Goal: Task Accomplishment & Management: Complete application form

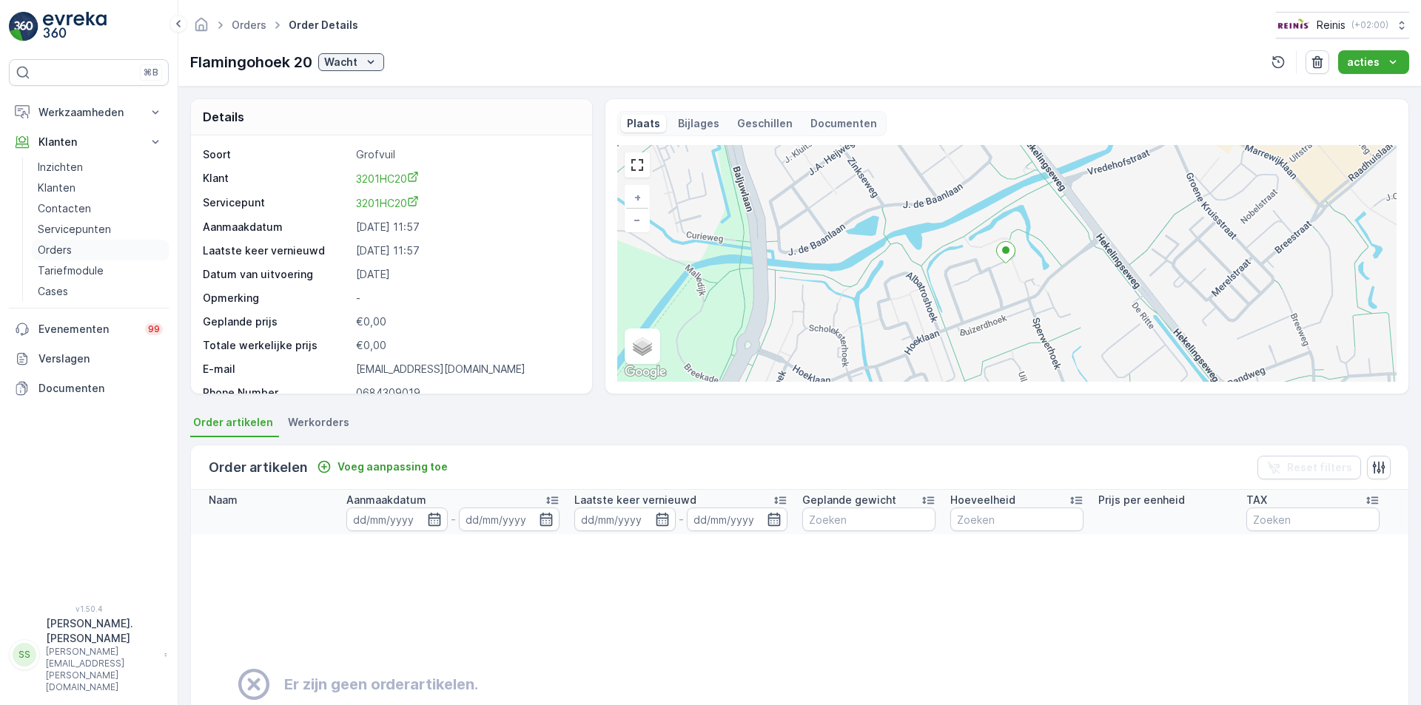
click at [58, 245] on p "Orders" at bounding box center [55, 250] width 34 height 15
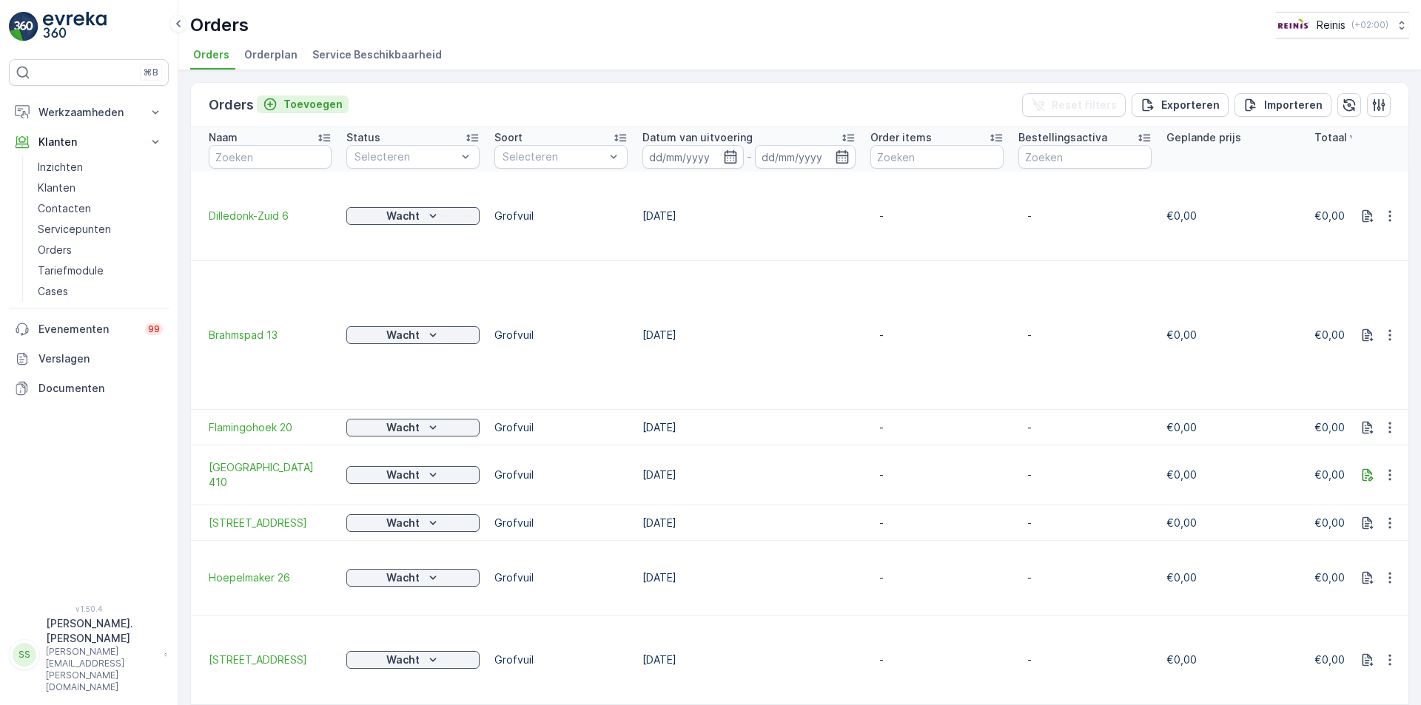
click at [301, 101] on p "Toevoegen" at bounding box center [312, 104] width 59 height 15
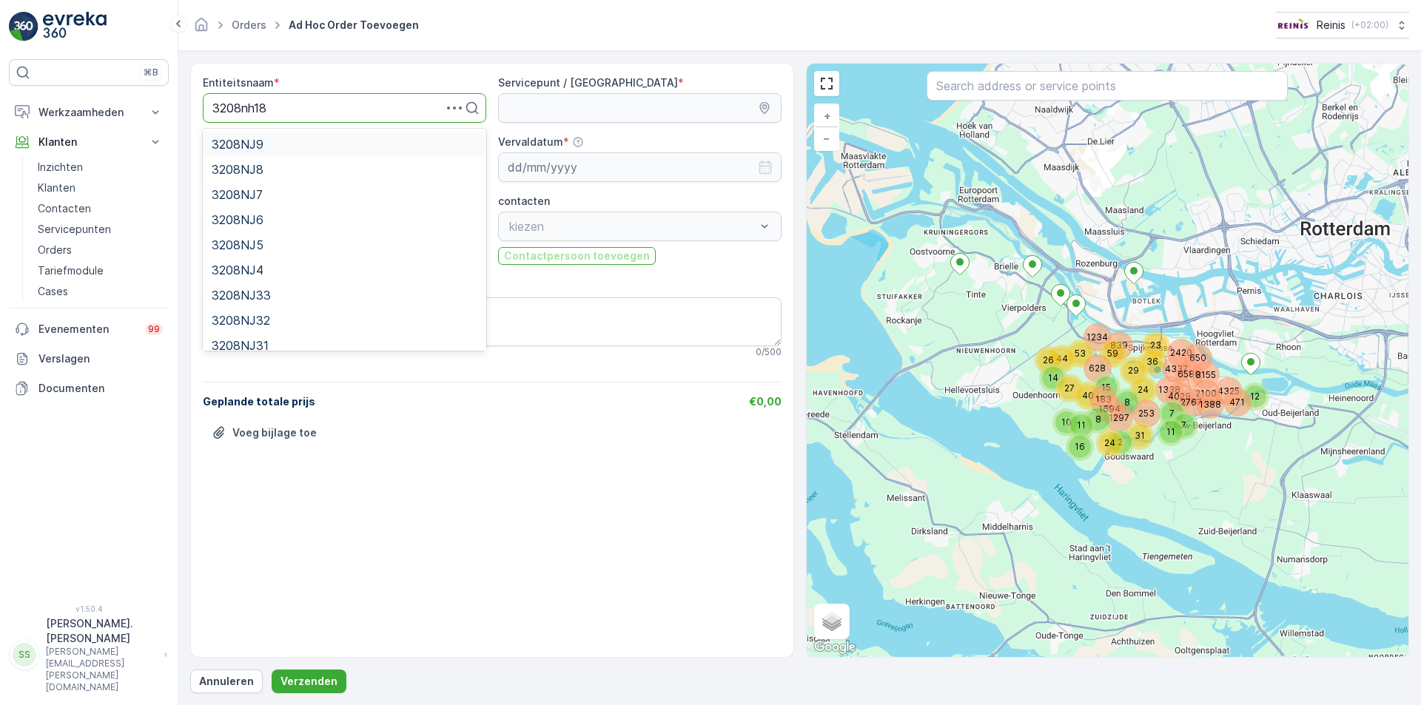
type input "3208nh185"
click at [306, 145] on div "3208NH185" at bounding box center [345, 144] width 266 height 13
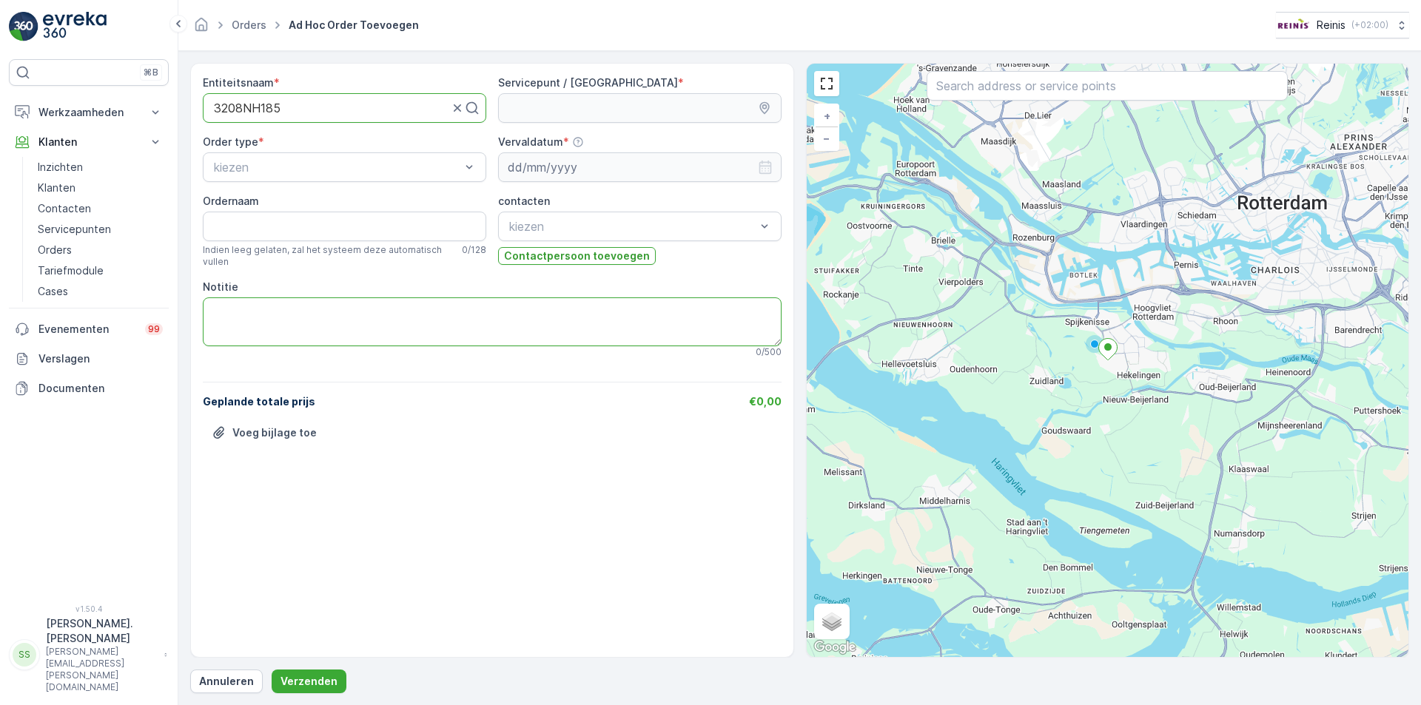
click at [280, 324] on textarea "Notitie" at bounding box center [492, 322] width 579 height 49
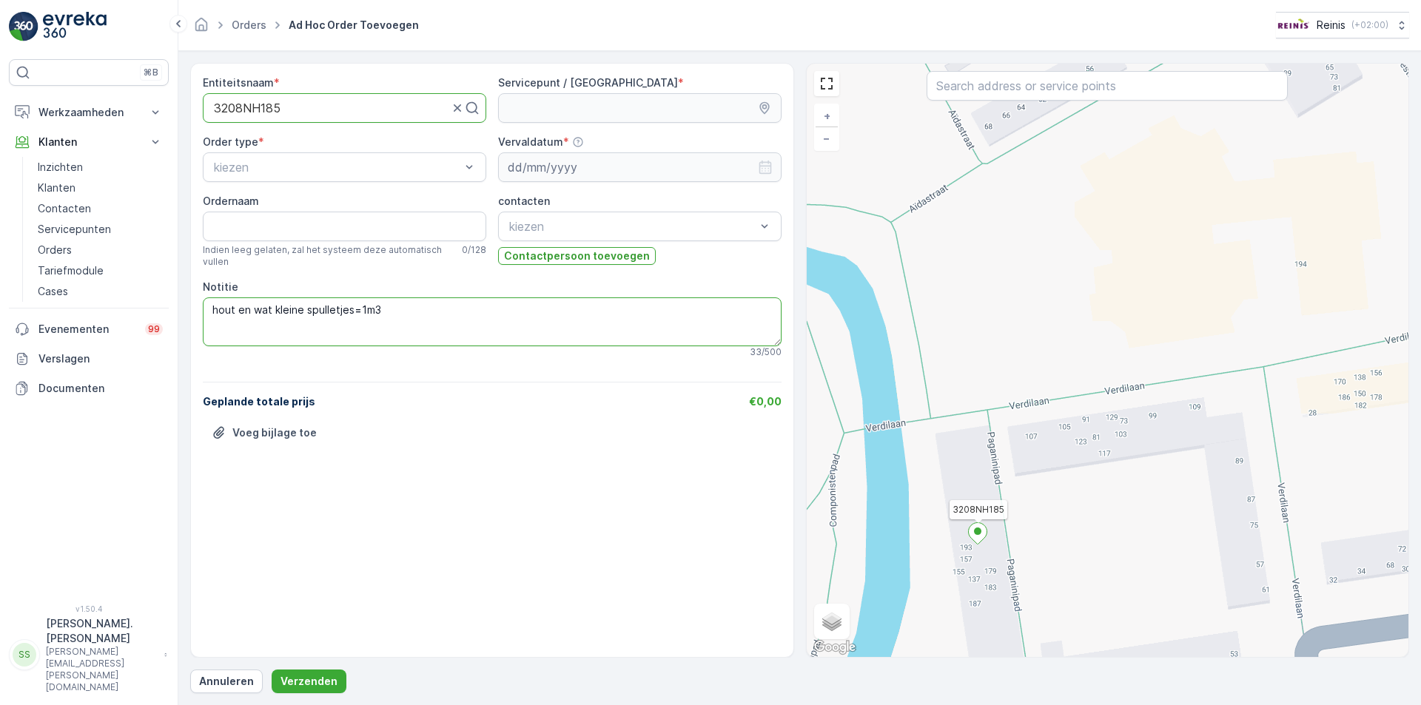
type textarea "hout en wat kleine spulletjes=1m3"
click at [975, 527] on icon at bounding box center [977, 533] width 19 height 21
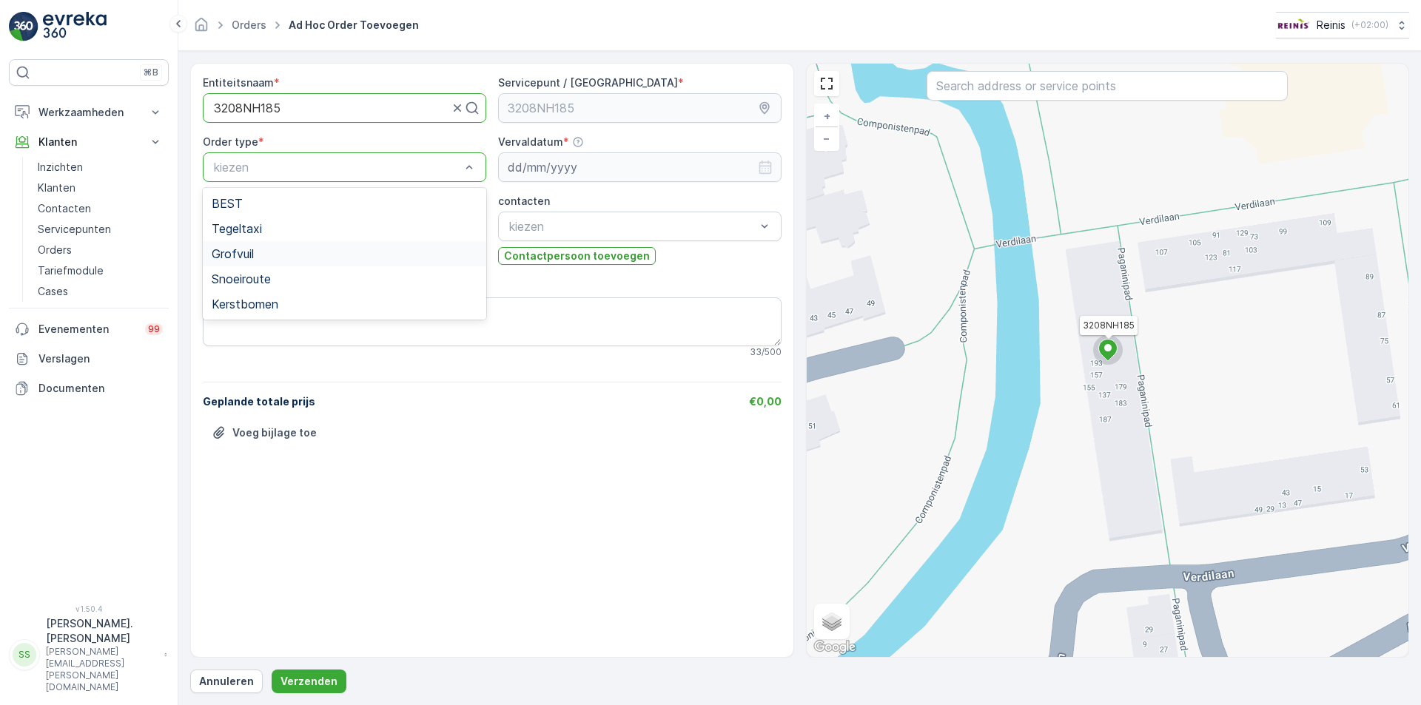
click at [261, 254] on div "Grofvuil" at bounding box center [345, 253] width 266 height 13
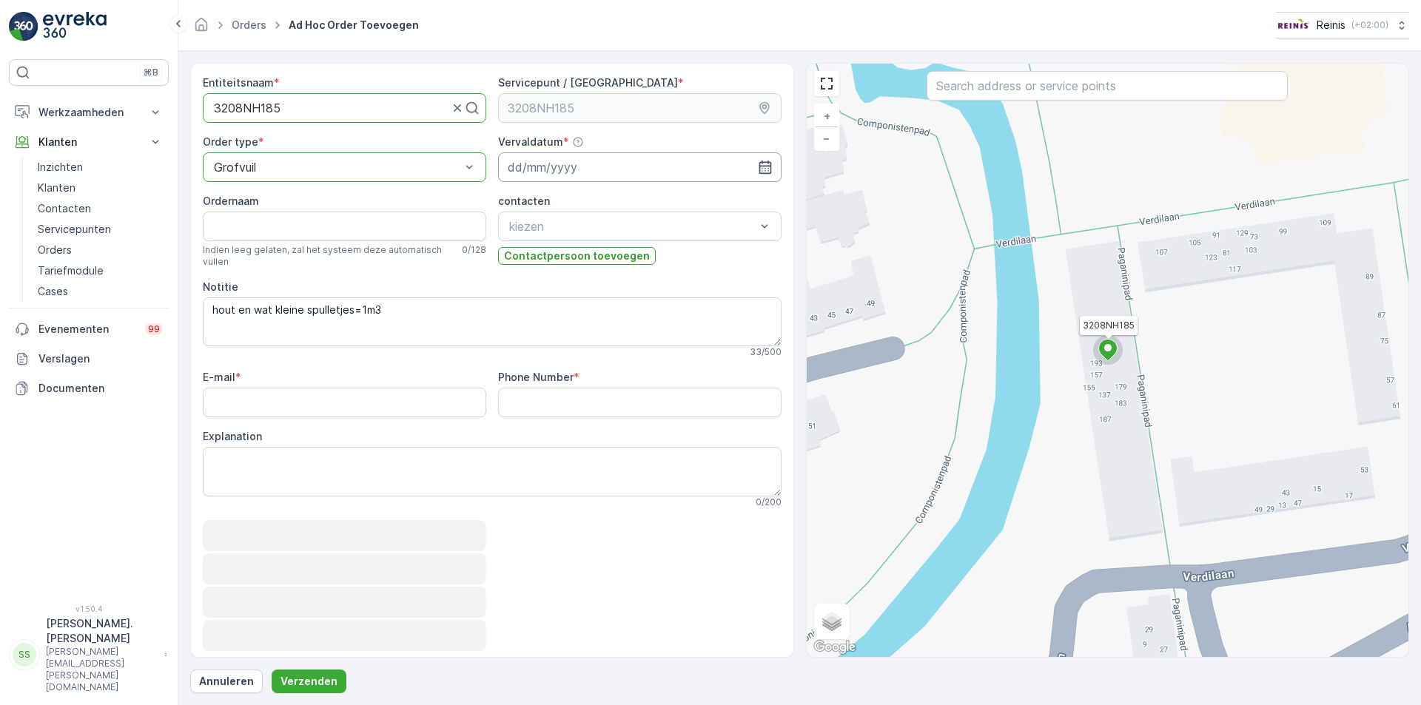
click at [561, 169] on input at bounding box center [639, 167] width 283 height 30
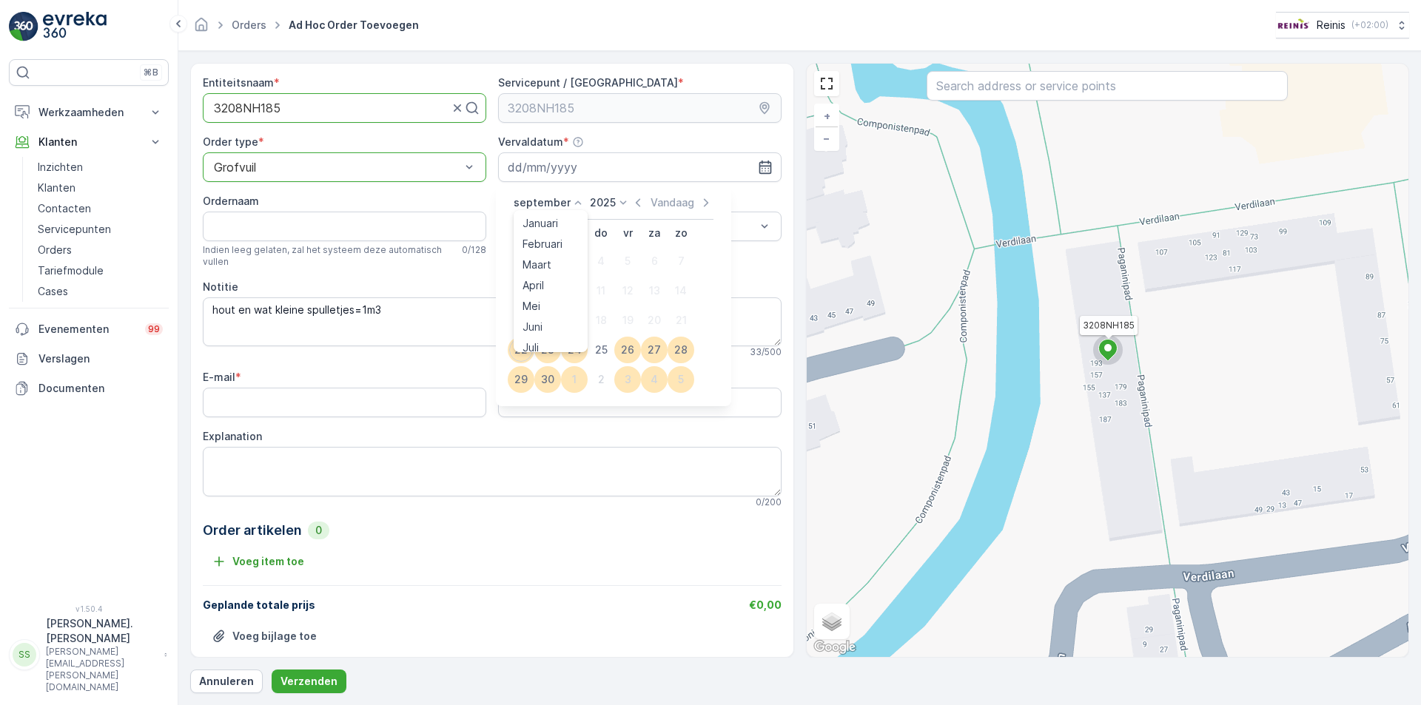
click at [575, 204] on icon at bounding box center [578, 203] width 7 height 4
drag, startPoint x: 559, startPoint y: 300, endPoint x: 598, endPoint y: 238, distance: 72.9
click at [560, 300] on span "Oktober" at bounding box center [542, 297] width 41 height 15
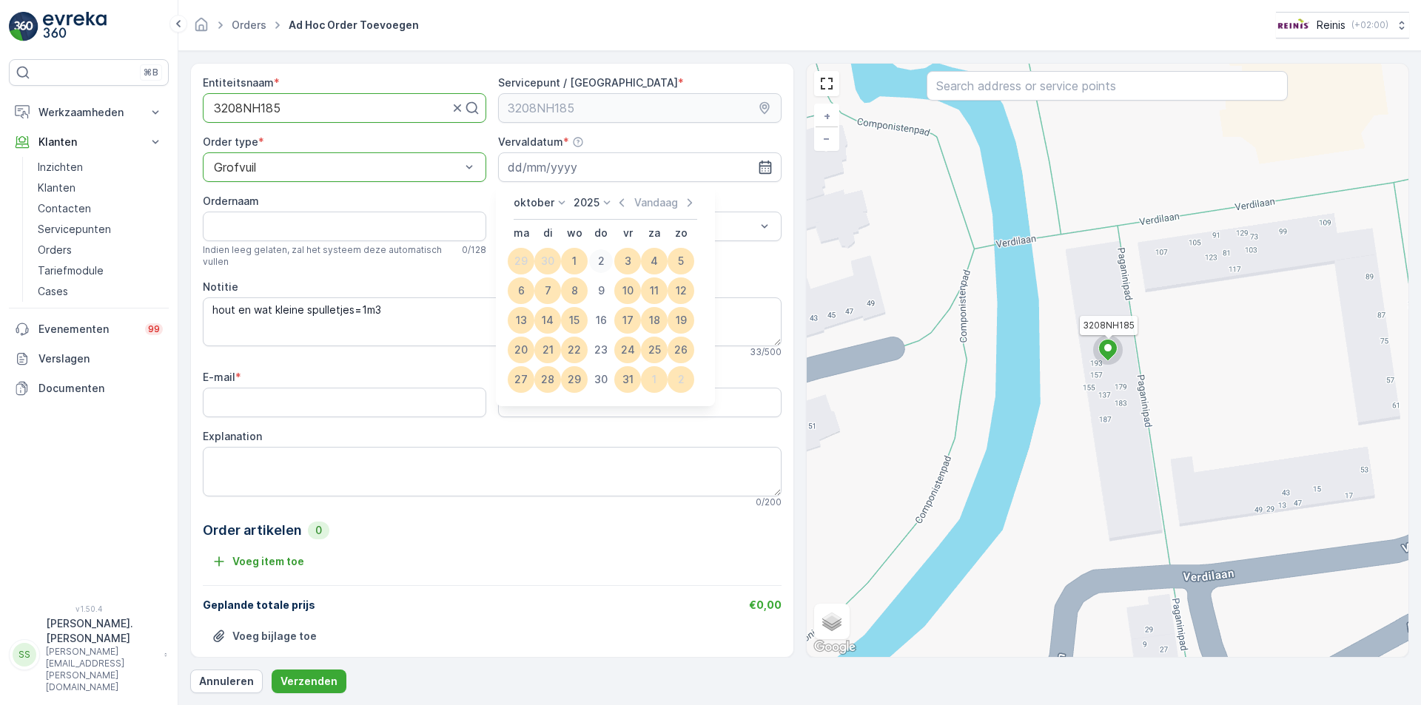
click at [602, 258] on div "2" at bounding box center [601, 261] width 24 height 24
type input "[DATE]"
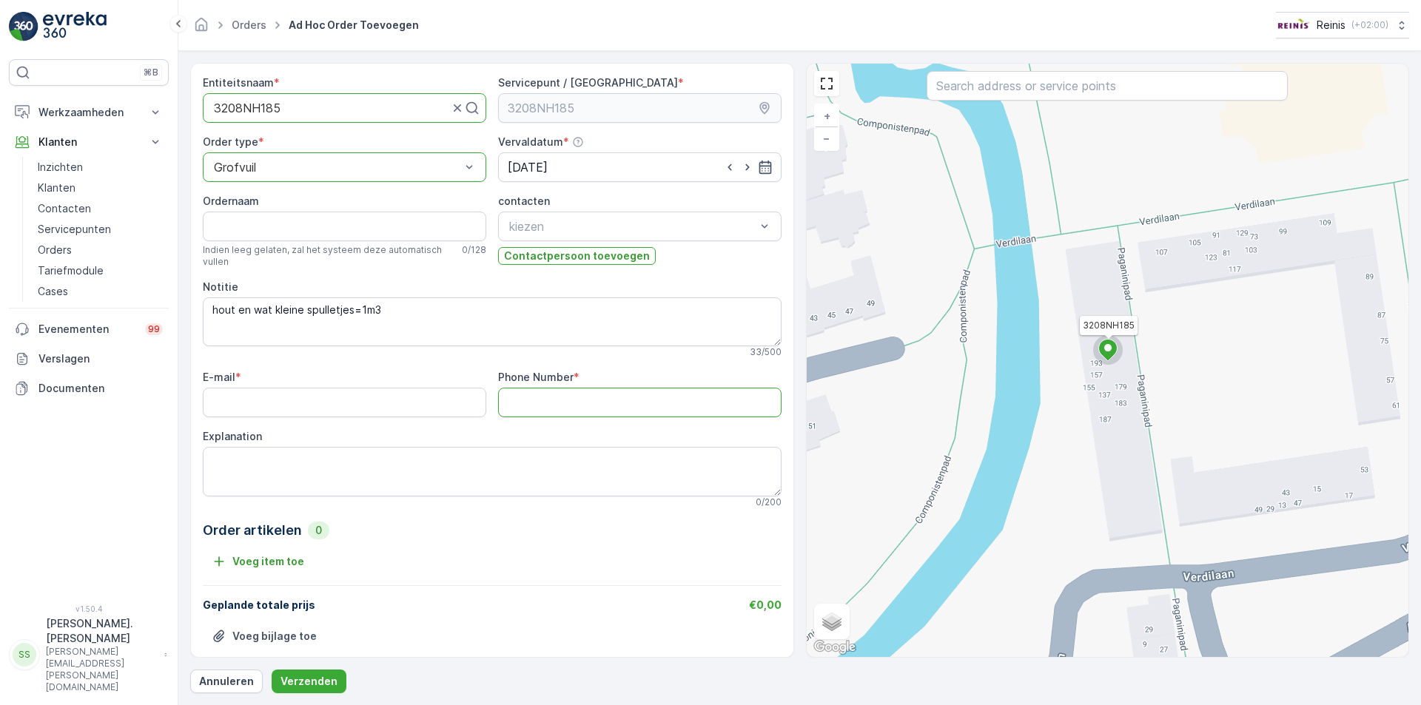
click at [503, 395] on Number "Phone Number" at bounding box center [639, 403] width 283 height 30
type Number "0651386862"
click at [393, 460] on textarea "Explanation" at bounding box center [492, 471] width 579 height 49
type textarea "hout en wat kleine spulletjes=1 m3"
click at [397, 297] on div "Notitie hout en wat kleine spulletjes=1m3 33 / 500" at bounding box center [492, 319] width 579 height 78
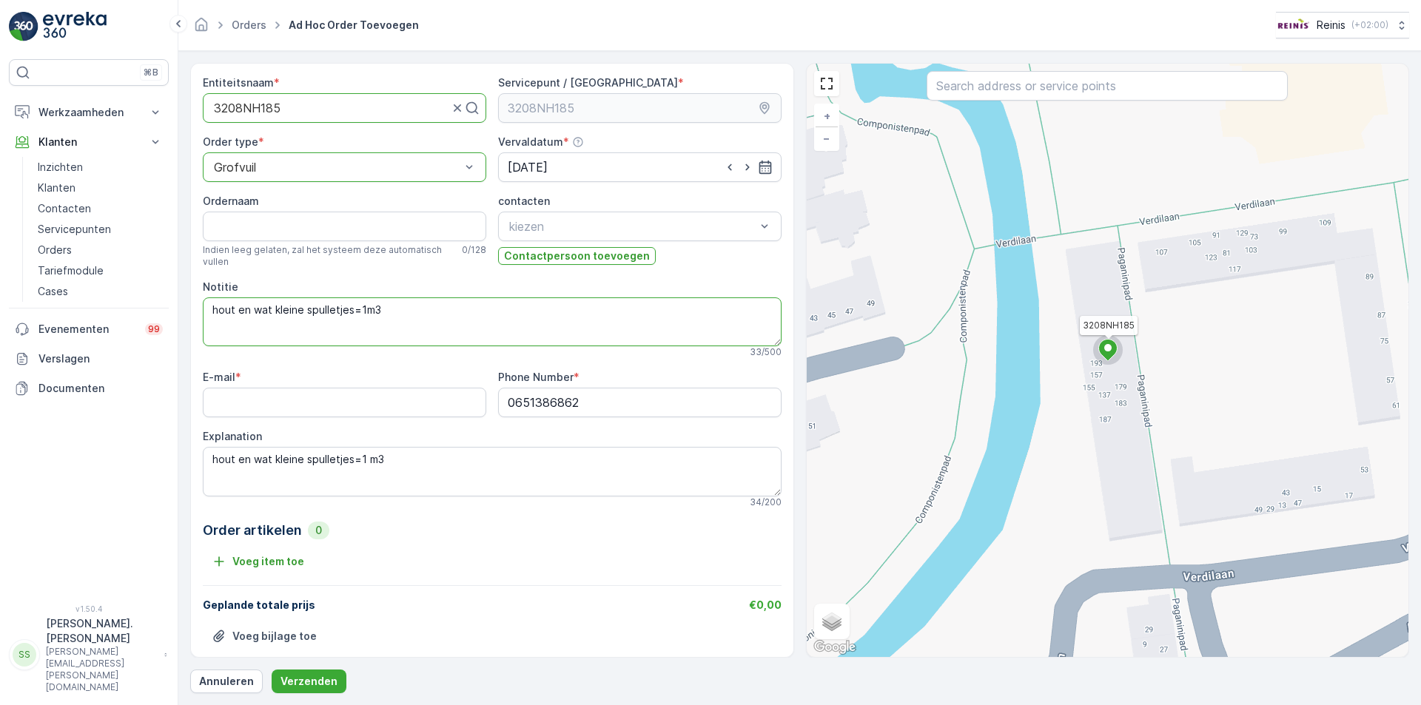
click at [391, 303] on textarea "hout en wat kleine spulletjes=1m3" at bounding box center [492, 322] width 579 height 49
type textarea "h"
click at [288, 212] on input "Ordernaam" at bounding box center [344, 227] width 283 height 30
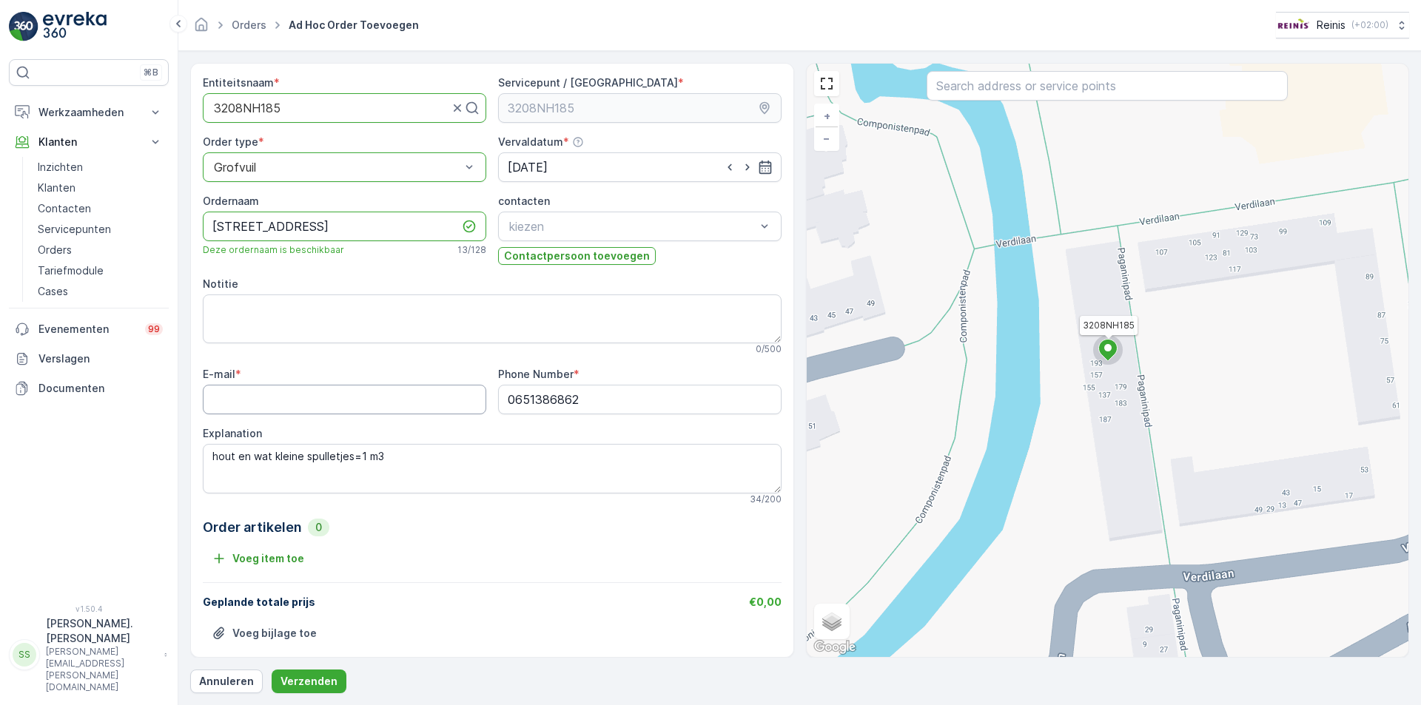
type input "[STREET_ADDRESS]"
click at [346, 407] on input "E-mail" at bounding box center [344, 400] width 283 height 30
type input "[EMAIL_ADDRESS][DOMAIN_NAME]"
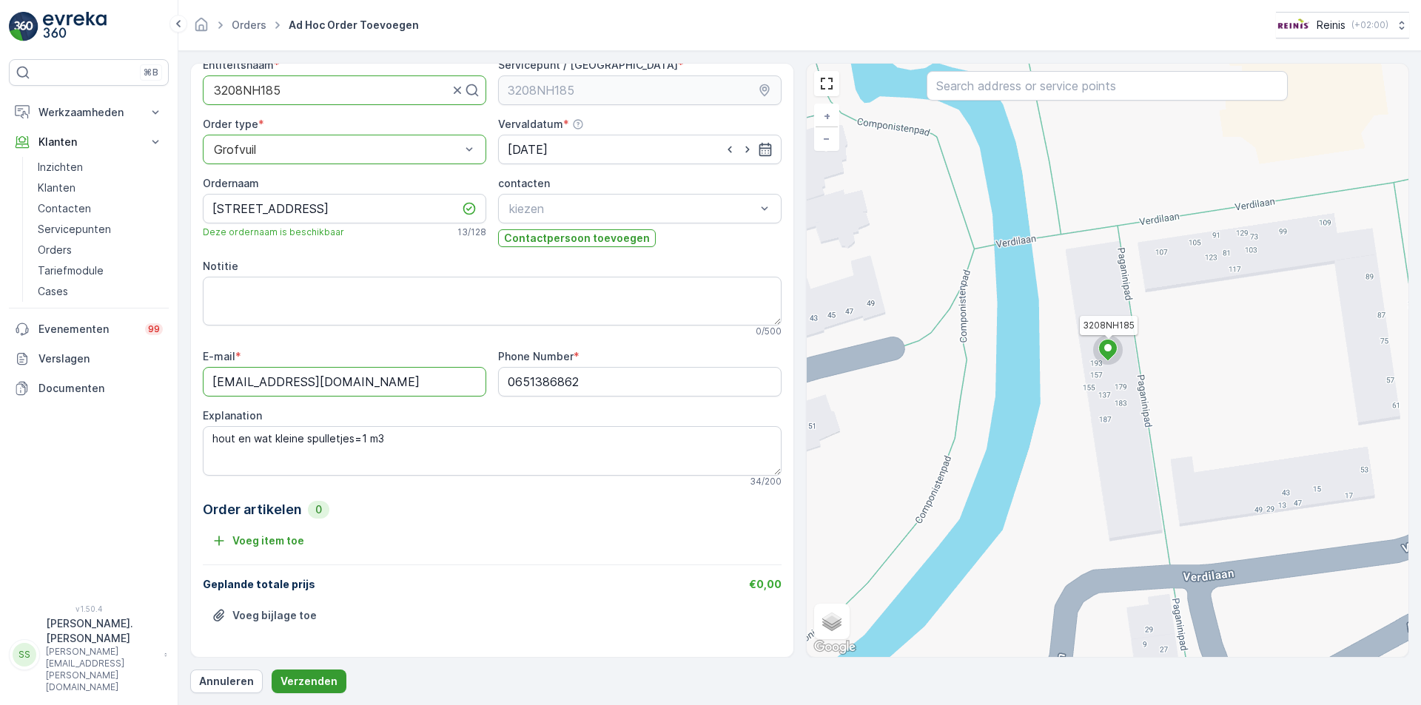
click at [318, 676] on p "Verzenden" at bounding box center [308, 681] width 57 height 15
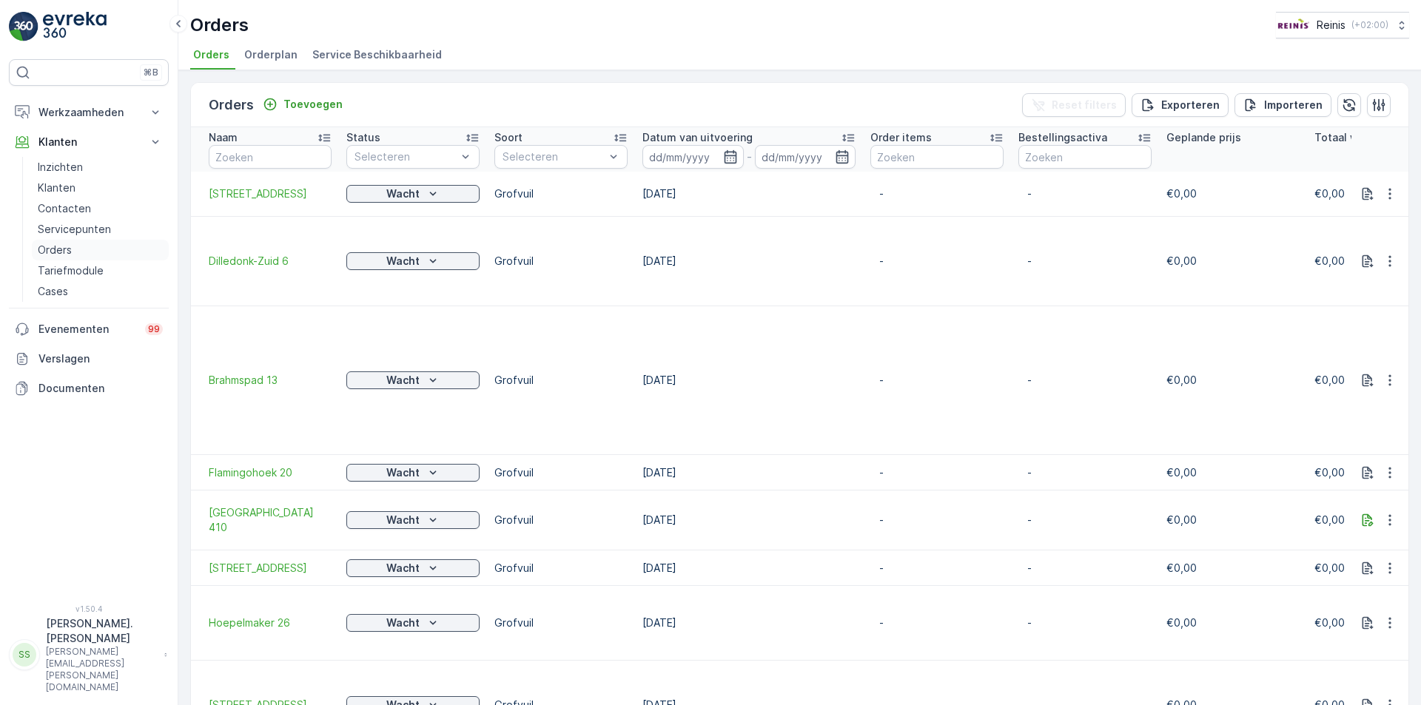
click at [68, 249] on p "Orders" at bounding box center [55, 250] width 34 height 15
click at [323, 101] on p "Toevoegen" at bounding box center [312, 104] width 59 height 15
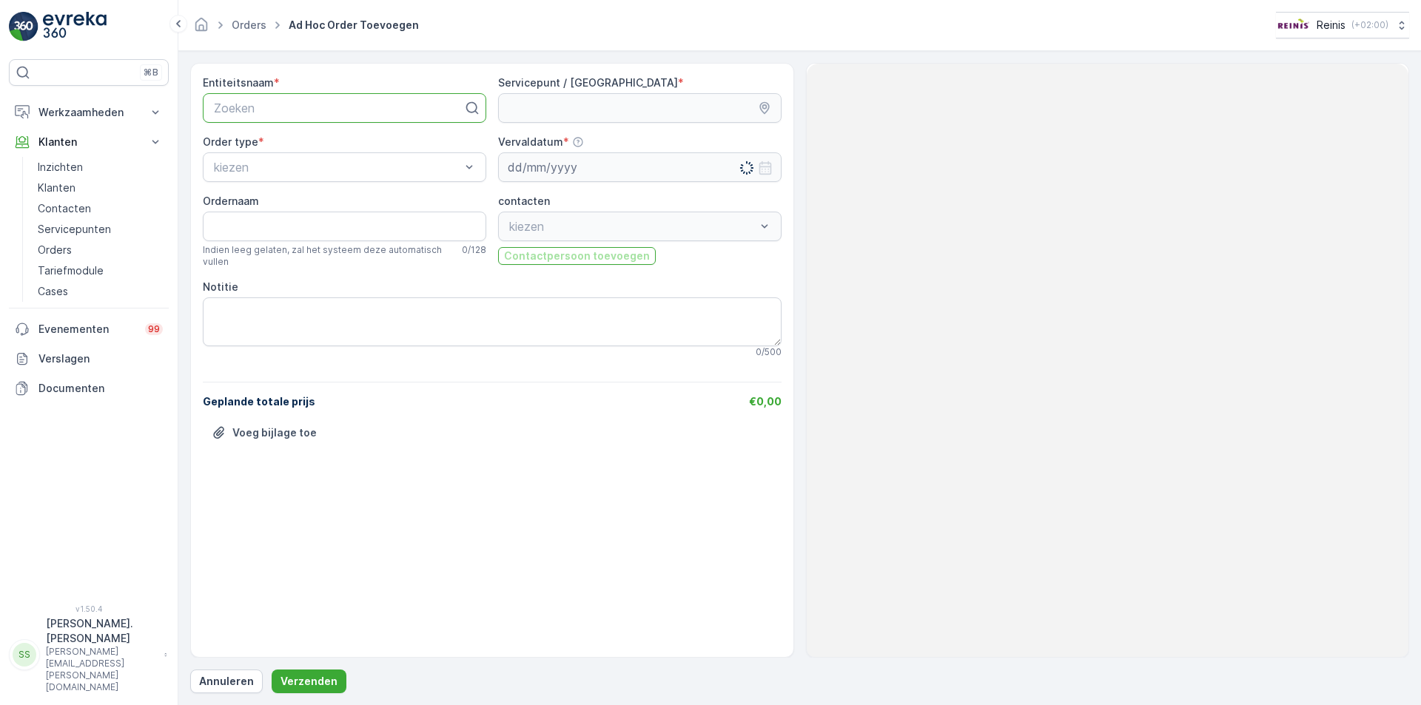
click at [293, 109] on div at bounding box center [338, 107] width 252 height 13
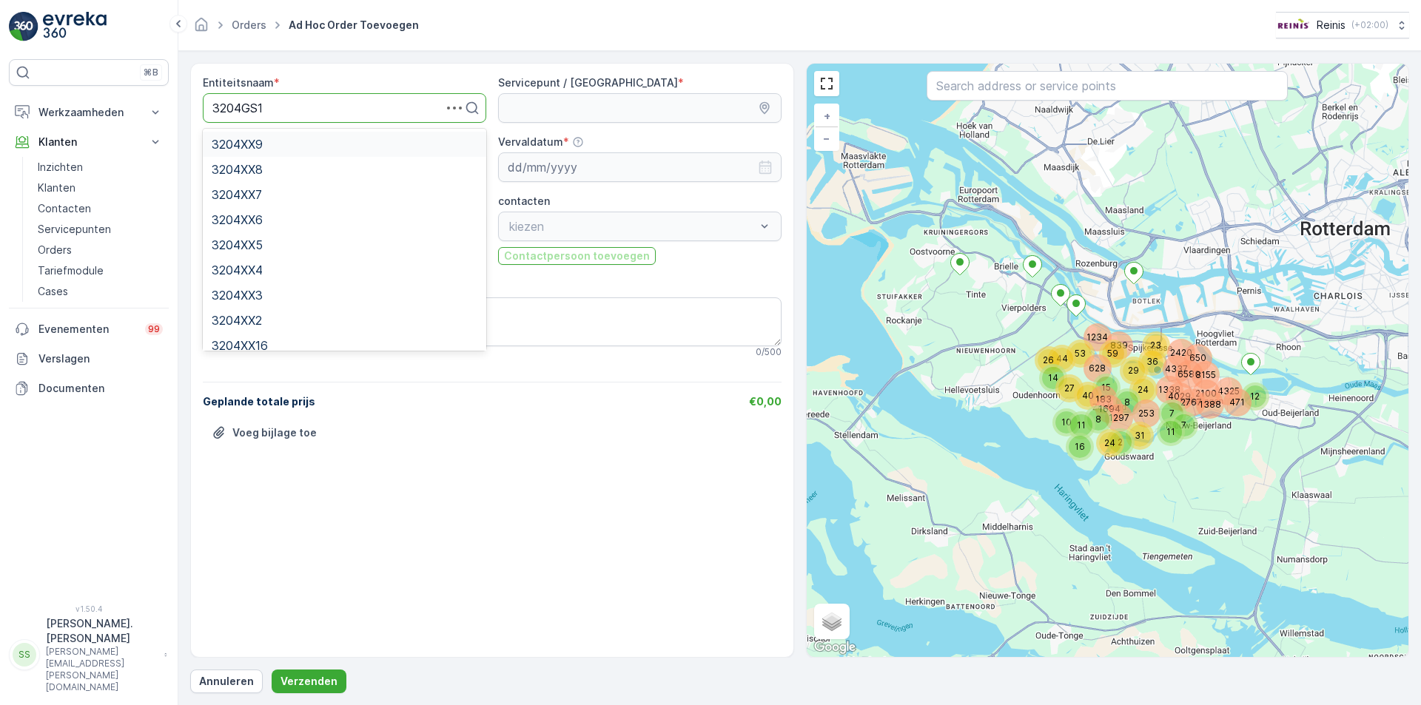
type input "3204GS10"
click at [275, 141] on div "3204GS10" at bounding box center [345, 144] width 266 height 13
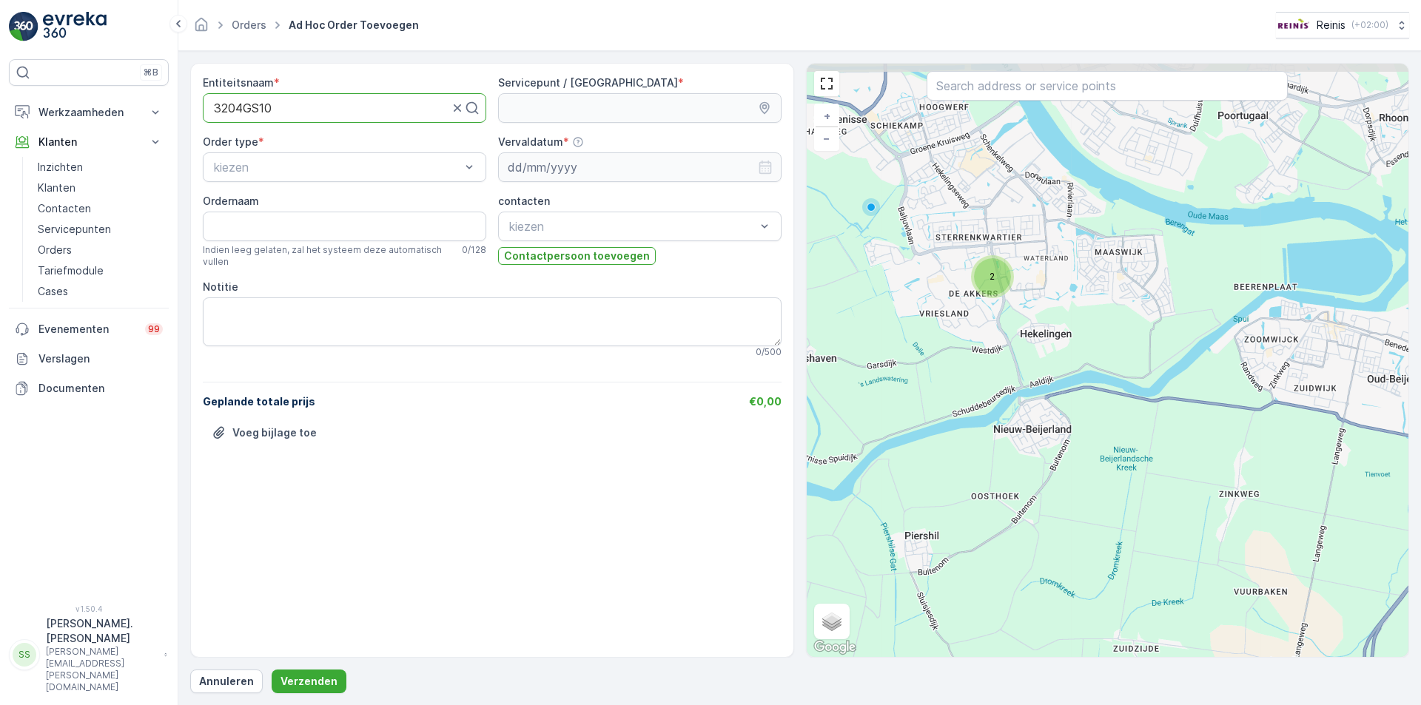
drag, startPoint x: 989, startPoint y: 253, endPoint x: 1001, endPoint y: 317, distance: 64.7
click at [1001, 317] on div "2 + − Satelliet stappenplan Terrein Hybride Leaflet Sneltoetsen Kaartgegevens K…" at bounding box center [1108, 361] width 602 height 594
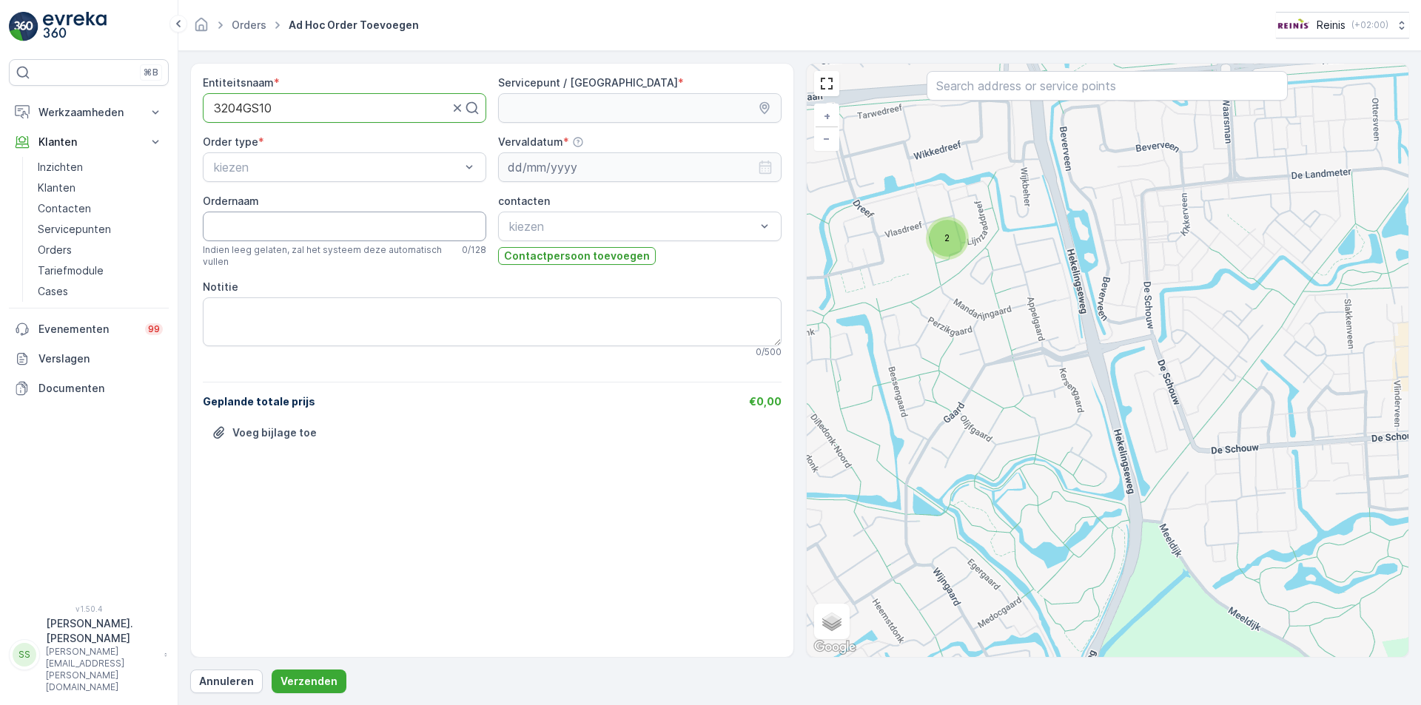
click at [256, 219] on input "Ordernaam" at bounding box center [344, 227] width 283 height 30
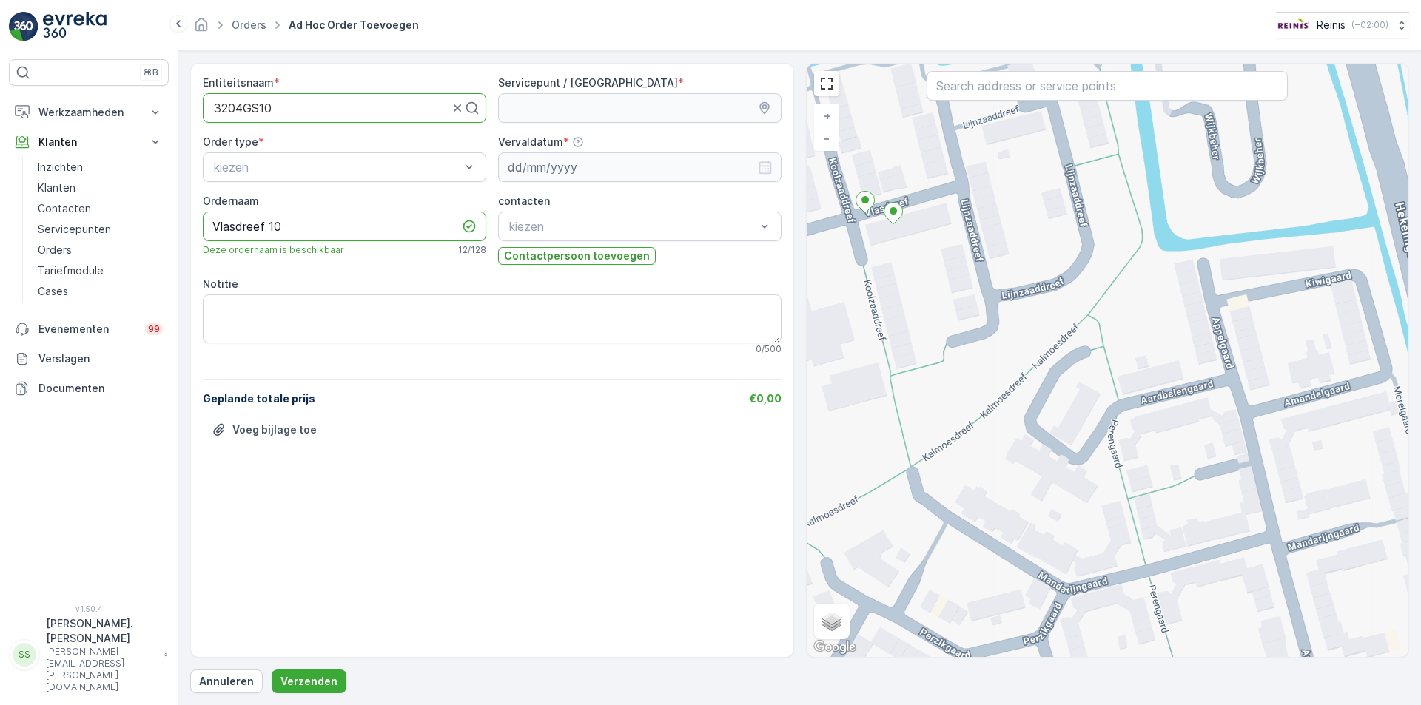
type input "Vlasdreef 10"
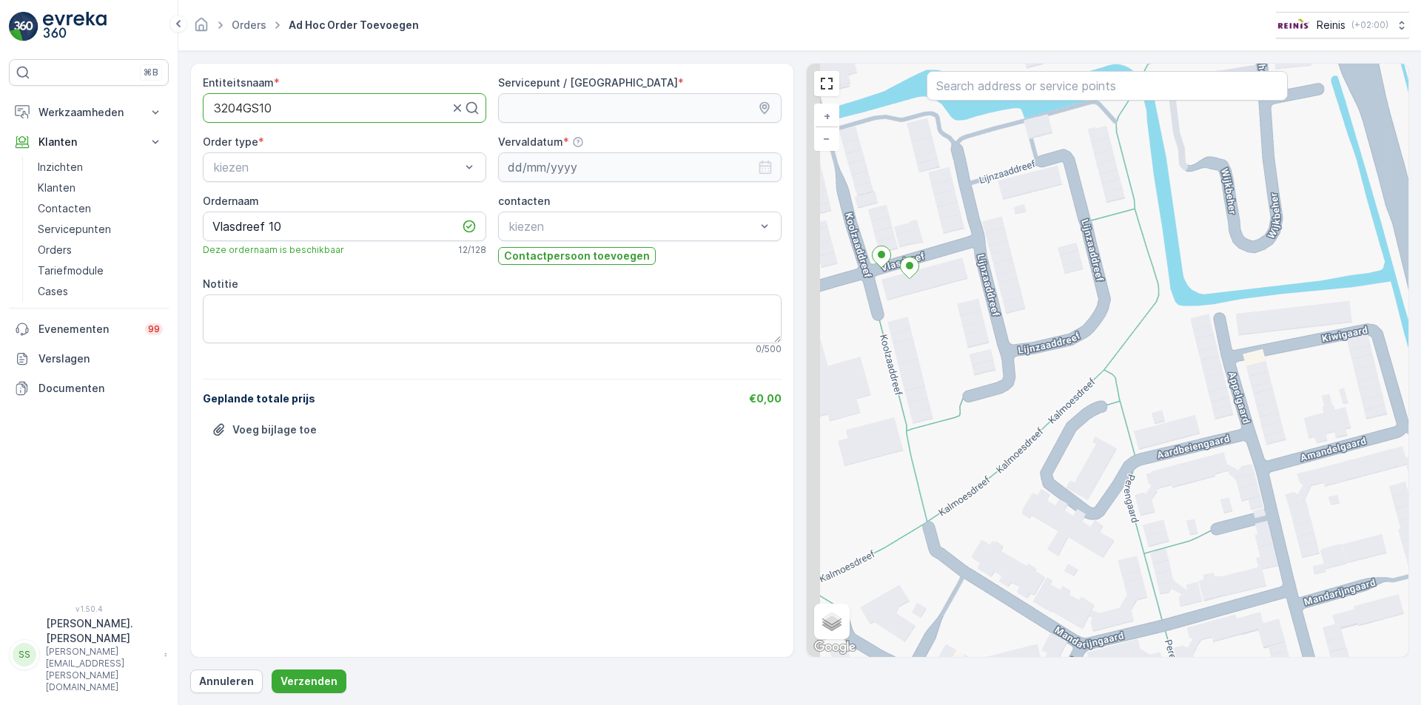
drag, startPoint x: 861, startPoint y: 221, endPoint x: 885, endPoint y: 294, distance: 76.3
click at [885, 293] on div "+ − Satelliet stappenplan Terrein Hybride Leaflet Sneltoetsen Kaartgegevens Kaa…" at bounding box center [1108, 361] width 602 height 594
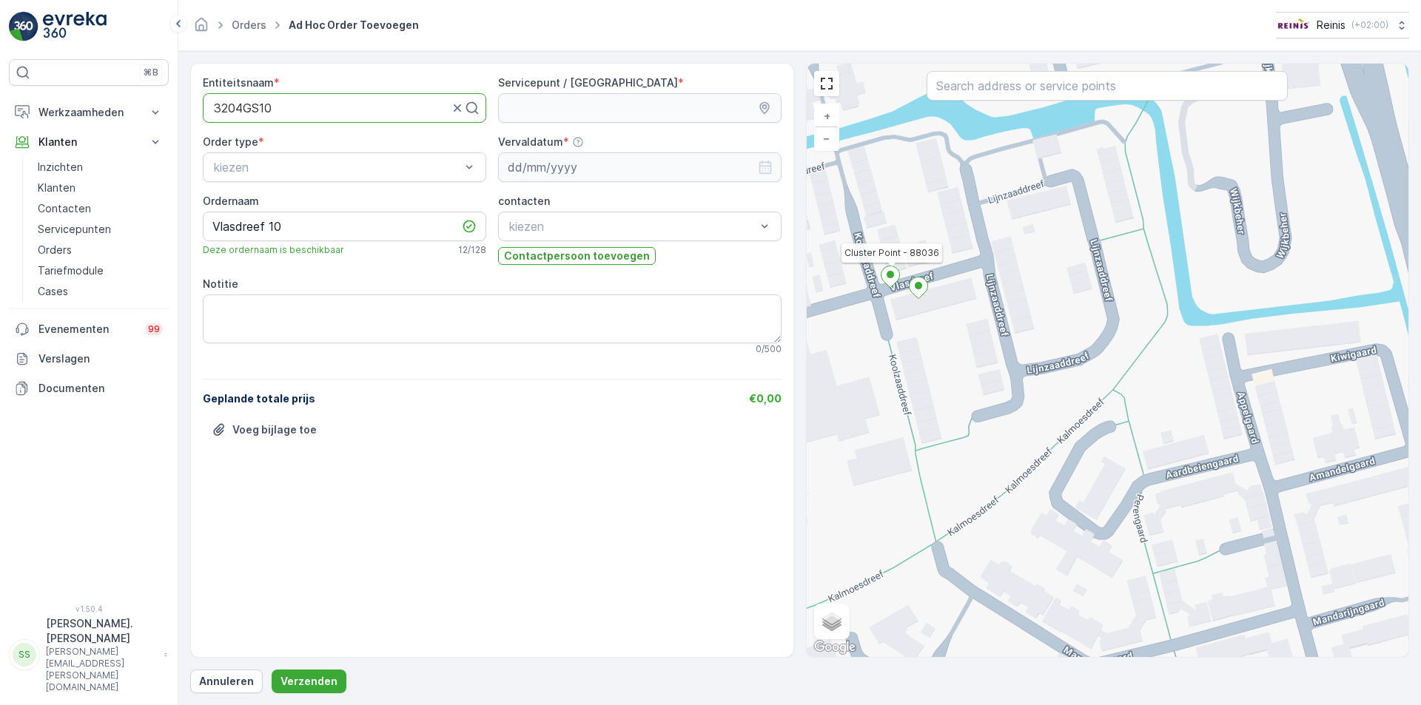
click at [889, 275] on ellipse at bounding box center [890, 274] width 7 height 7
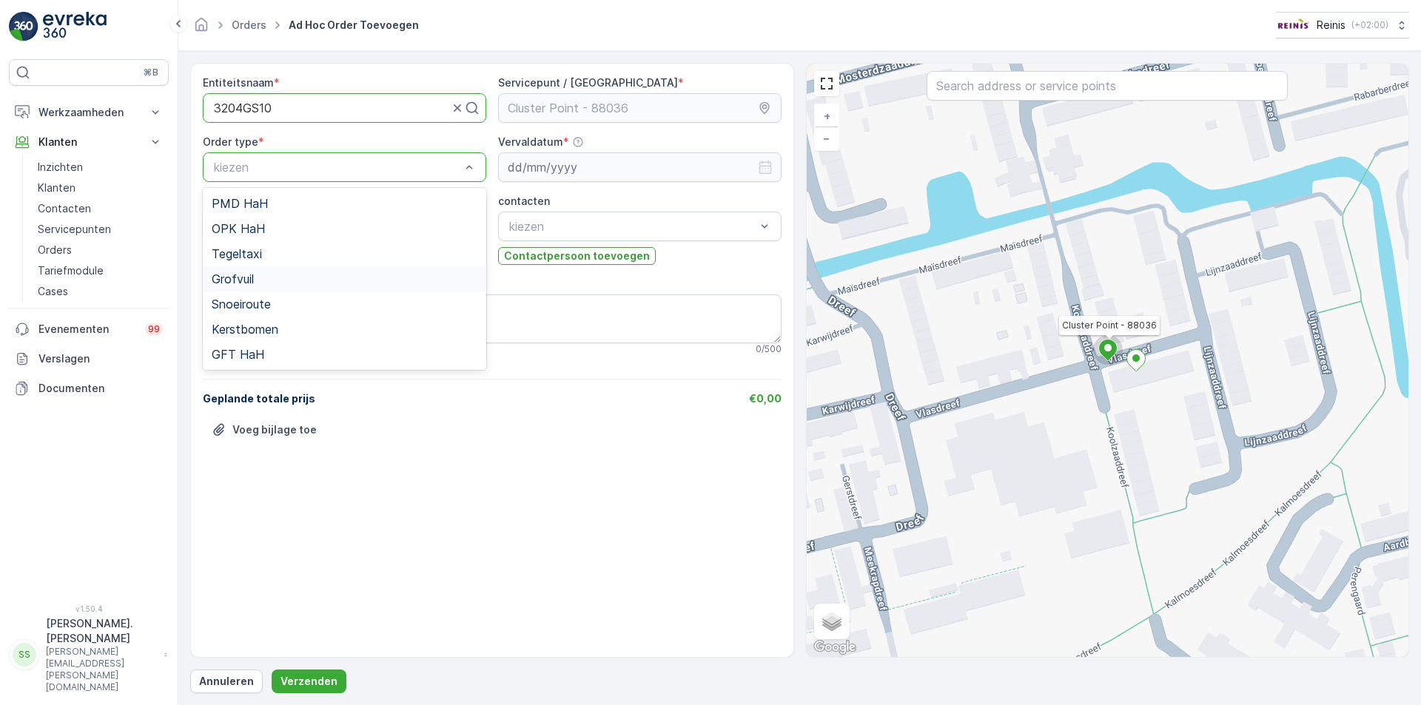
click at [263, 276] on div "Grofvuil" at bounding box center [345, 278] width 266 height 13
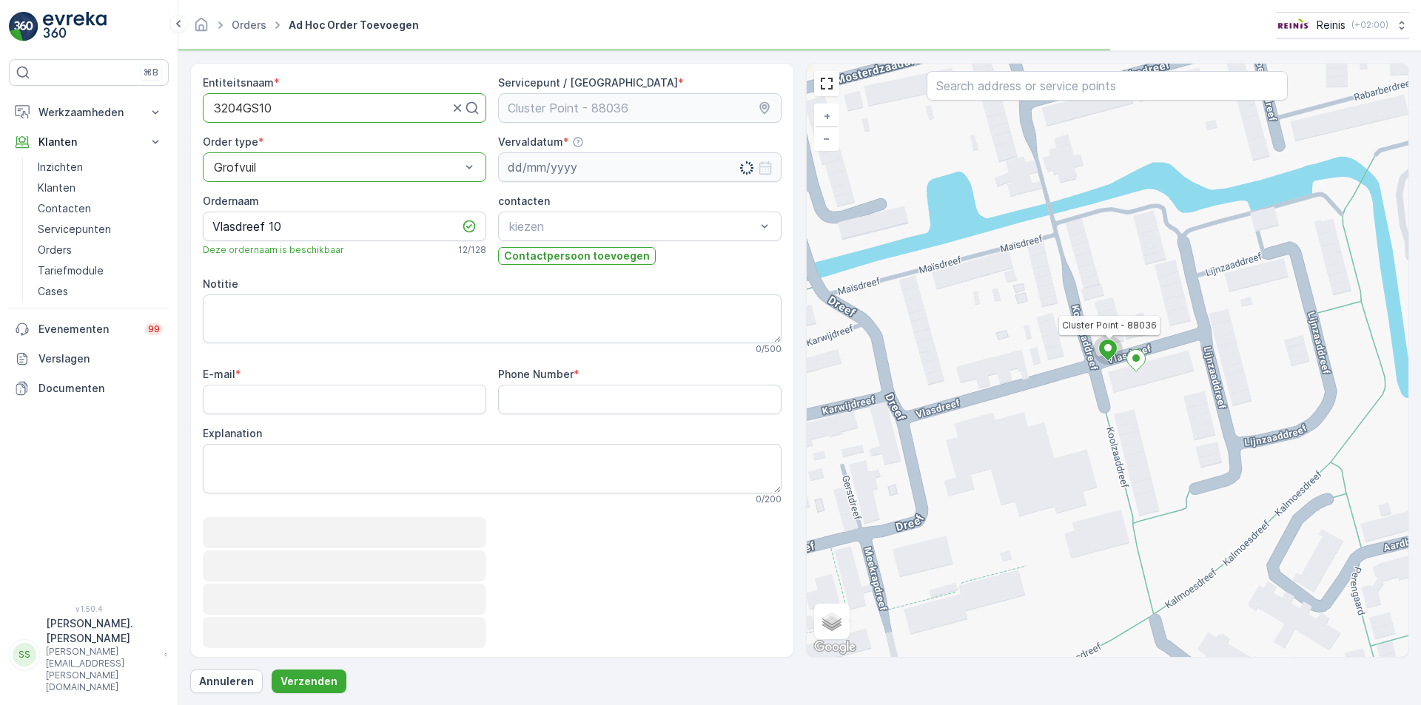
click at [594, 167] on input at bounding box center [639, 167] width 283 height 30
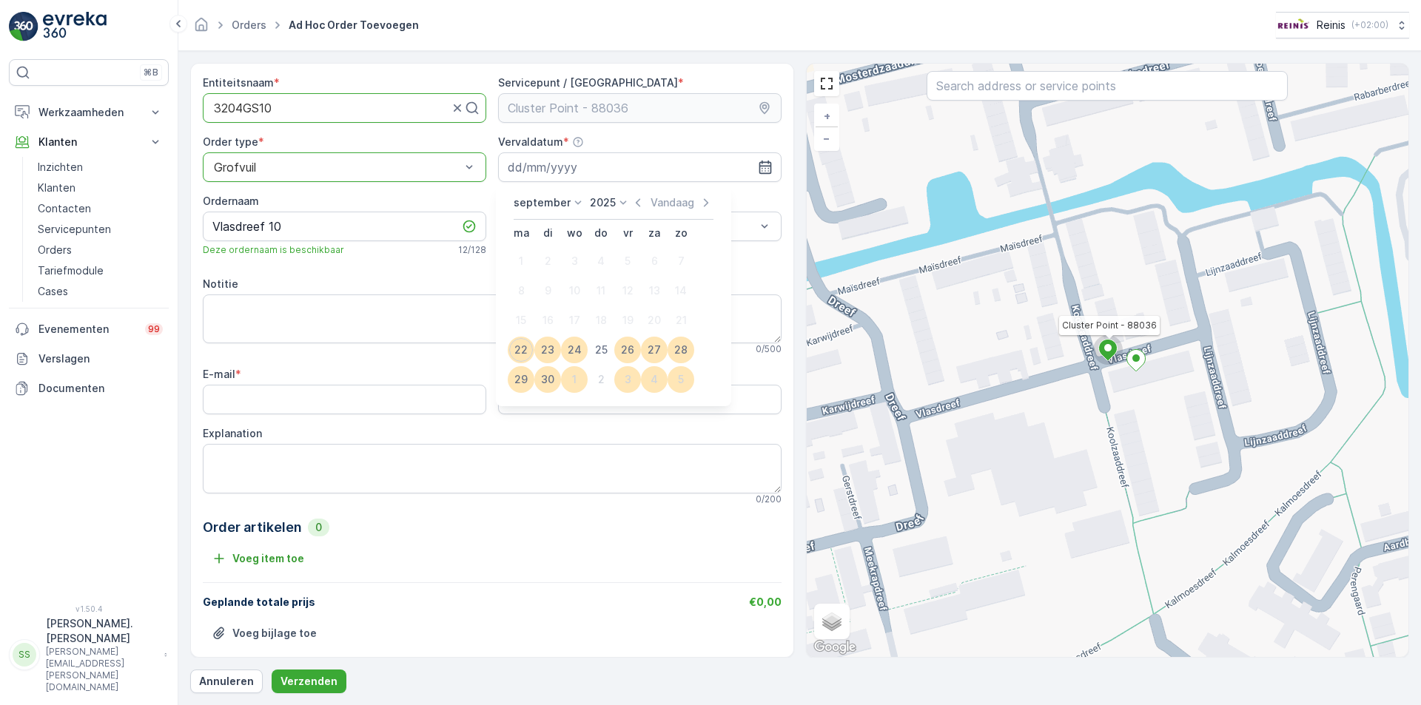
click at [622, 203] on icon at bounding box center [623, 203] width 7 height 4
click at [576, 204] on icon at bounding box center [578, 202] width 15 height 15
click at [560, 294] on span "Oktober" at bounding box center [542, 297] width 41 height 15
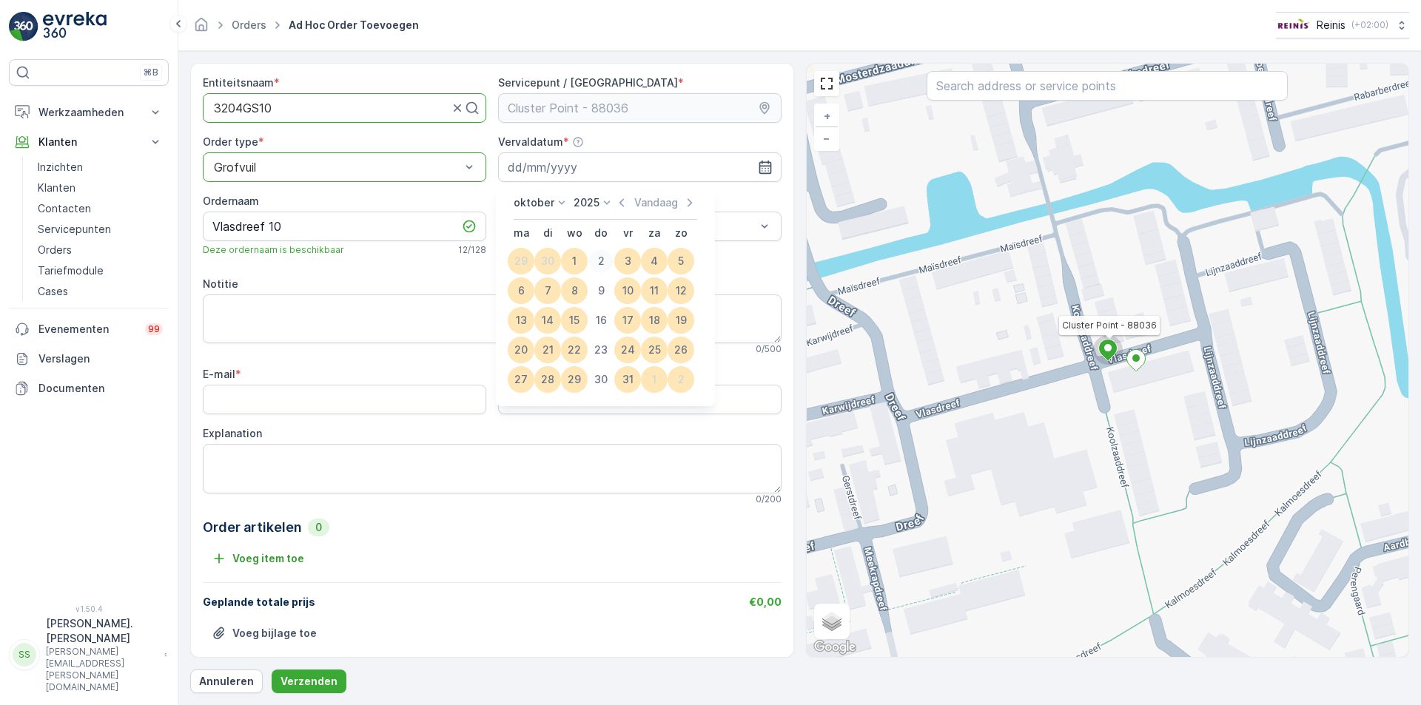
click at [598, 258] on div "2" at bounding box center [601, 261] width 24 height 24
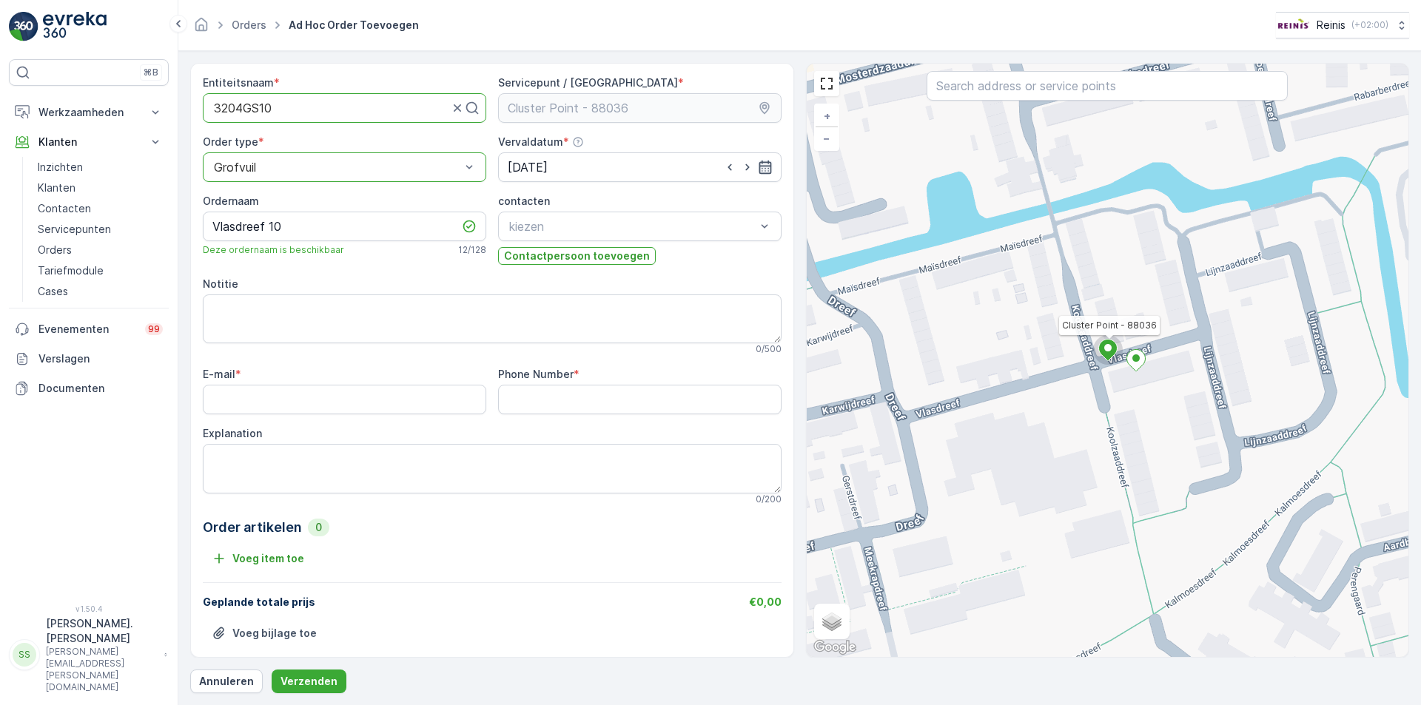
click at [766, 165] on icon "button" at bounding box center [765, 167] width 15 height 15
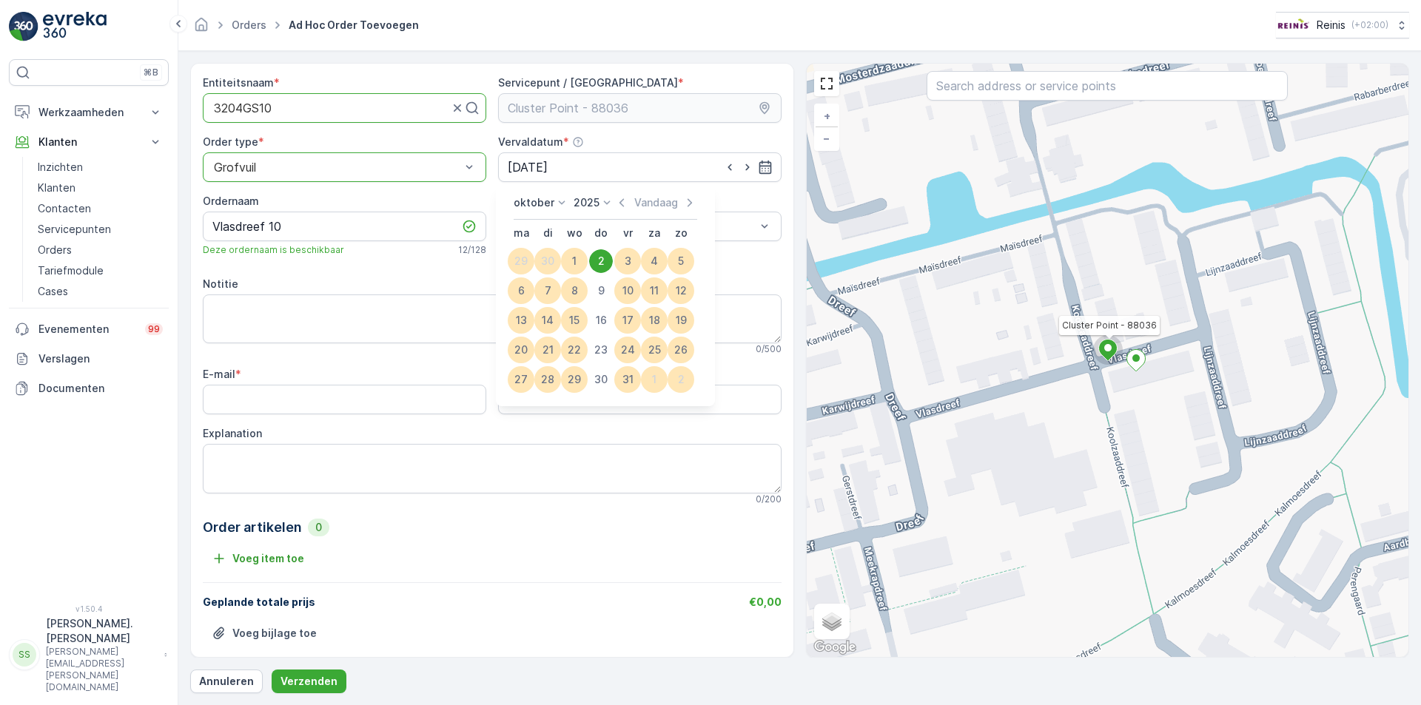
click at [524, 205] on p "oktober" at bounding box center [534, 202] width 41 height 15
click at [557, 276] on span "September" at bounding box center [550, 276] width 56 height 15
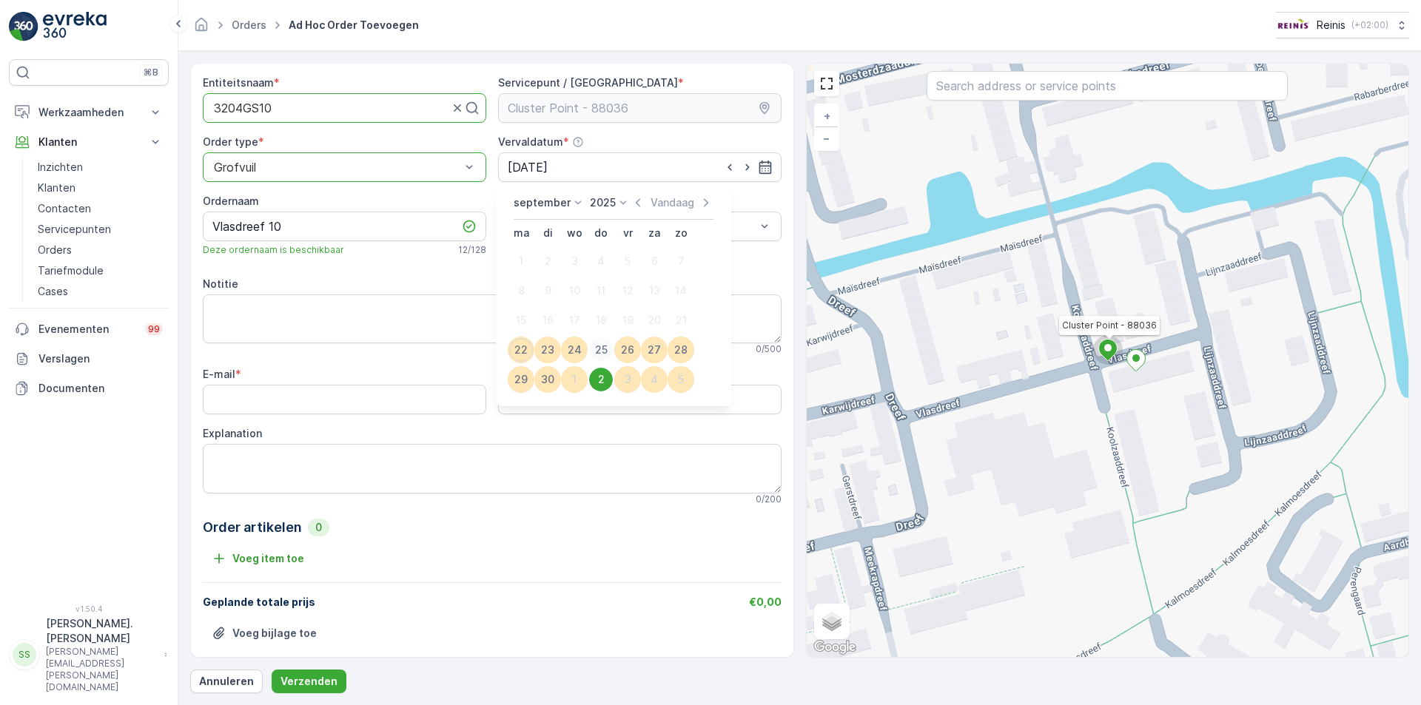
click at [603, 349] on div "25" at bounding box center [601, 350] width 24 height 24
type input "[DATE]"
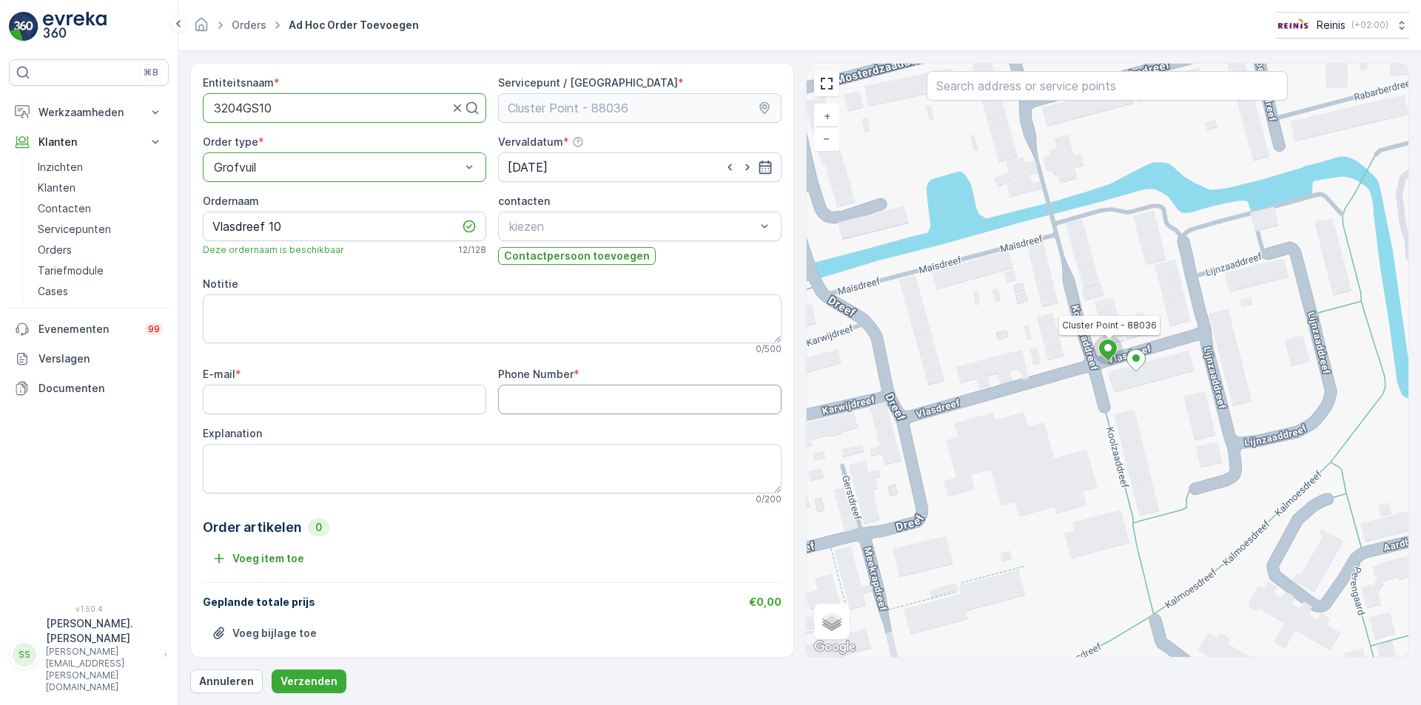
click at [523, 405] on Number "Phone Number" at bounding box center [639, 400] width 283 height 30
type Number "0633655411"
click at [401, 401] on input "E-mail" at bounding box center [344, 400] width 283 height 30
type input "[EMAIL_ADDRESS][DOMAIN_NAME]"
click at [357, 457] on textarea "Explanation" at bounding box center [492, 468] width 579 height 49
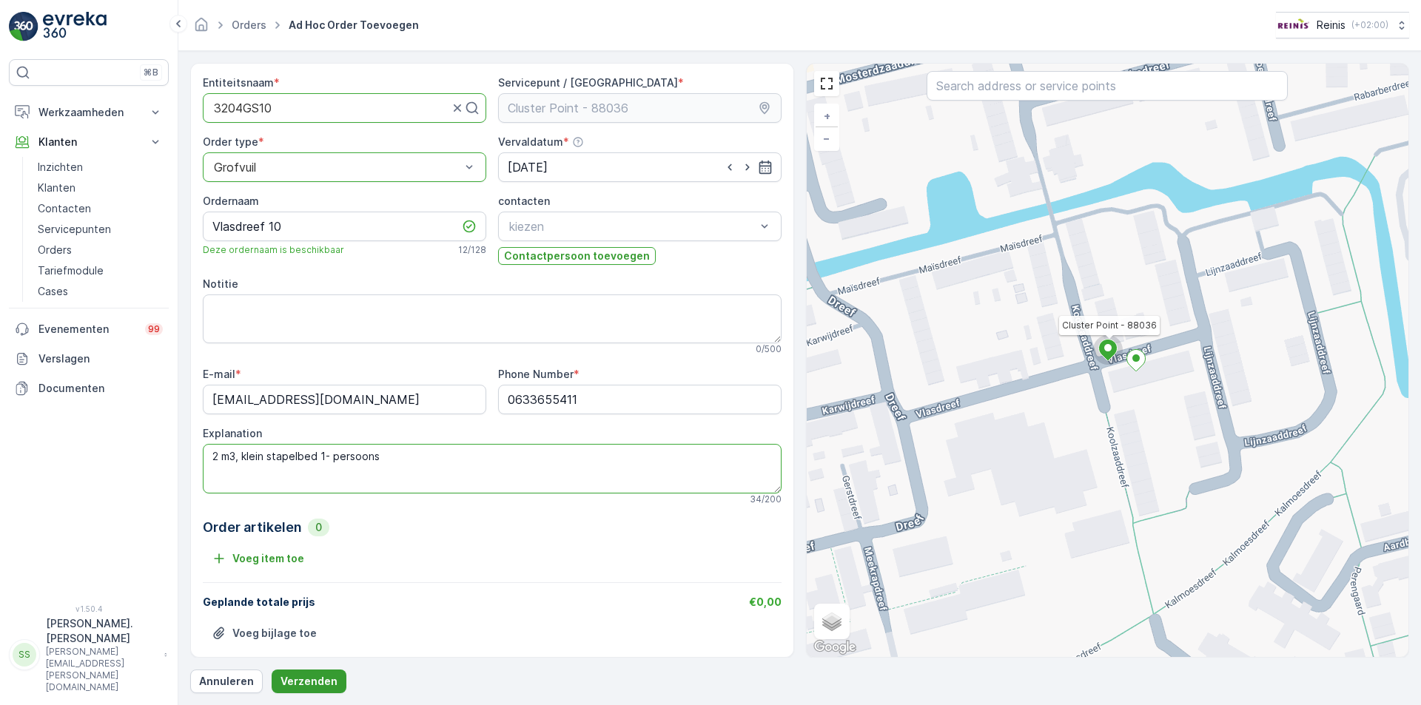
type textarea "2 m3, klein stapelbed 1- persoons"
click at [312, 681] on p "Verzenden" at bounding box center [308, 681] width 57 height 15
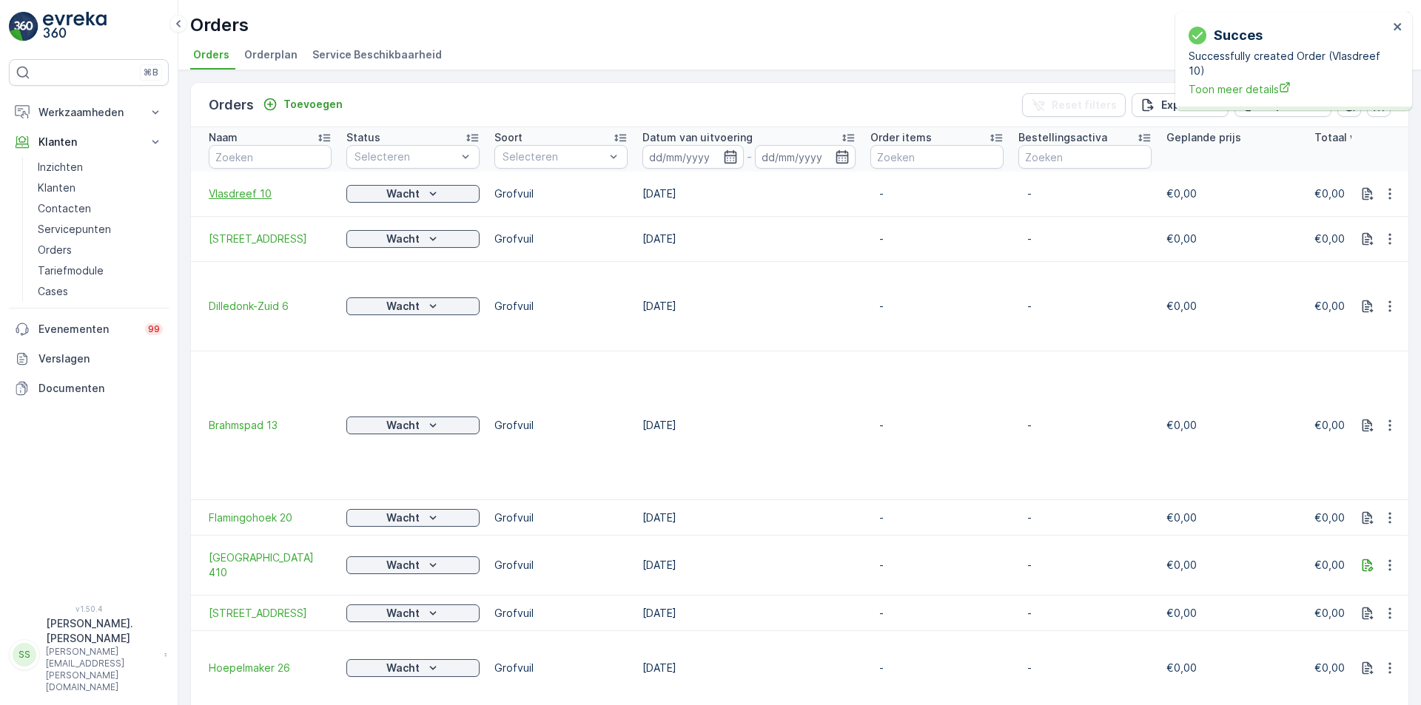
click at [261, 197] on span "Vlasdreef 10" at bounding box center [270, 193] width 123 height 15
click at [253, 195] on span "Vlasdreef 10" at bounding box center [270, 193] width 123 height 15
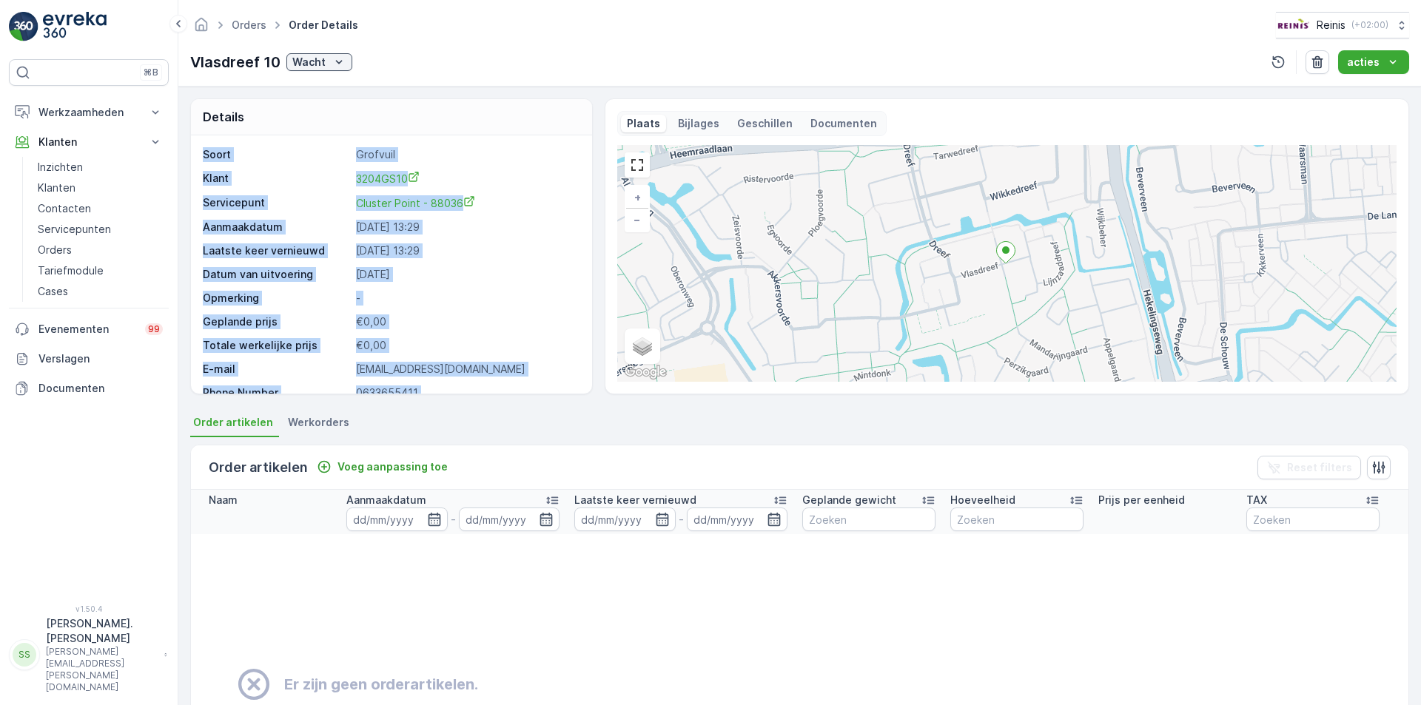
drag, startPoint x: 537, startPoint y: 370, endPoint x: 534, endPoint y: 107, distance: 262.7
click at [534, 107] on div "Details Soort Grofvuil Klant 3204GS10 Servicepunt Cluster Point - 88036 Aanmaak…" at bounding box center [391, 246] width 403 height 296
copy div "Soort Grofvuil Klant 3204GS10 Servicepunt Cluster Point - 88036 Aanmaakdatum [D…"
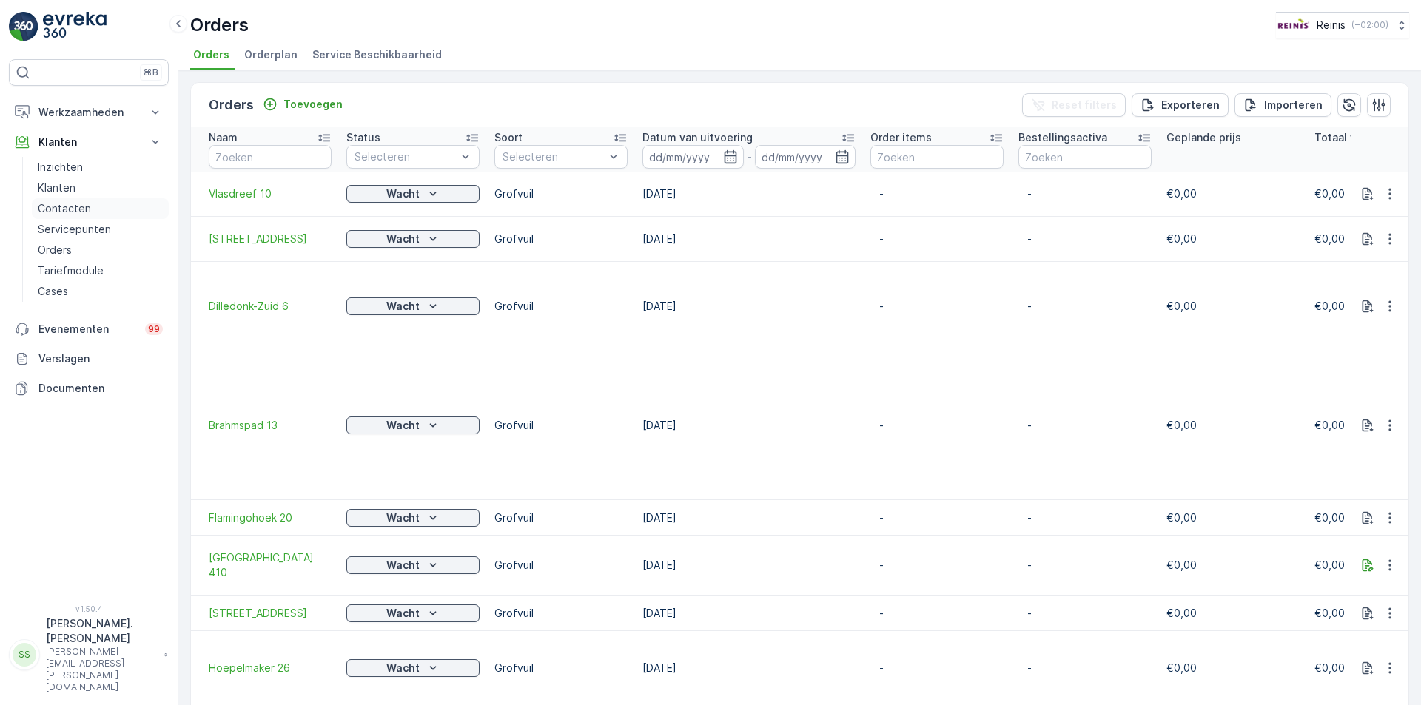
click at [79, 204] on p "Contacten" at bounding box center [64, 208] width 53 height 15
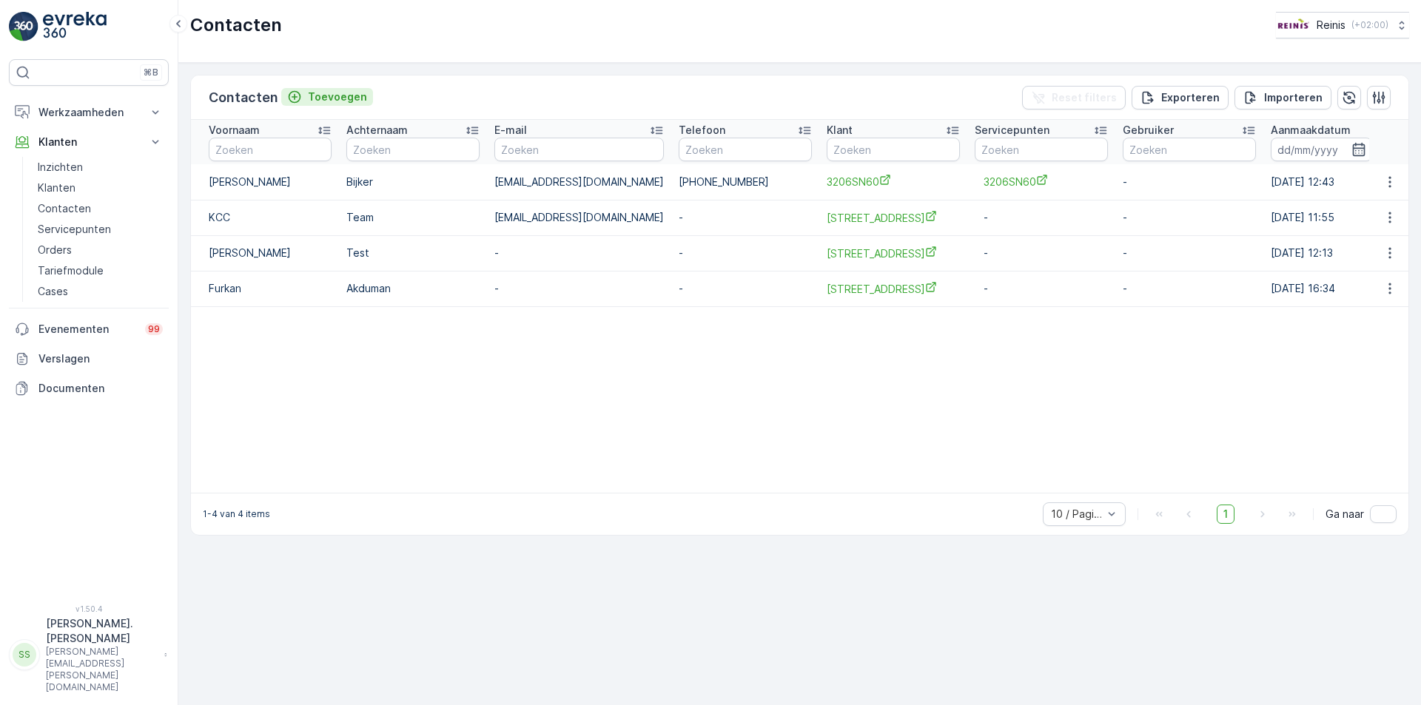
click at [335, 95] on p "Toevoegen" at bounding box center [337, 97] width 59 height 15
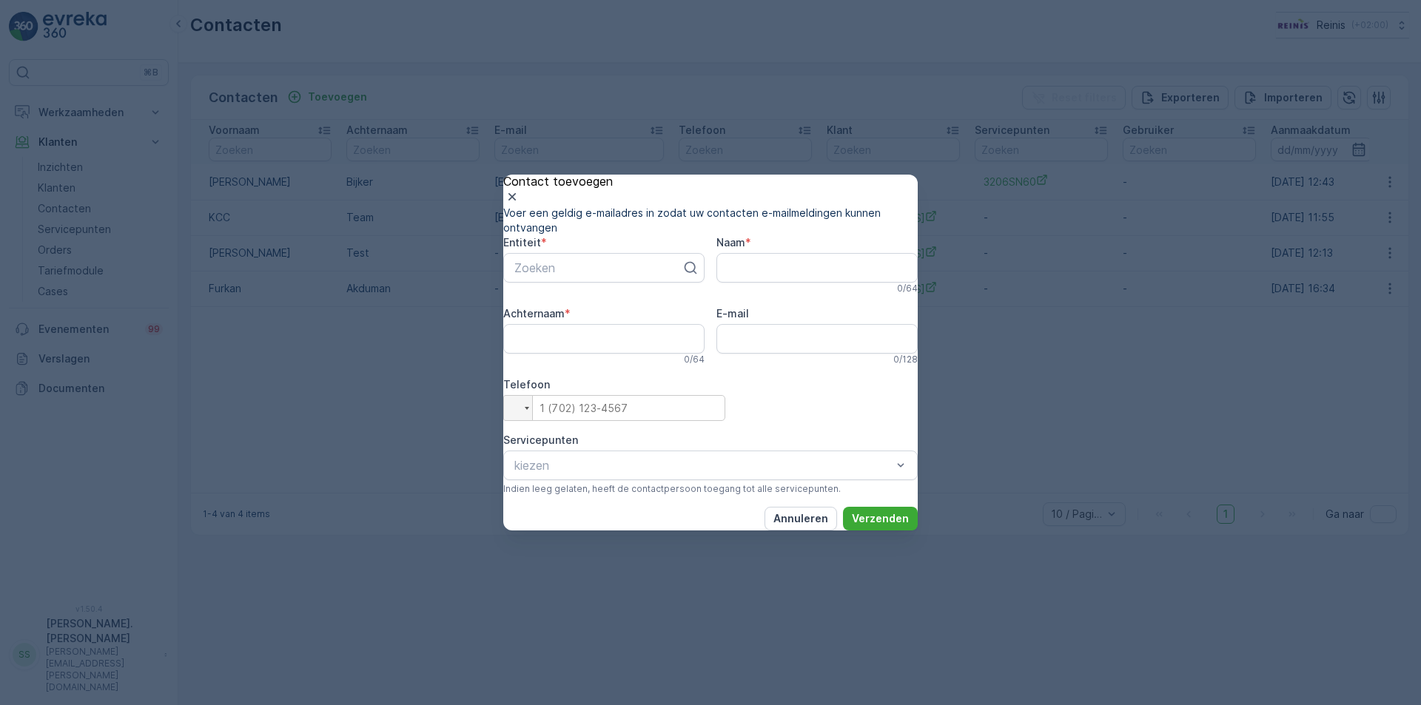
click at [782, 526] on p "Annuleren" at bounding box center [800, 518] width 55 height 15
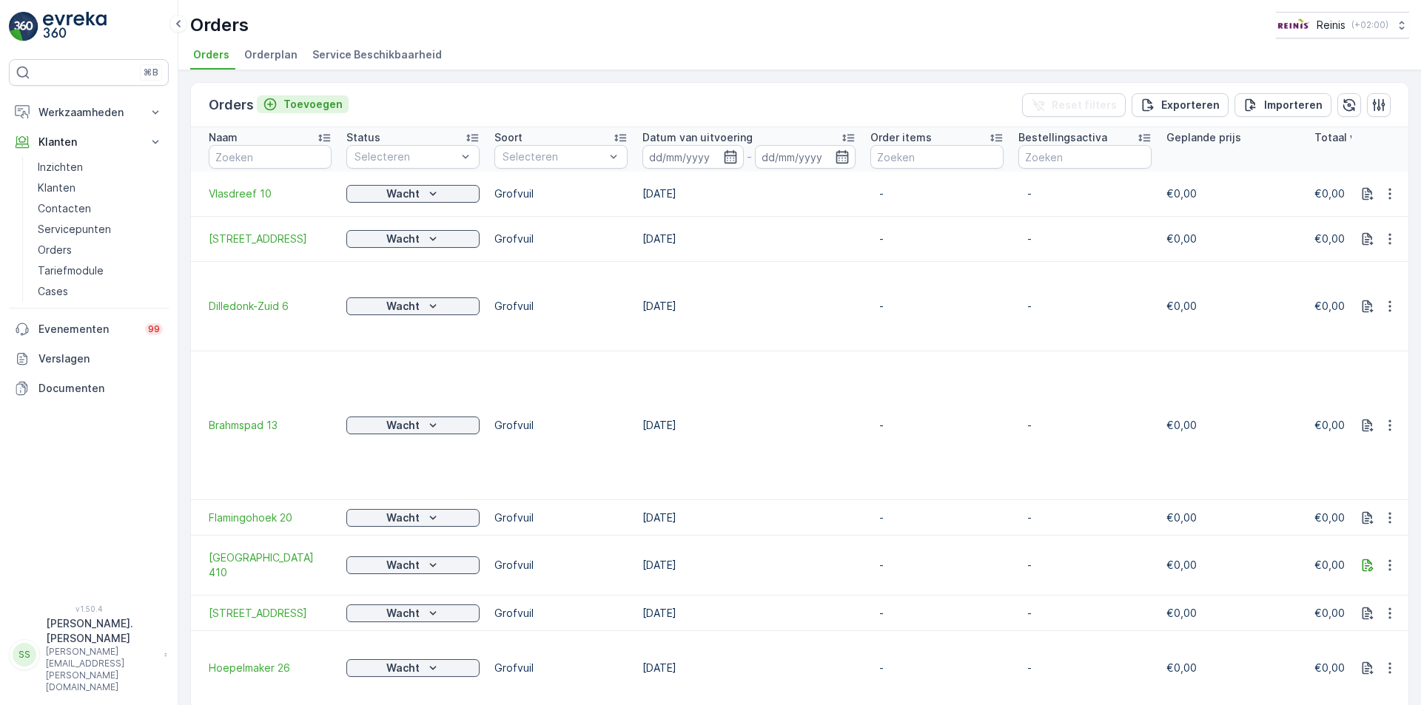
click at [312, 103] on p "Toevoegen" at bounding box center [312, 104] width 59 height 15
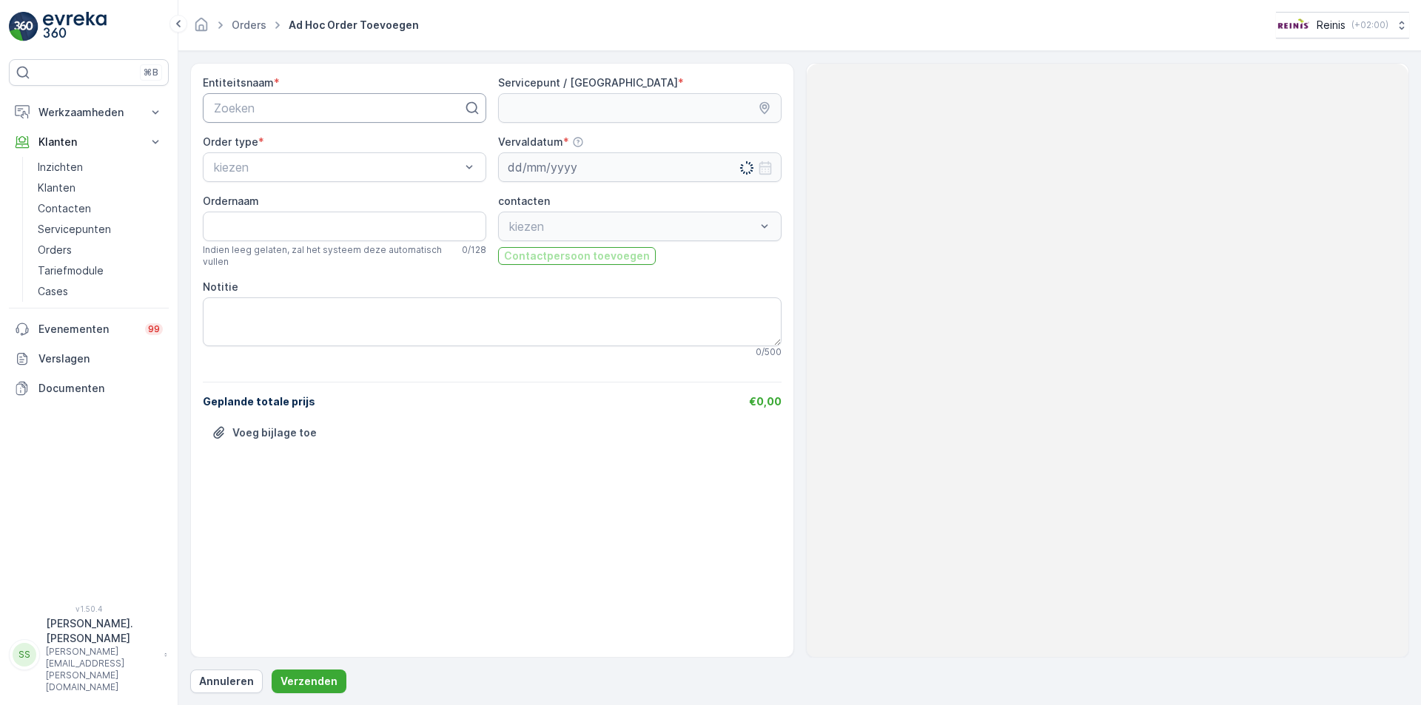
click at [312, 107] on div at bounding box center [338, 107] width 252 height 13
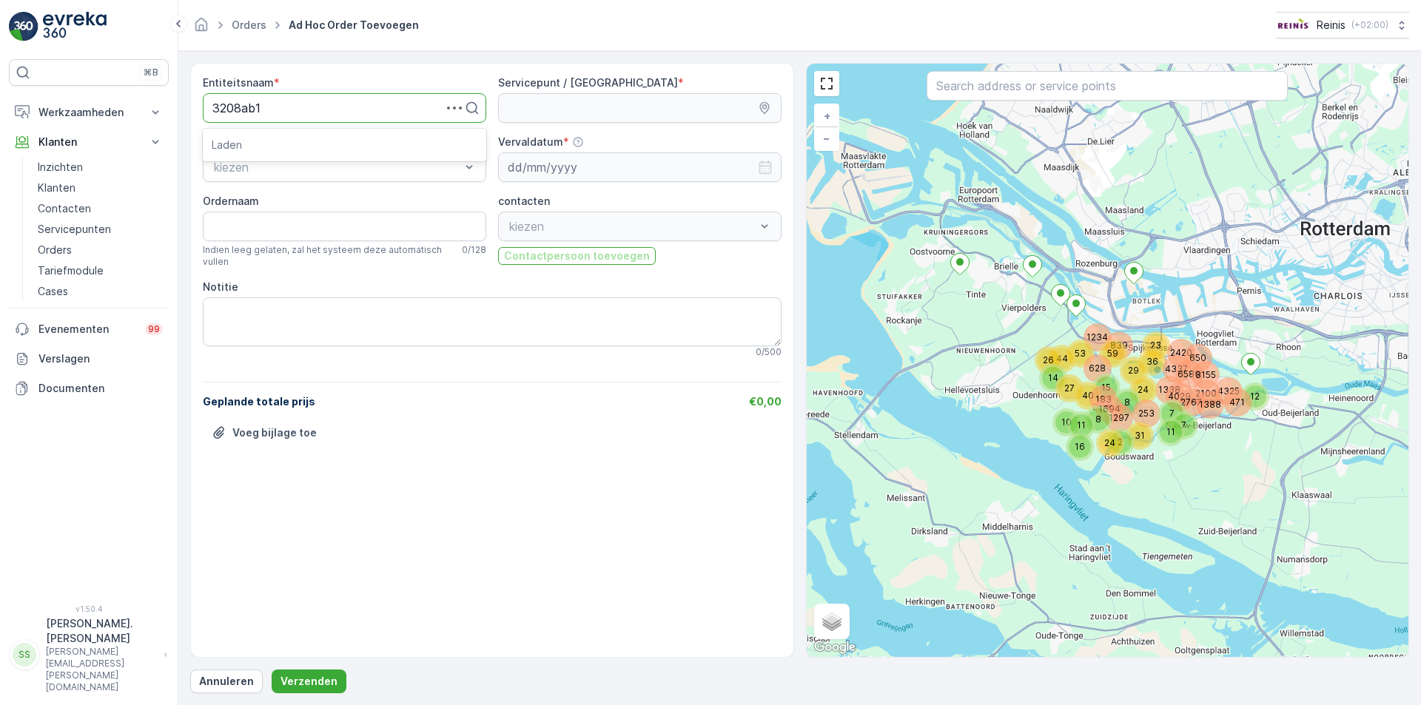
type input "3208ab10"
click at [246, 145] on span "3208AB10" at bounding box center [241, 144] width 58 height 13
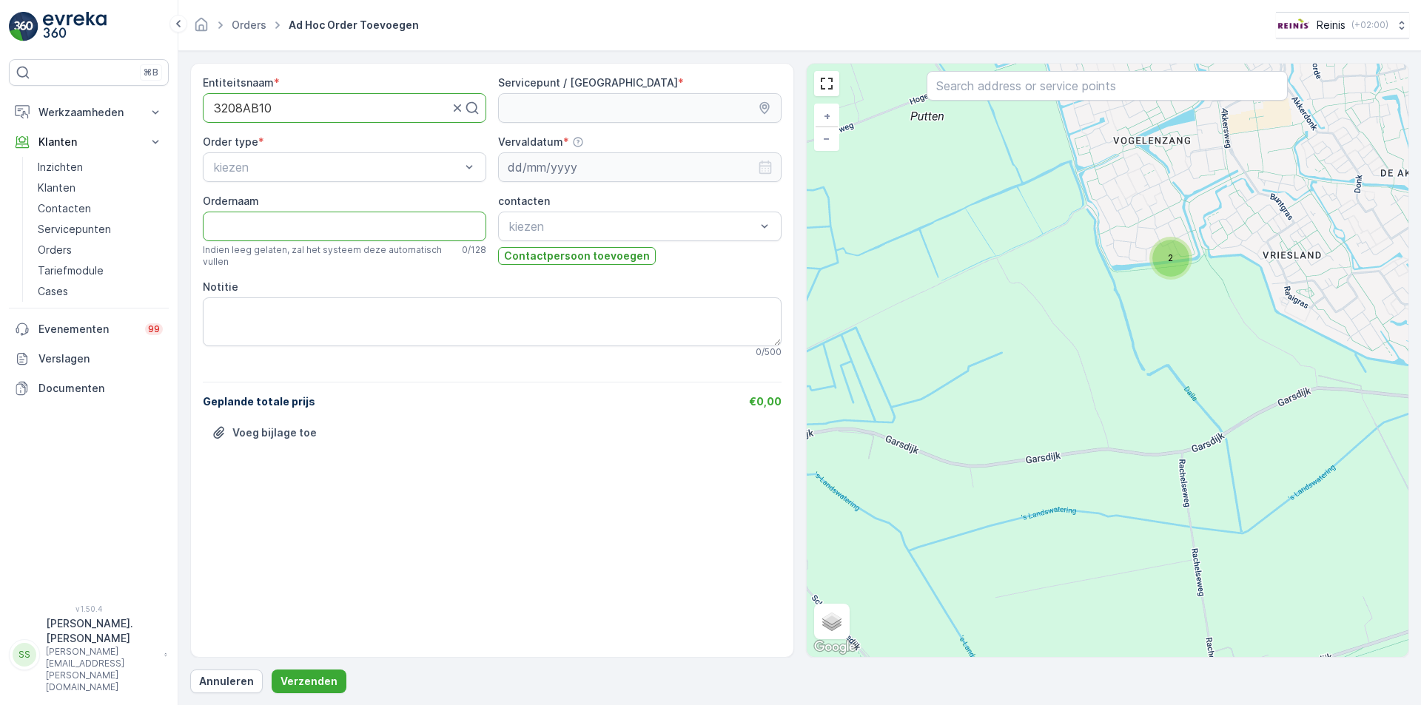
click at [266, 227] on input "Ordernaam" at bounding box center [344, 227] width 283 height 30
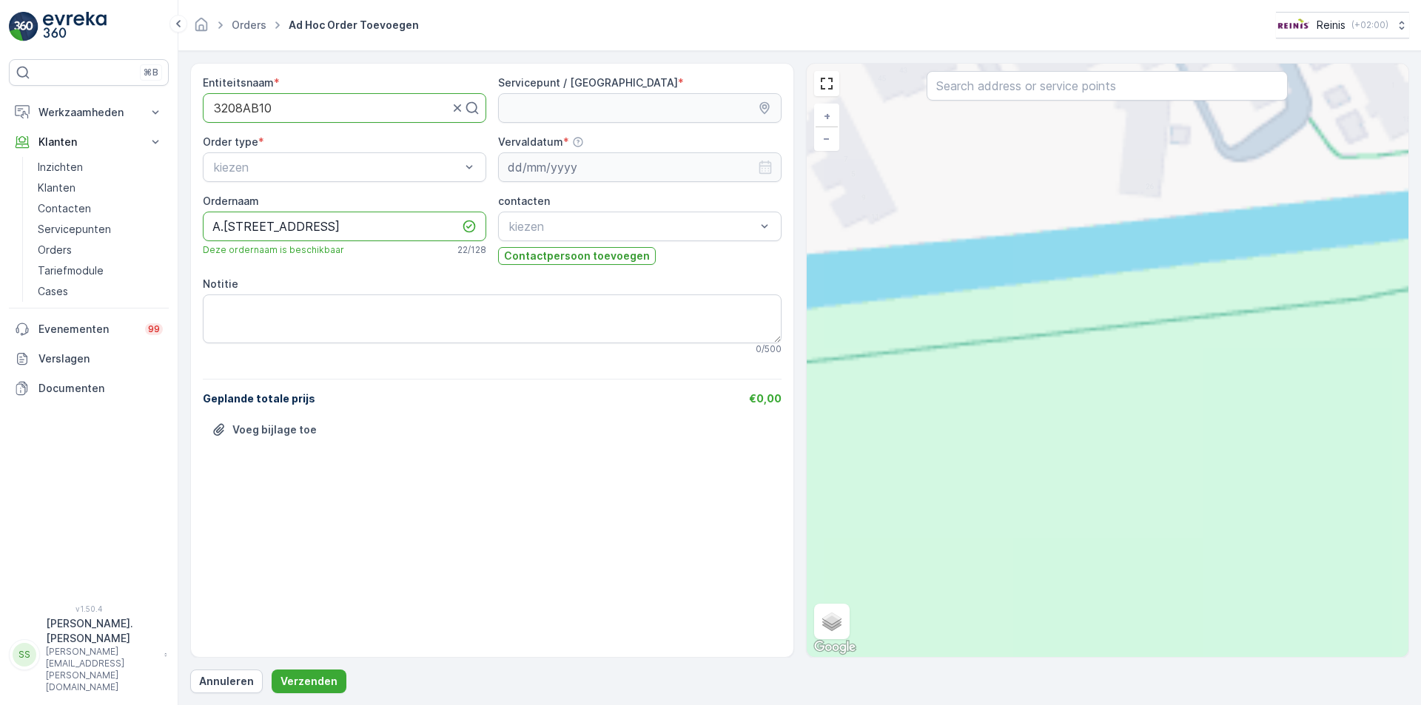
type input "A.[STREET_ADDRESS]"
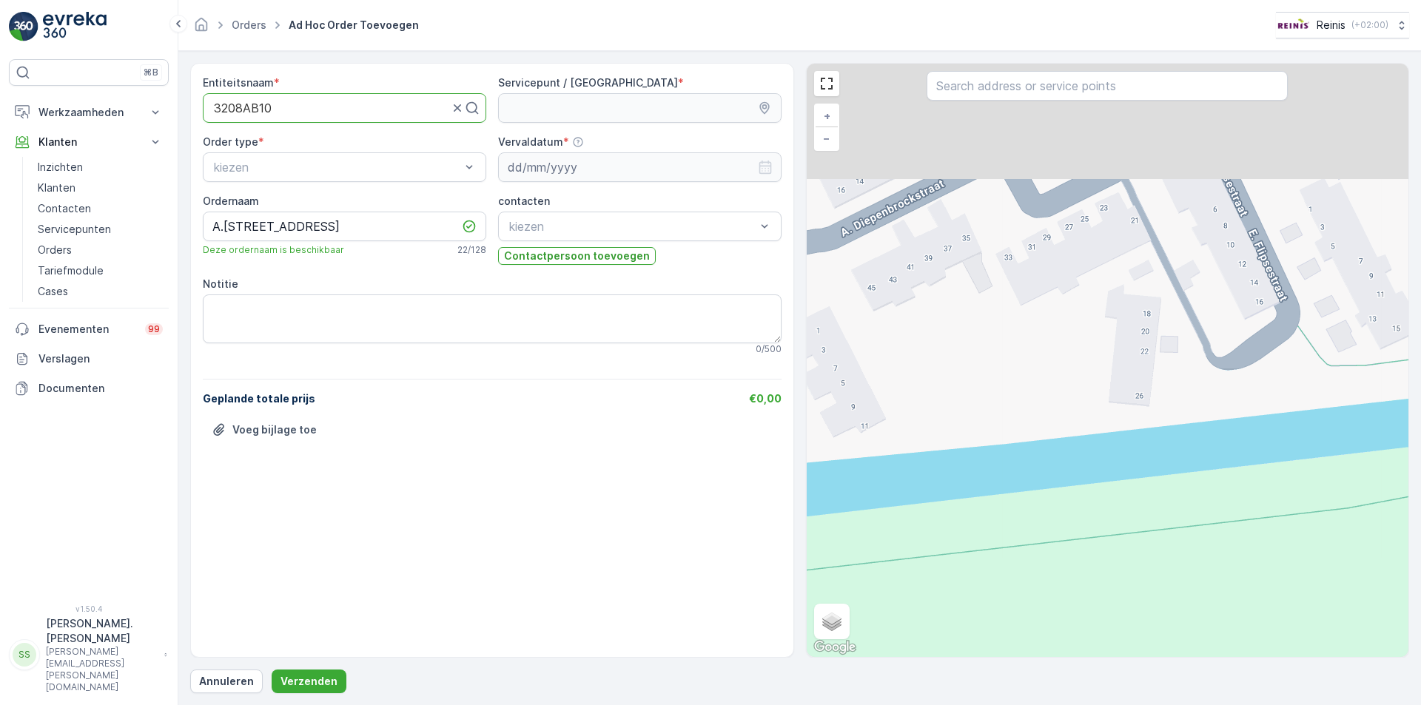
drag, startPoint x: 1106, startPoint y: 205, endPoint x: 1078, endPoint y: 406, distance: 202.5
click at [1089, 423] on div "+ − Satelliet stappenplan Terrein Hybride Leaflet Sneltoetsen Kaartgegevens Kaa…" at bounding box center [1108, 361] width 602 height 594
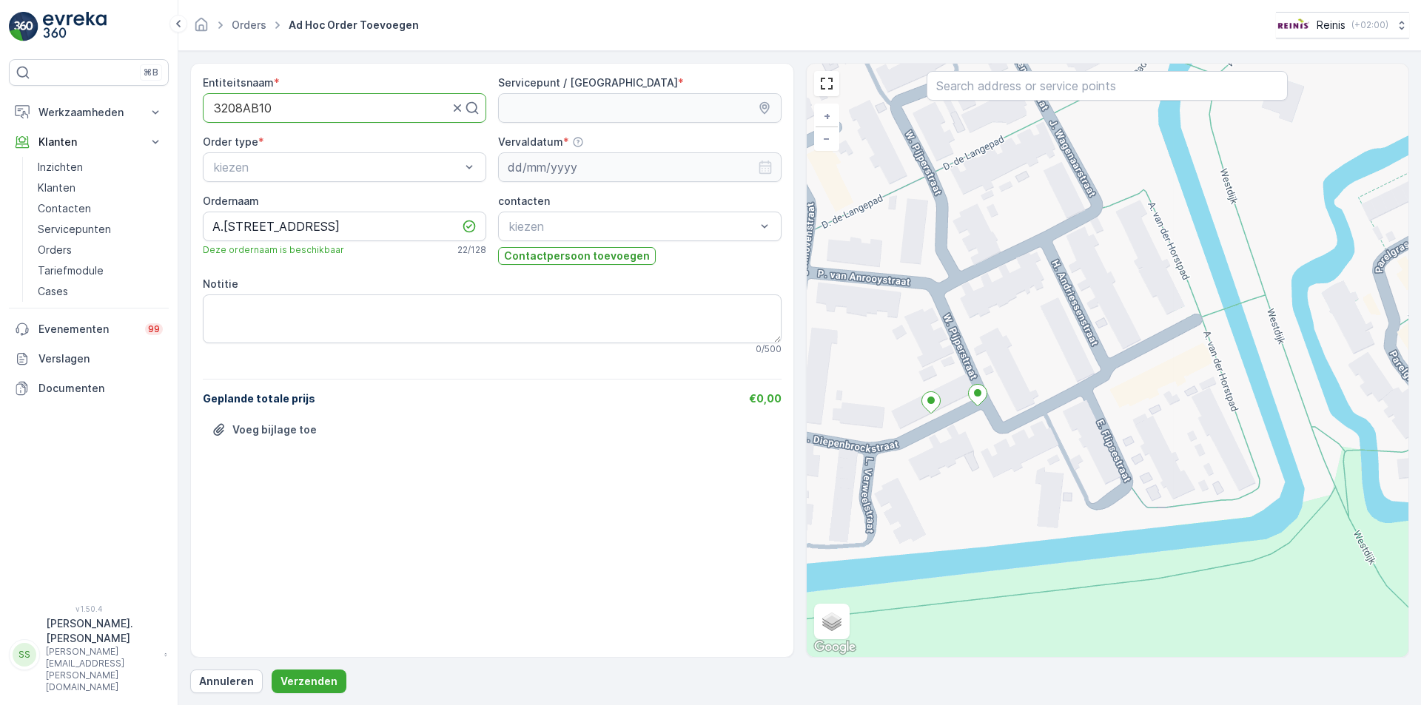
drag, startPoint x: 985, startPoint y: 291, endPoint x: 970, endPoint y: 457, distance: 166.4
click at [970, 457] on div "+ − Satelliet stappenplan Terrein Hybride Leaflet Sneltoetsen Kaartgegevens Kaa…" at bounding box center [1108, 361] width 602 height 594
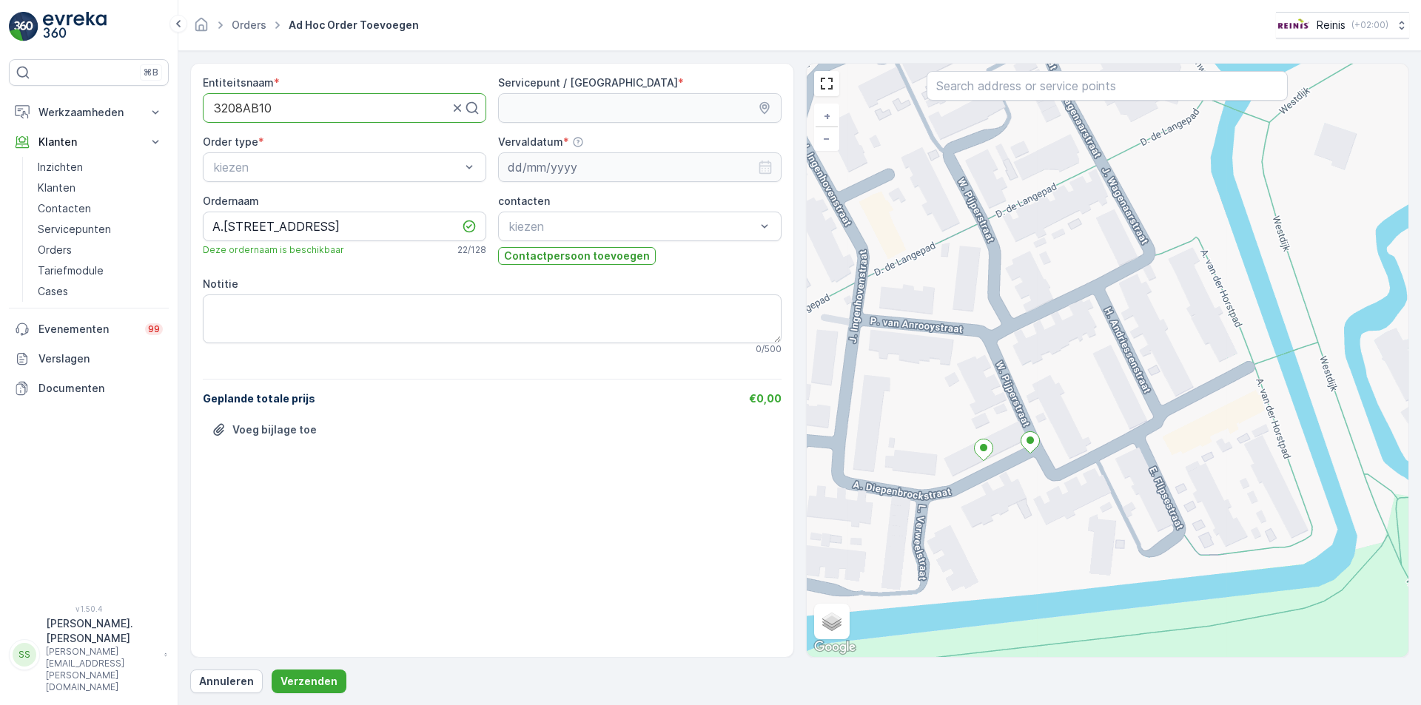
drag, startPoint x: 885, startPoint y: 317, endPoint x: 955, endPoint y: 416, distance: 121.6
click at [955, 416] on div "+ − Satelliet stappenplan Terrein Hybride Leaflet Sneltoetsen Kaartgegevens Kaa…" at bounding box center [1108, 361] width 602 height 594
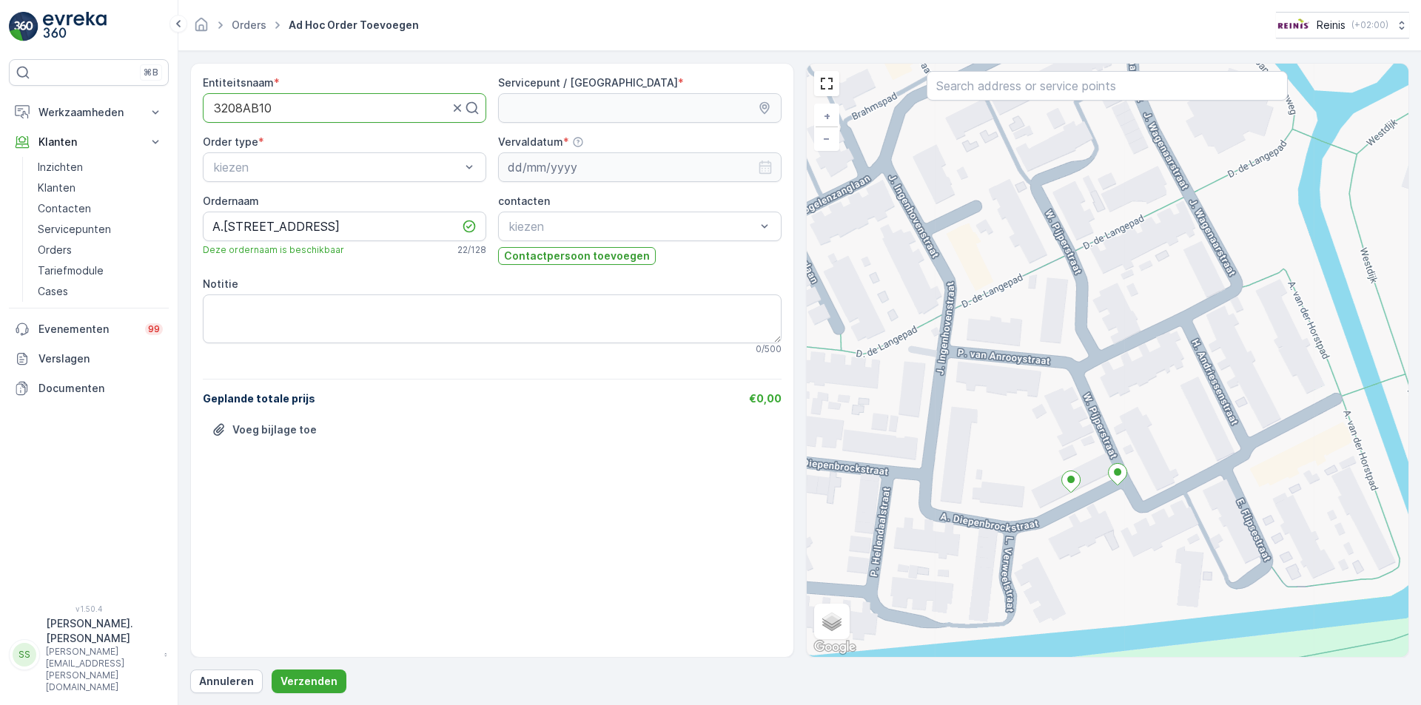
drag, startPoint x: 909, startPoint y: 445, endPoint x: 996, endPoint y: 477, distance: 92.9
click at [996, 477] on div "+ − Satelliet stappenplan Terrein Hybride Leaflet Sneltoetsen Kaartgegevens Kaa…" at bounding box center [1108, 361] width 602 height 594
click at [1072, 485] on icon at bounding box center [1070, 484] width 19 height 21
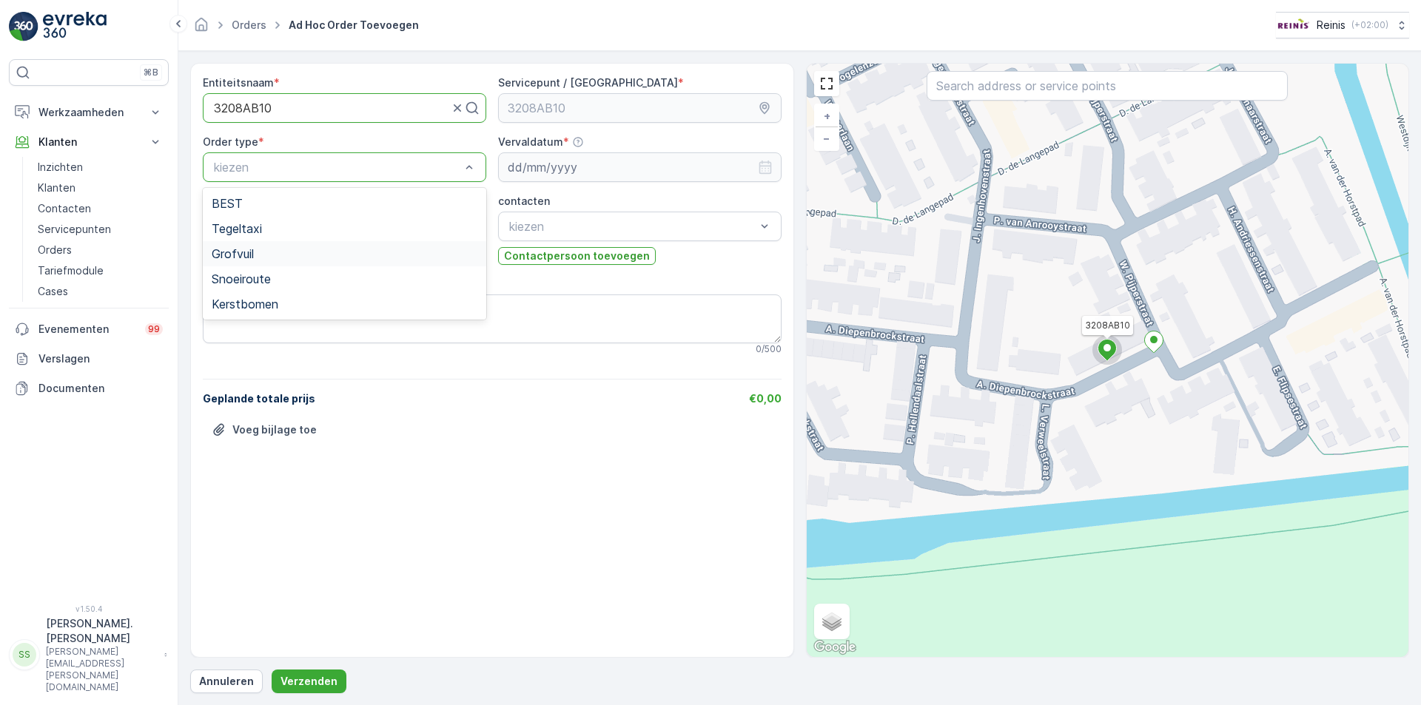
click at [279, 249] on div "Grofvuil" at bounding box center [345, 253] width 266 height 13
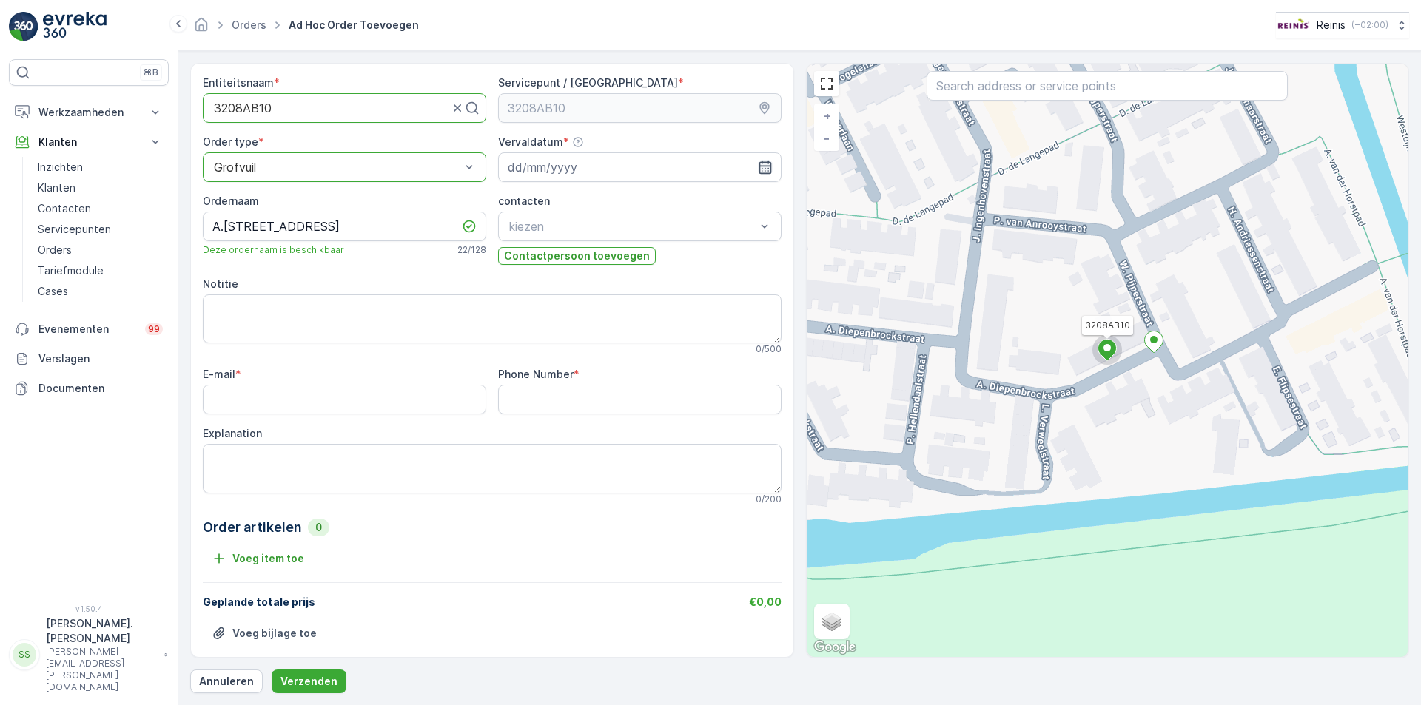
click at [759, 172] on icon "button" at bounding box center [765, 167] width 15 height 15
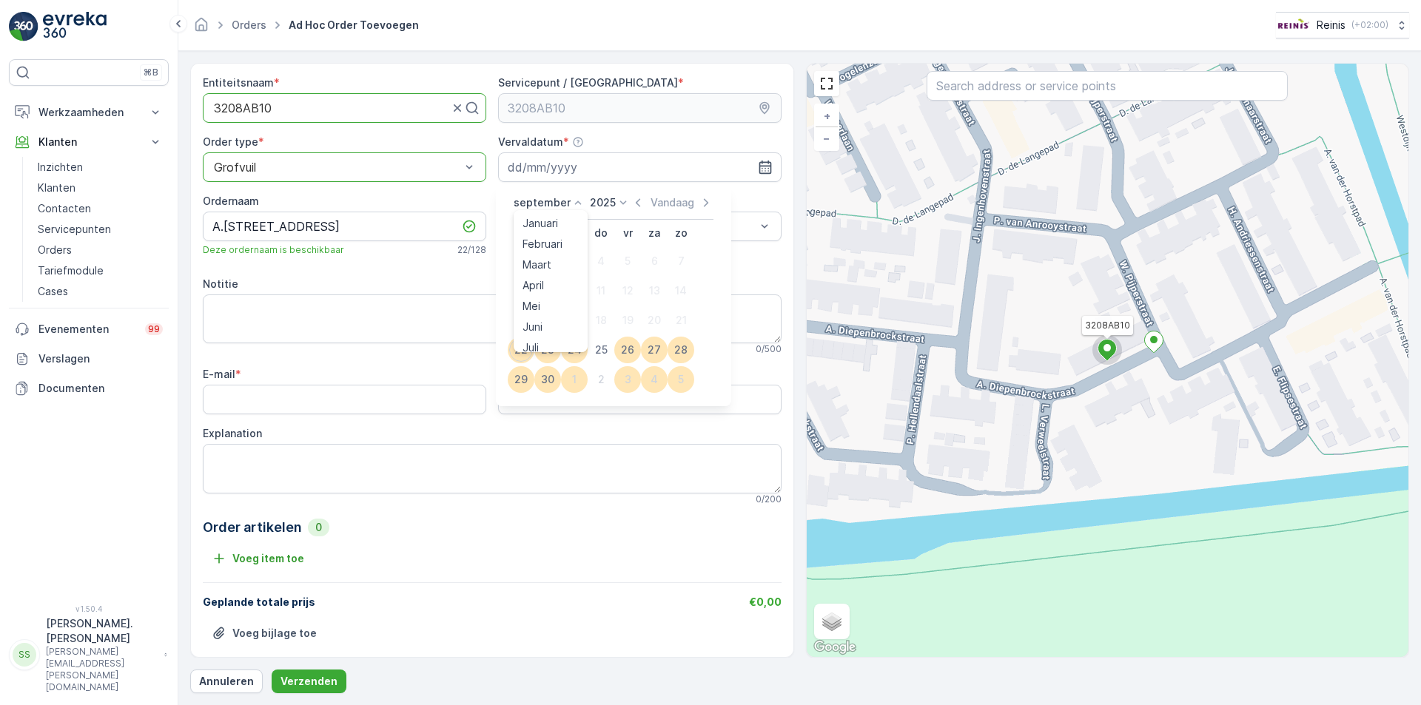
click at [572, 206] on icon at bounding box center [578, 202] width 15 height 15
drag, startPoint x: 549, startPoint y: 295, endPoint x: 614, endPoint y: 341, distance: 79.1
click at [550, 295] on span "Oktober" at bounding box center [542, 297] width 41 height 15
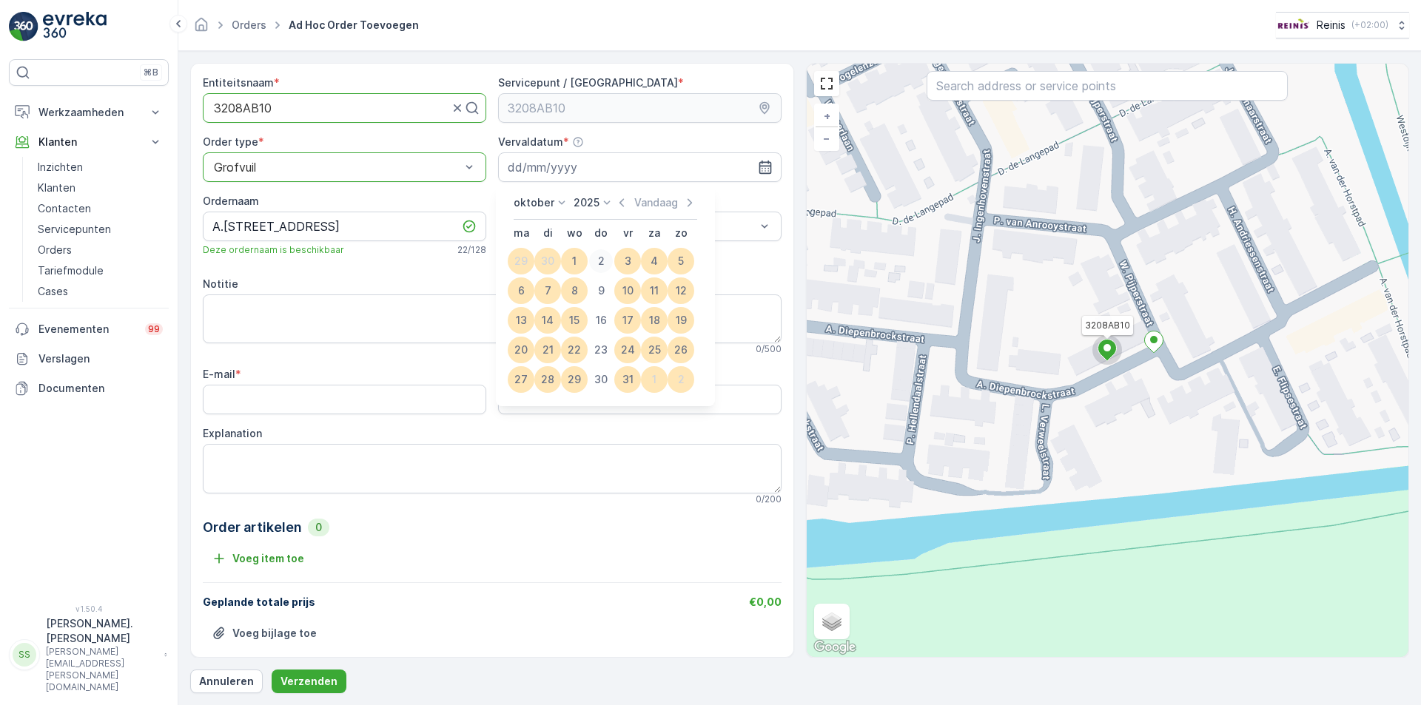
click at [602, 261] on div "2" at bounding box center [601, 261] width 24 height 24
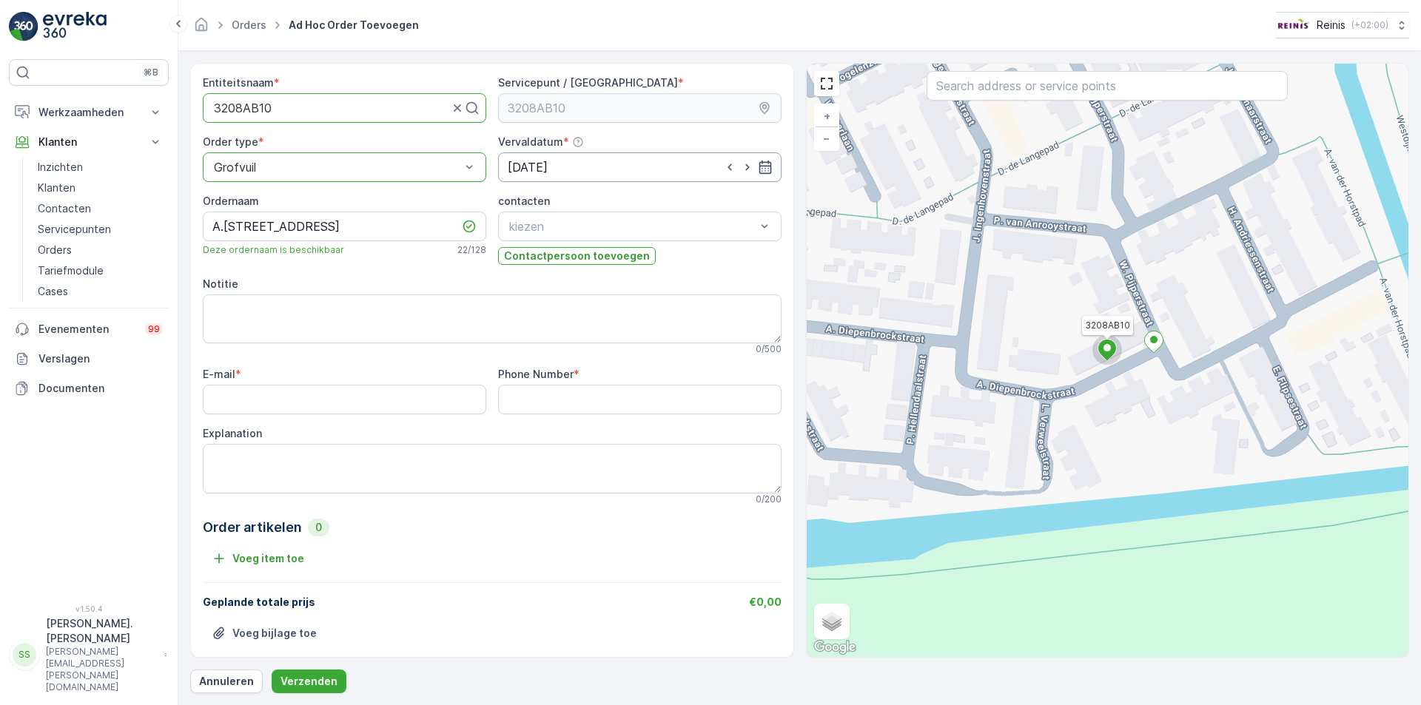
click at [770, 168] on input at bounding box center [639, 167] width 283 height 30
click at [535, 446] on textarea "Explanation" at bounding box center [492, 468] width 579 height 49
click at [528, 402] on Number "Phone Number" at bounding box center [639, 400] width 283 height 30
type Number "0610294440"
click at [514, 457] on textarea "Explanation" at bounding box center [492, 468] width 579 height 49
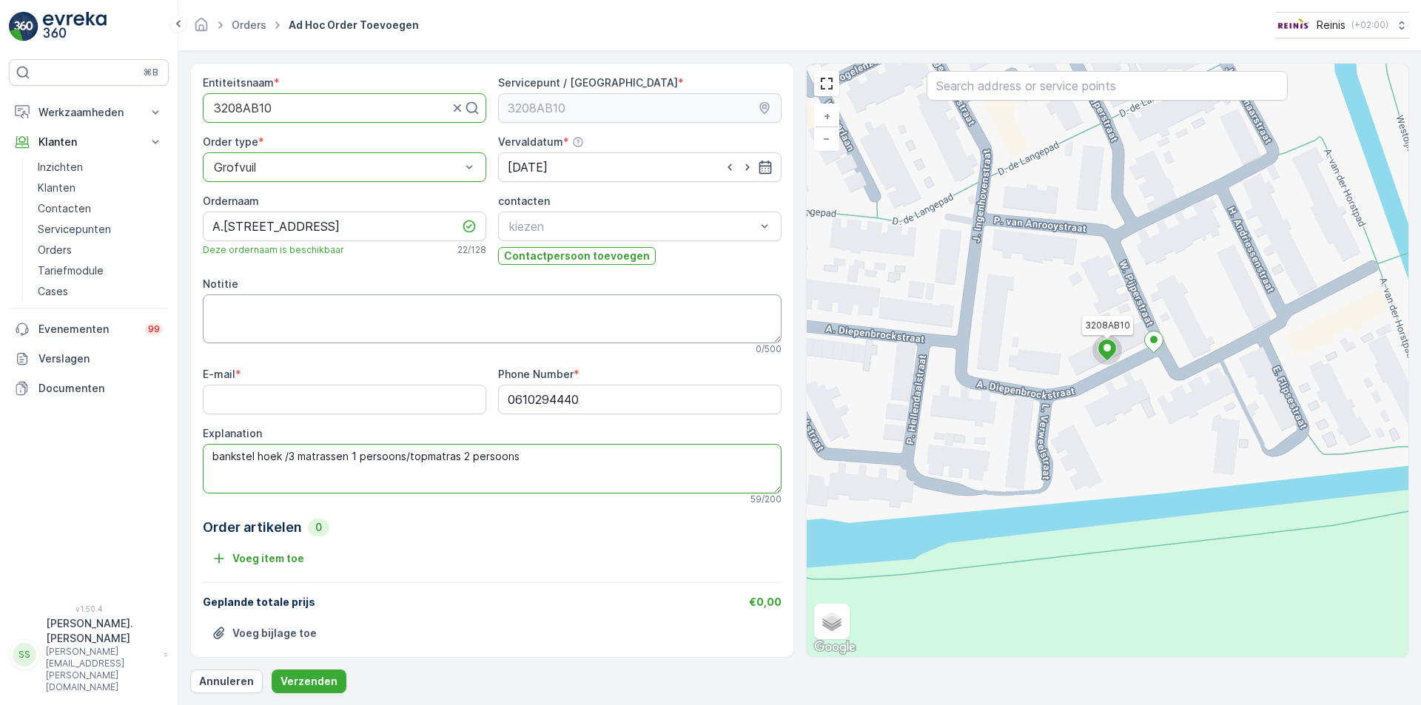
type textarea "bankstel hoek /3 matrassen 1 persoons/topmatras 2 persoons"
click at [283, 327] on textarea "Notitie" at bounding box center [492, 319] width 579 height 49
type textarea "[PERSON_NAME]"
drag, startPoint x: 325, startPoint y: 387, endPoint x: 339, endPoint y: 394, distance: 15.6
click at [325, 387] on input "E-mail" at bounding box center [344, 400] width 283 height 30
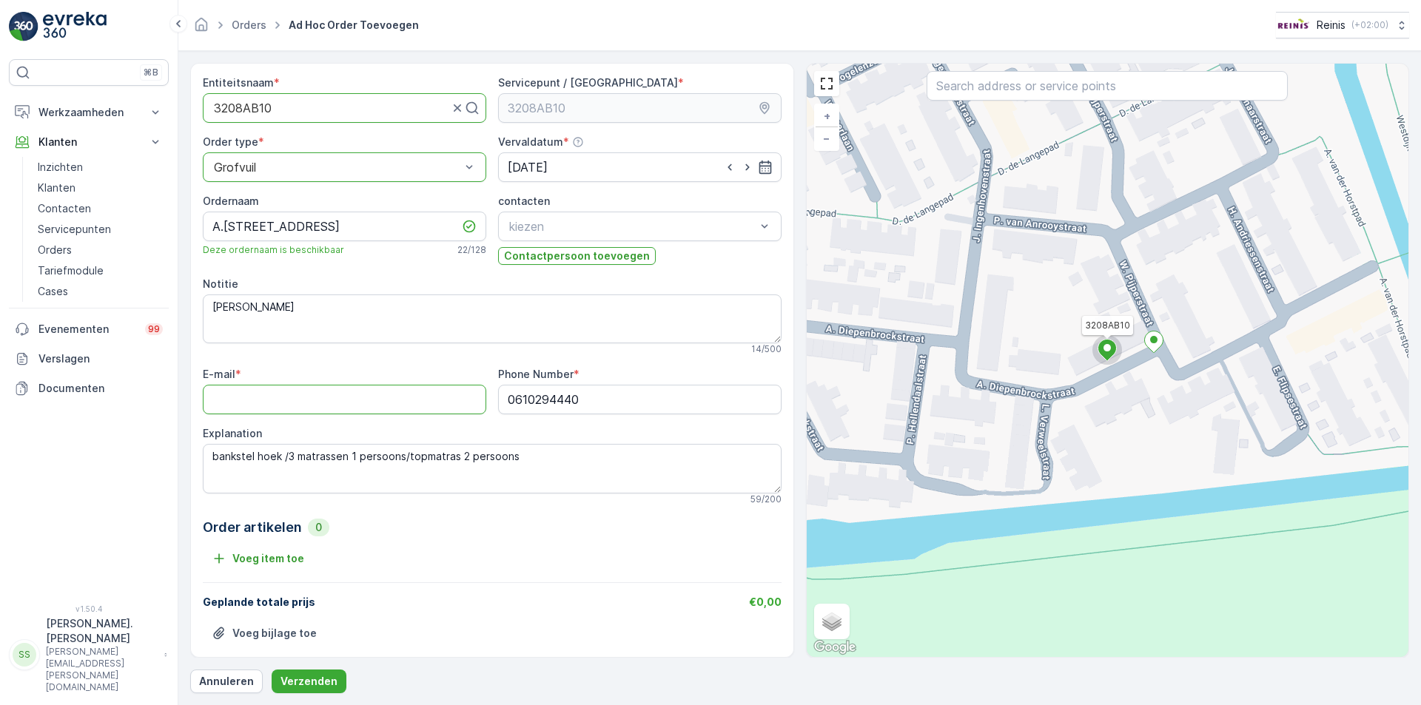
type input "[EMAIL_ADDRESS][DOMAIN_NAME]"
click at [309, 680] on p "Verzenden" at bounding box center [308, 681] width 57 height 15
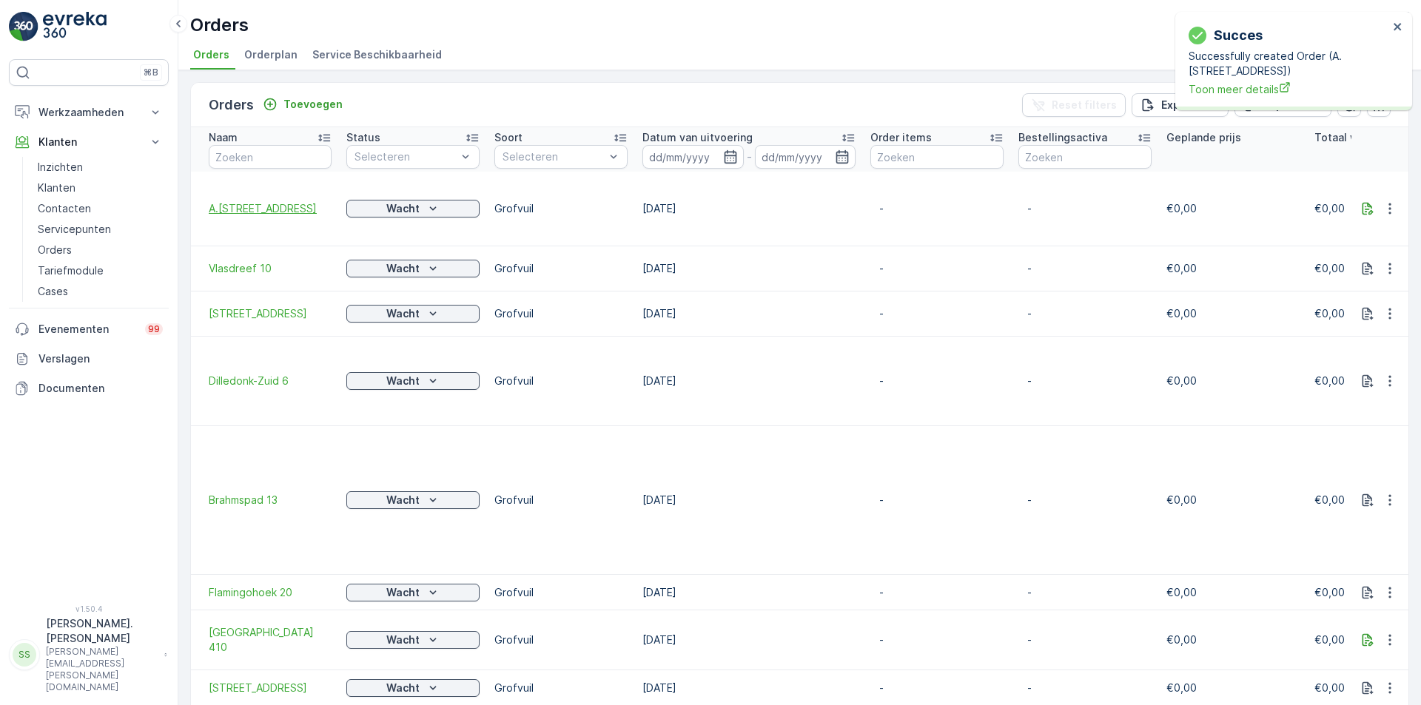
click at [307, 206] on span "A.[STREET_ADDRESS]" at bounding box center [270, 208] width 123 height 15
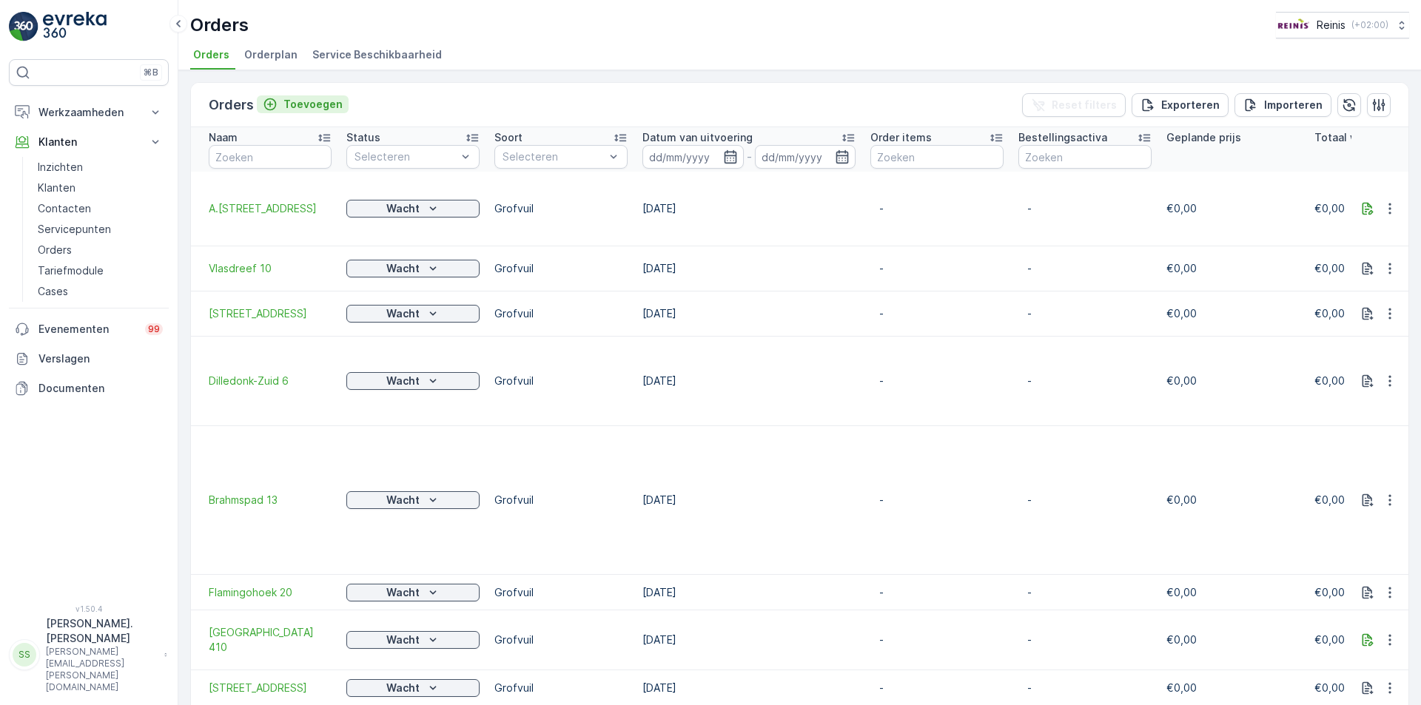
click at [322, 107] on p "Toevoegen" at bounding box center [312, 104] width 59 height 15
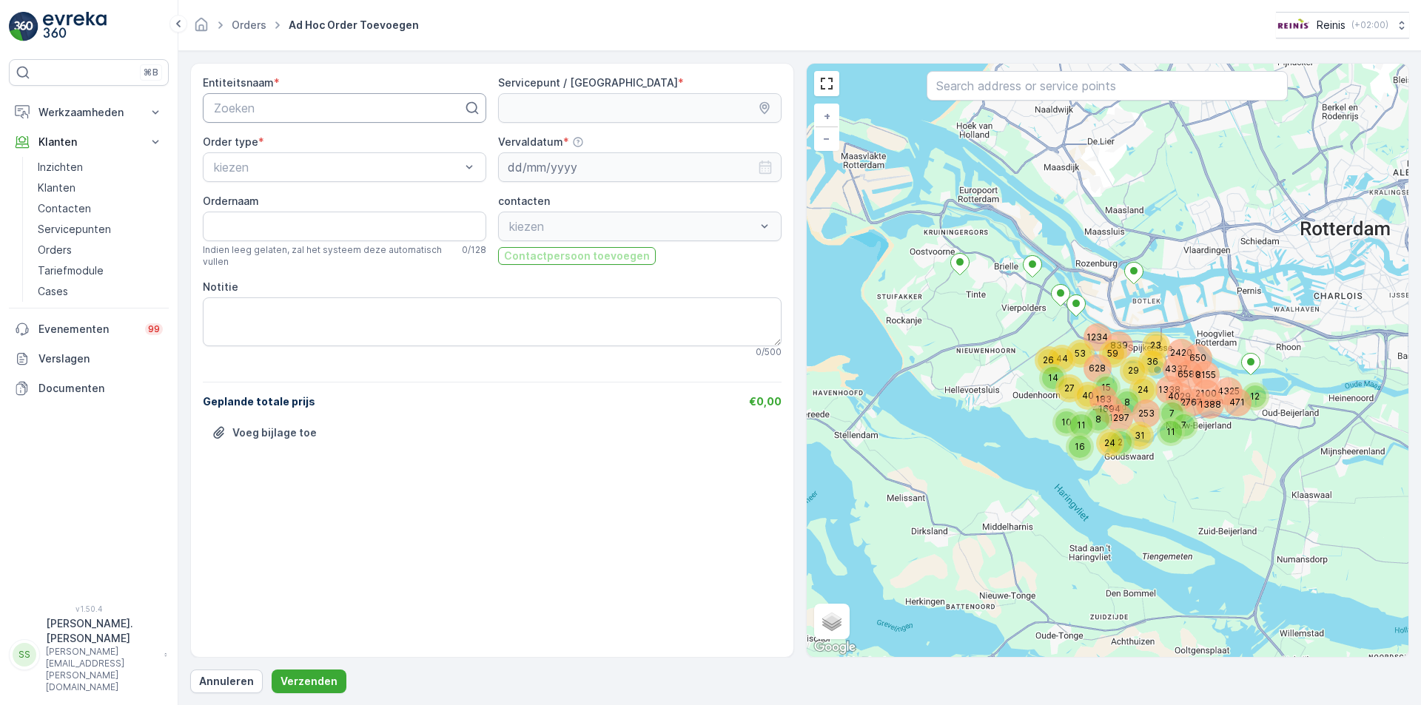
click at [306, 102] on div at bounding box center [338, 107] width 252 height 13
type input "2"
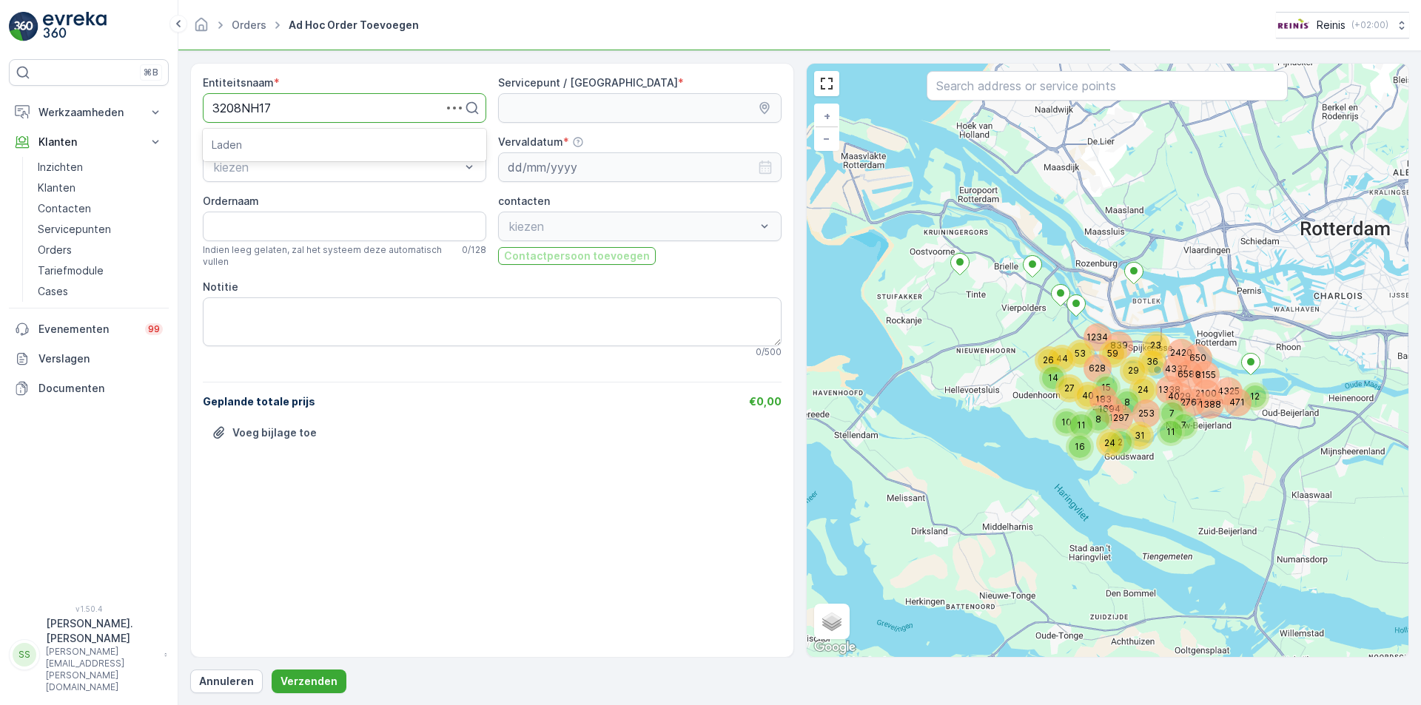
type input "3208NH179"
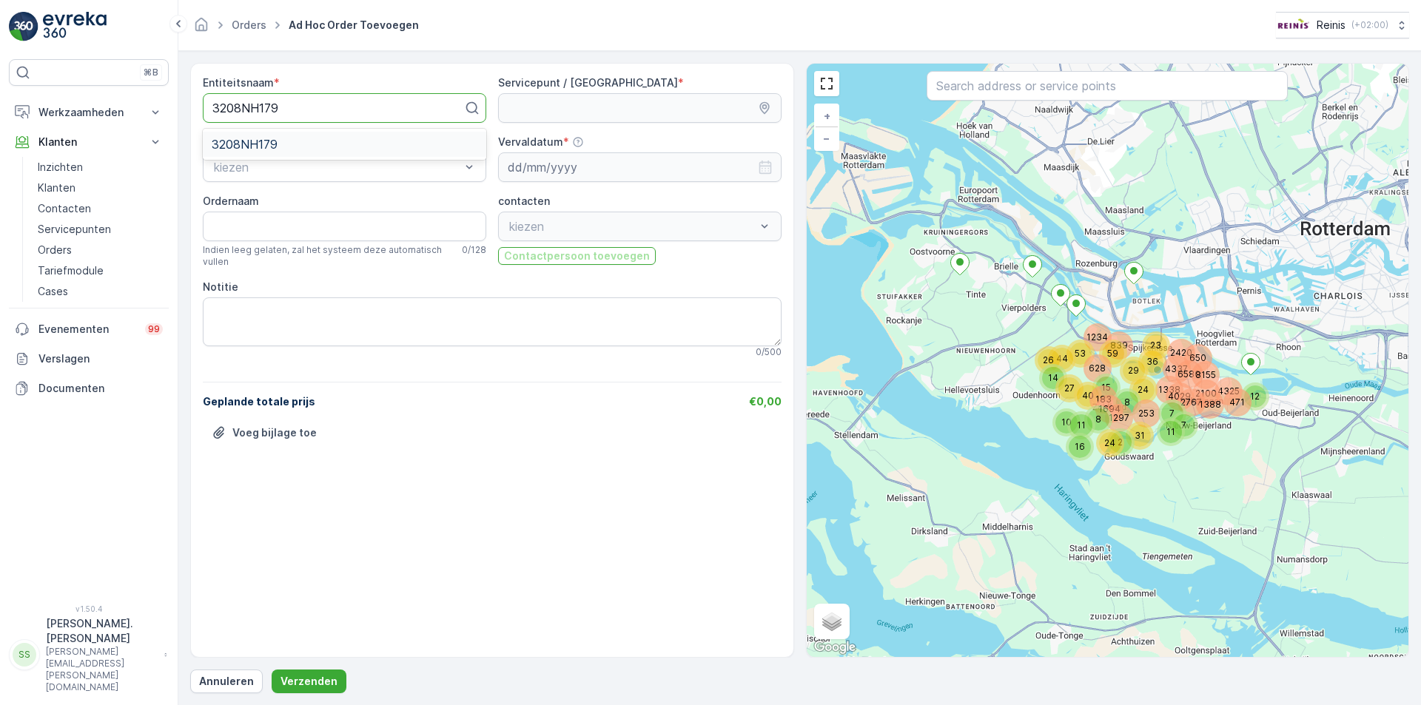
click at [274, 148] on span "3208NH179" at bounding box center [245, 144] width 66 height 13
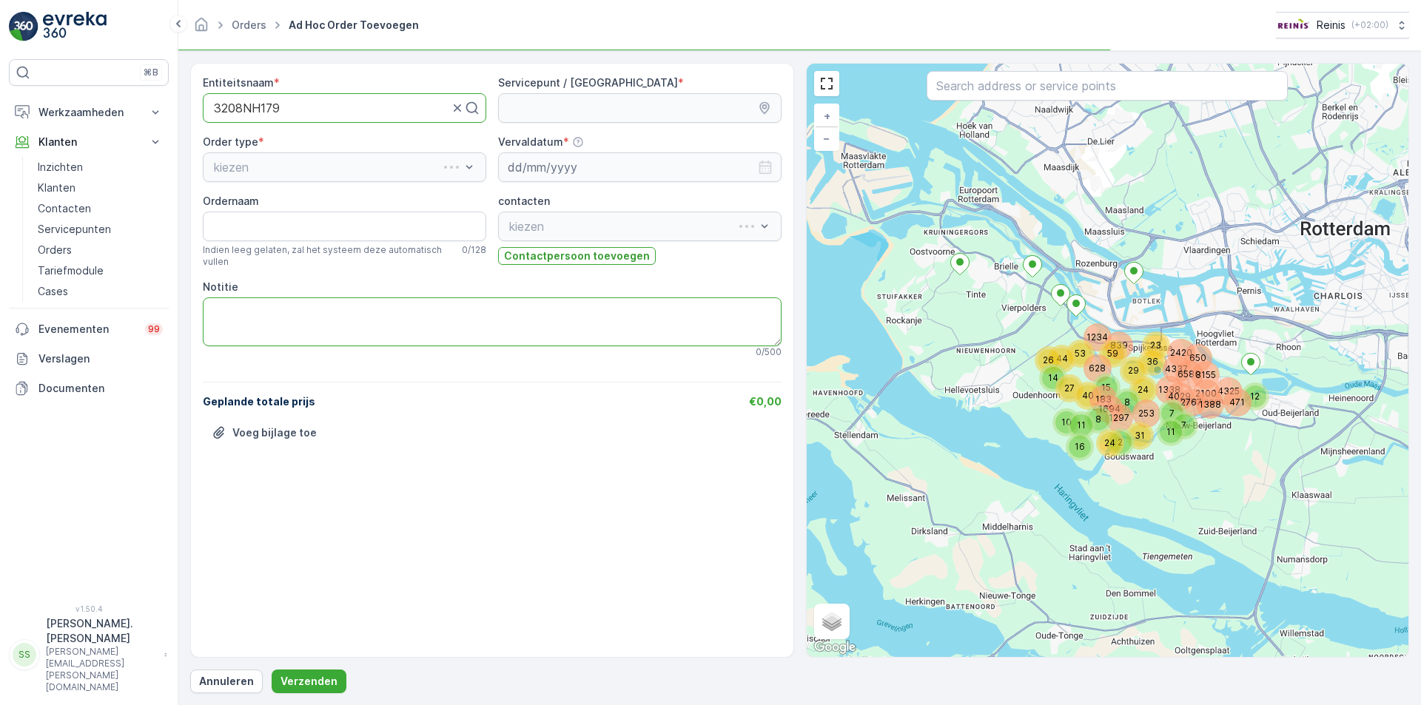
click at [287, 326] on textarea "Notitie" at bounding box center [492, 322] width 579 height 49
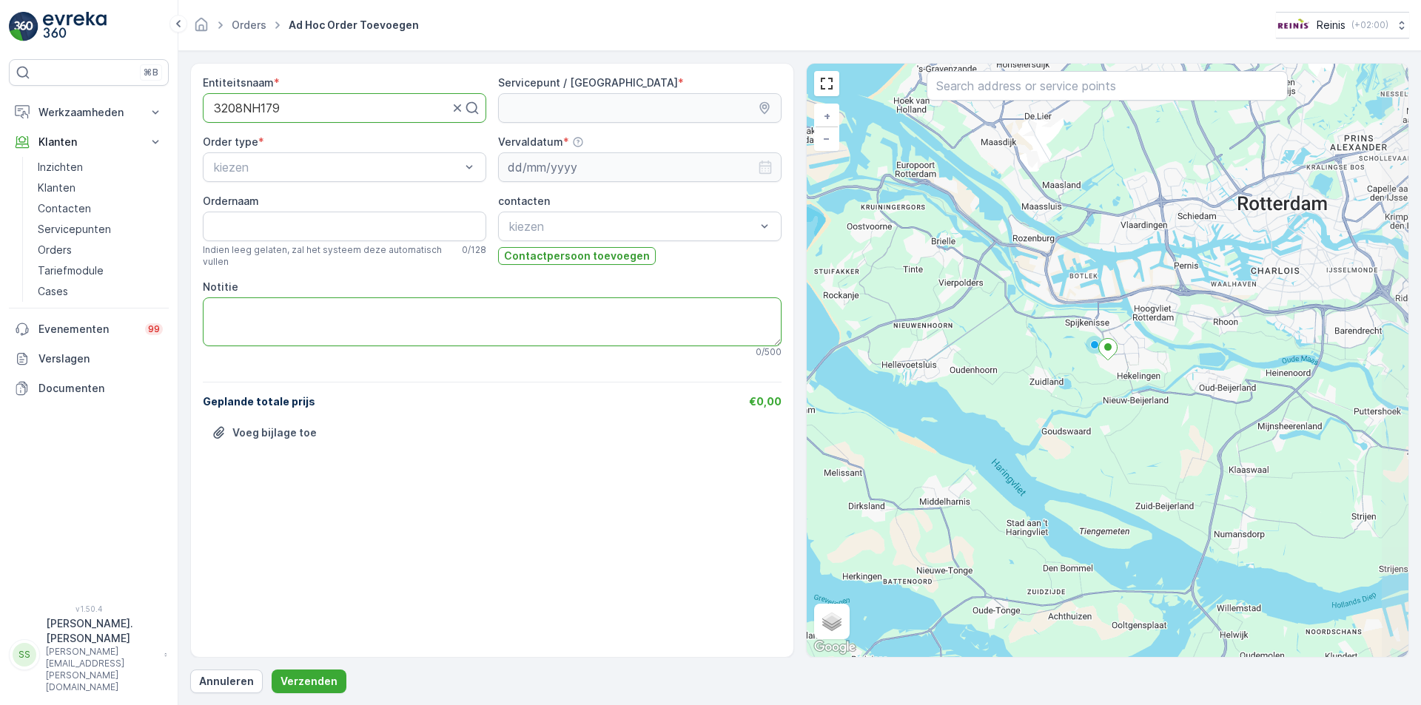
type textarea "M"
type textarea "Mevr. [PERSON_NAME]"
click at [280, 227] on input "Ordernaam" at bounding box center [344, 227] width 283 height 30
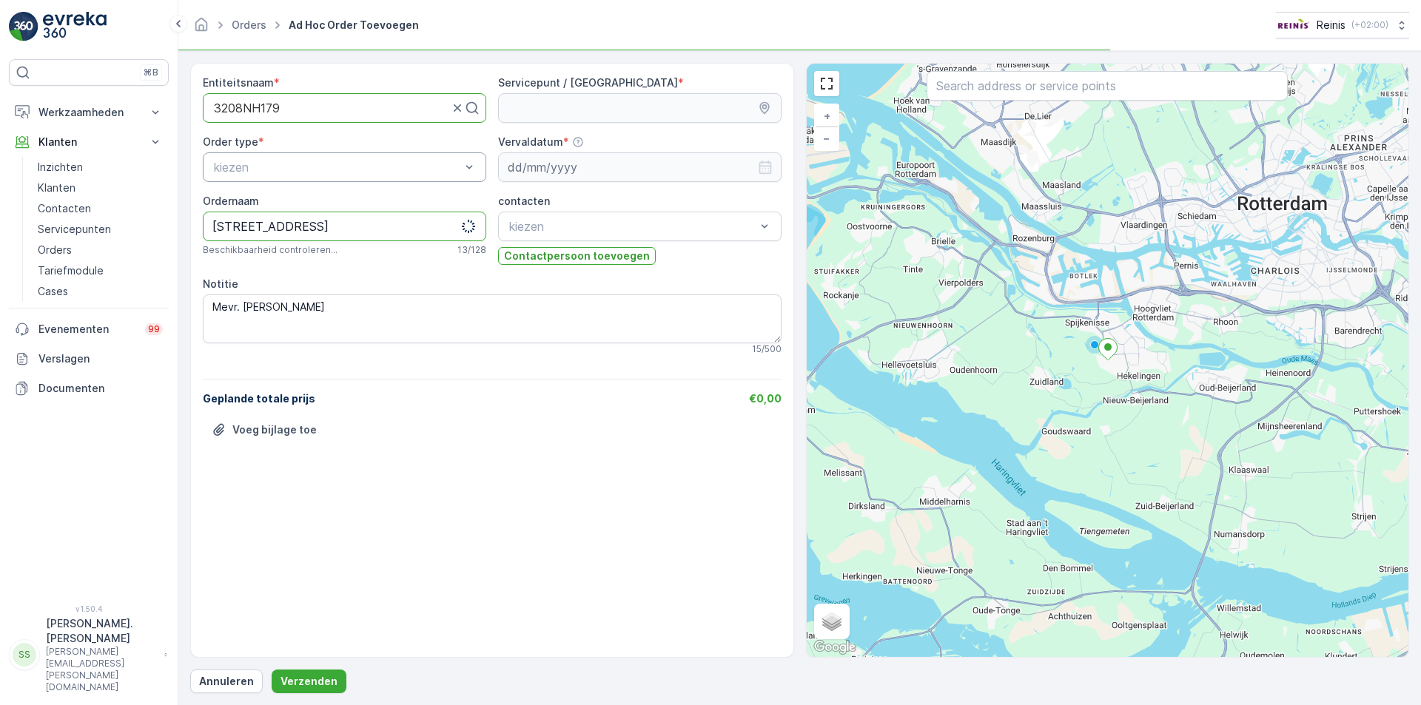
type input "[STREET_ADDRESS]"
click at [265, 181] on div "kiezen" at bounding box center [344, 167] width 283 height 30
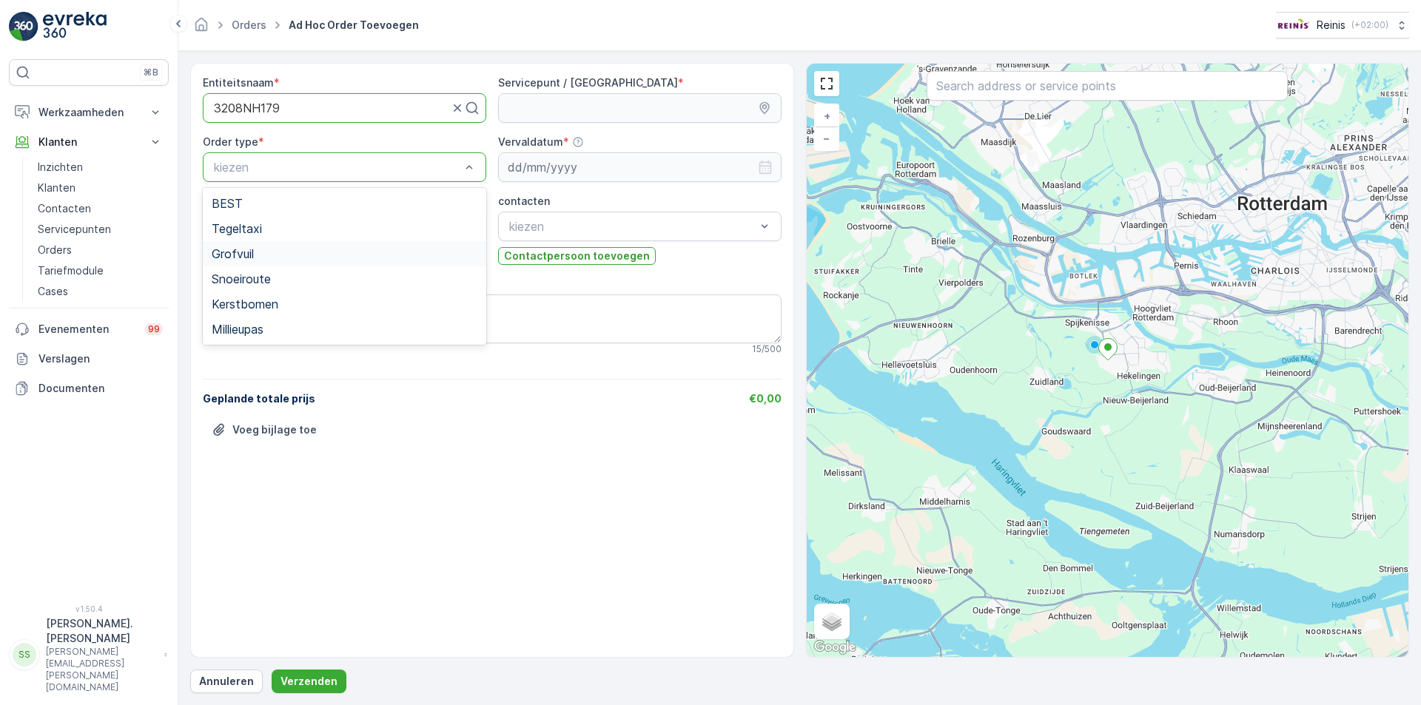
click at [249, 252] on span "Grofvuil" at bounding box center [233, 253] width 42 height 13
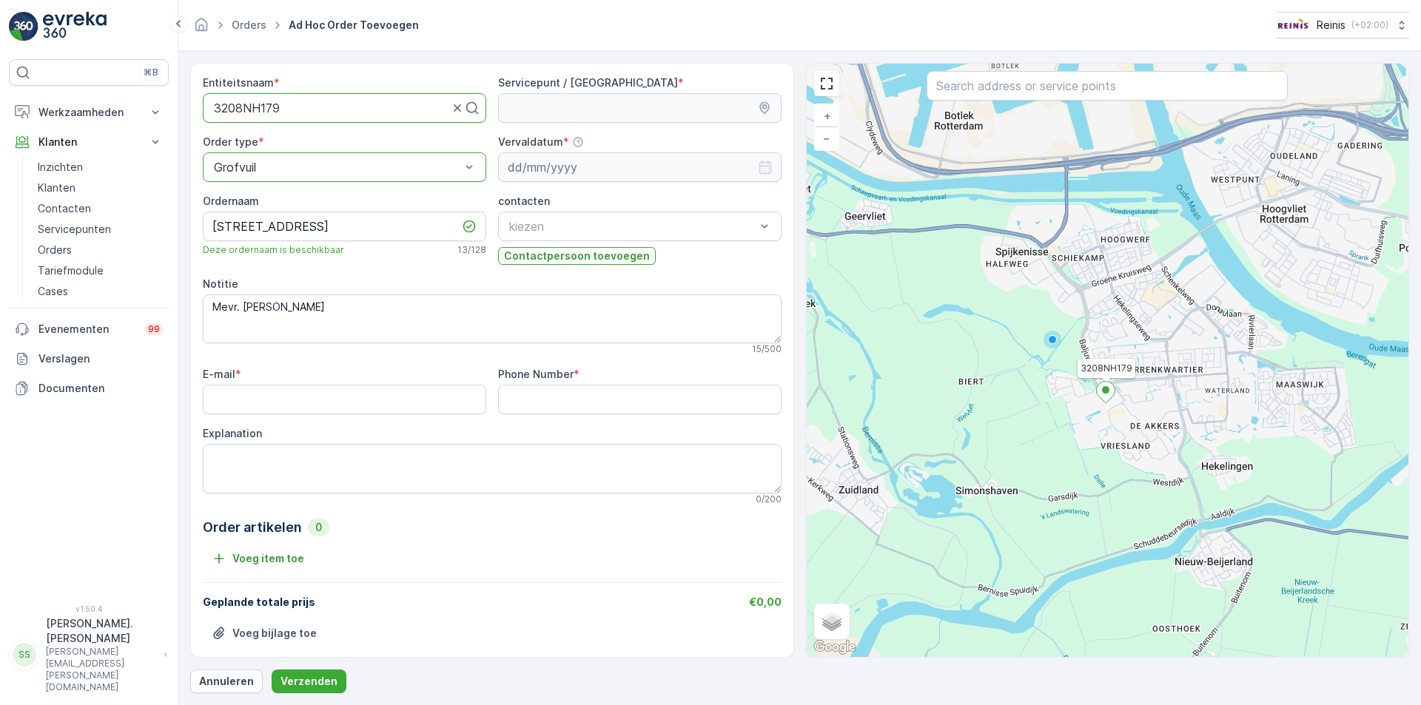
click at [1107, 392] on ellipse at bounding box center [1105, 389] width 7 height 7
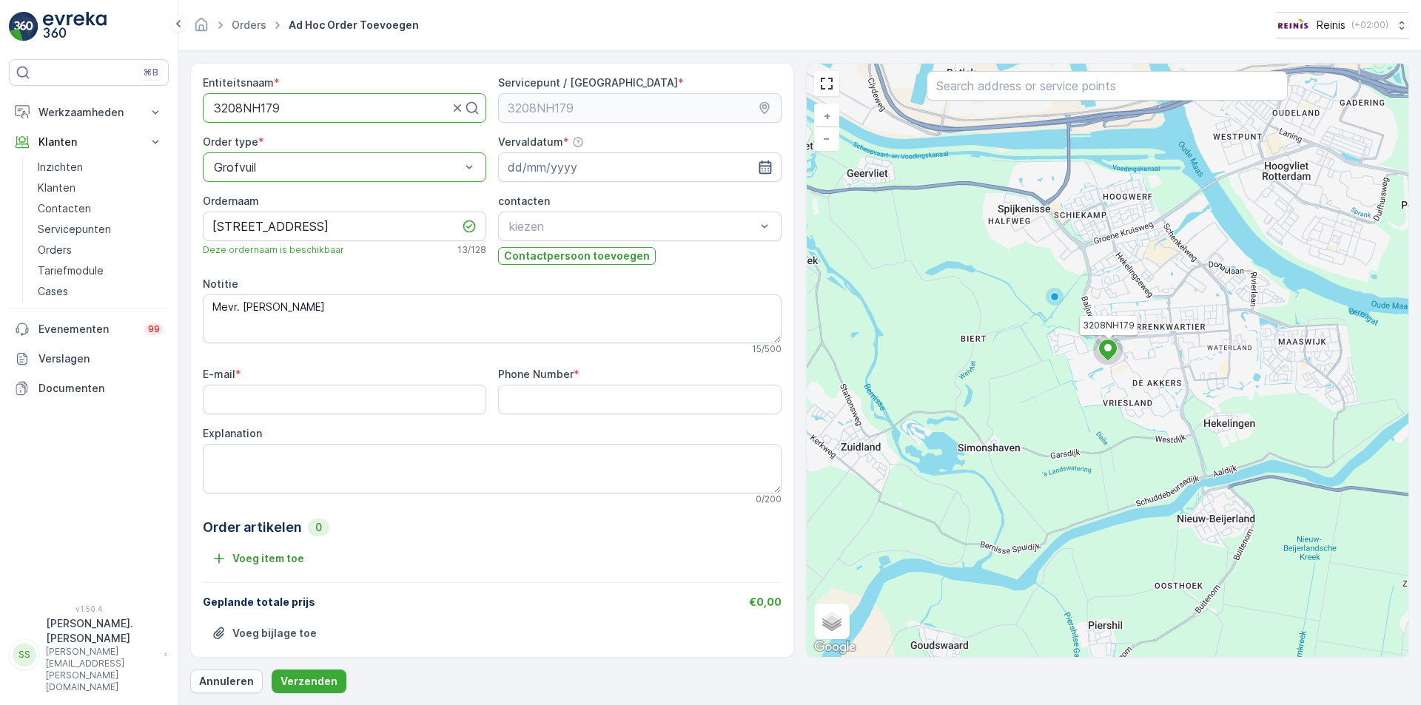
click at [758, 169] on icon "button" at bounding box center [765, 167] width 15 height 15
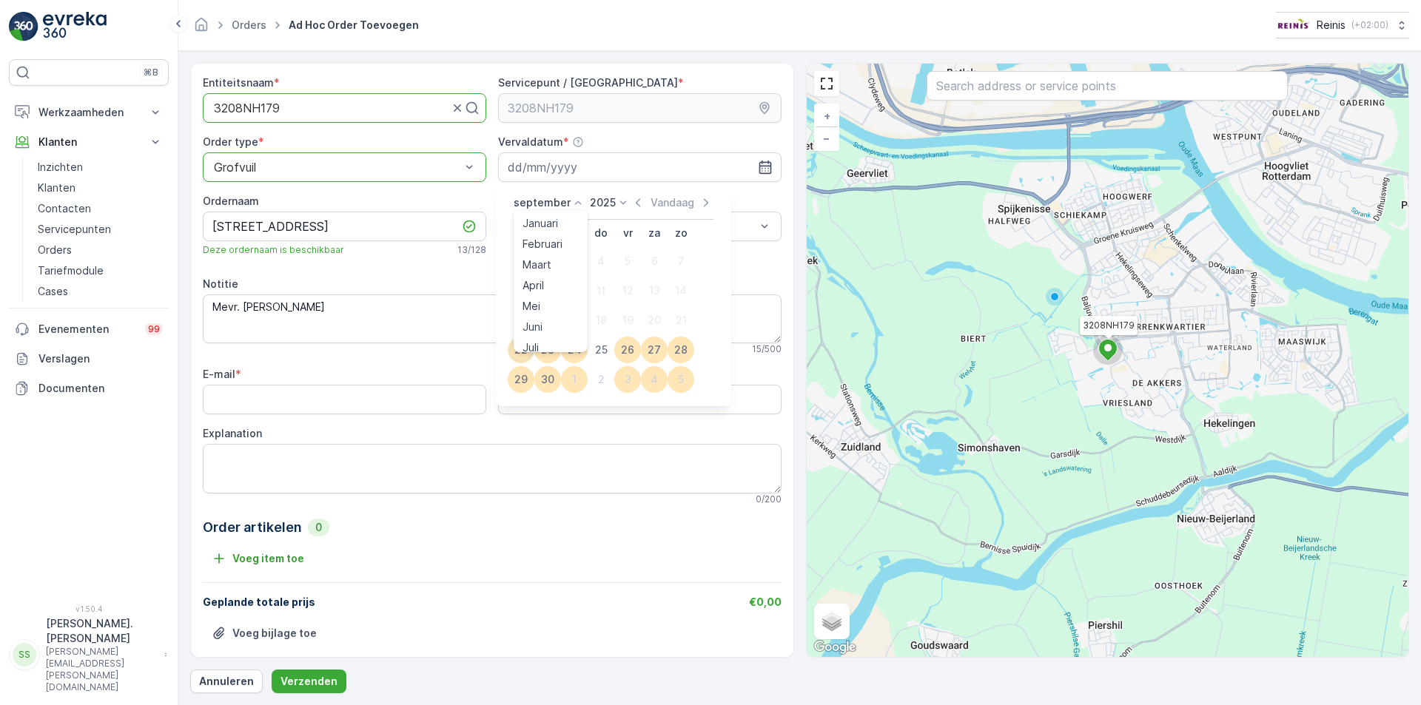
click at [578, 206] on icon at bounding box center [578, 202] width 15 height 15
click at [545, 298] on span "Oktober" at bounding box center [542, 297] width 41 height 15
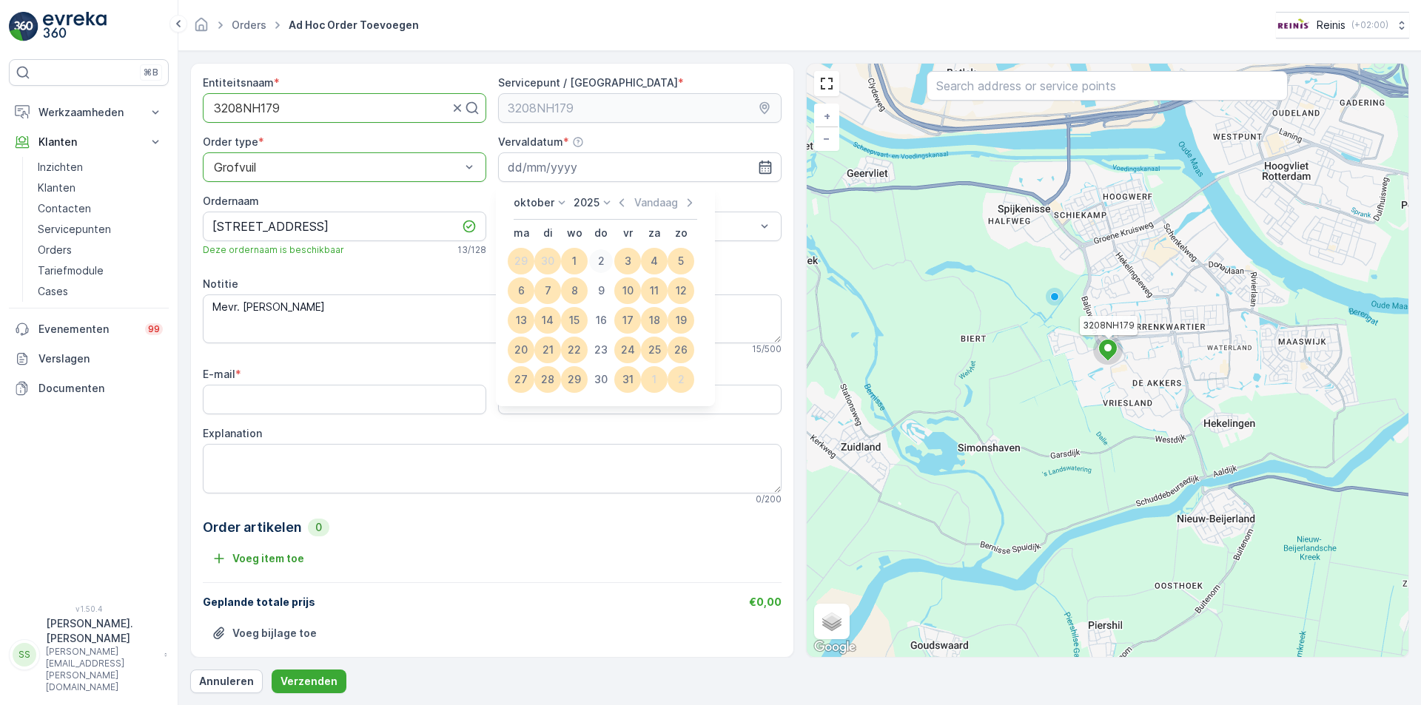
click at [603, 265] on div "2" at bounding box center [601, 261] width 24 height 24
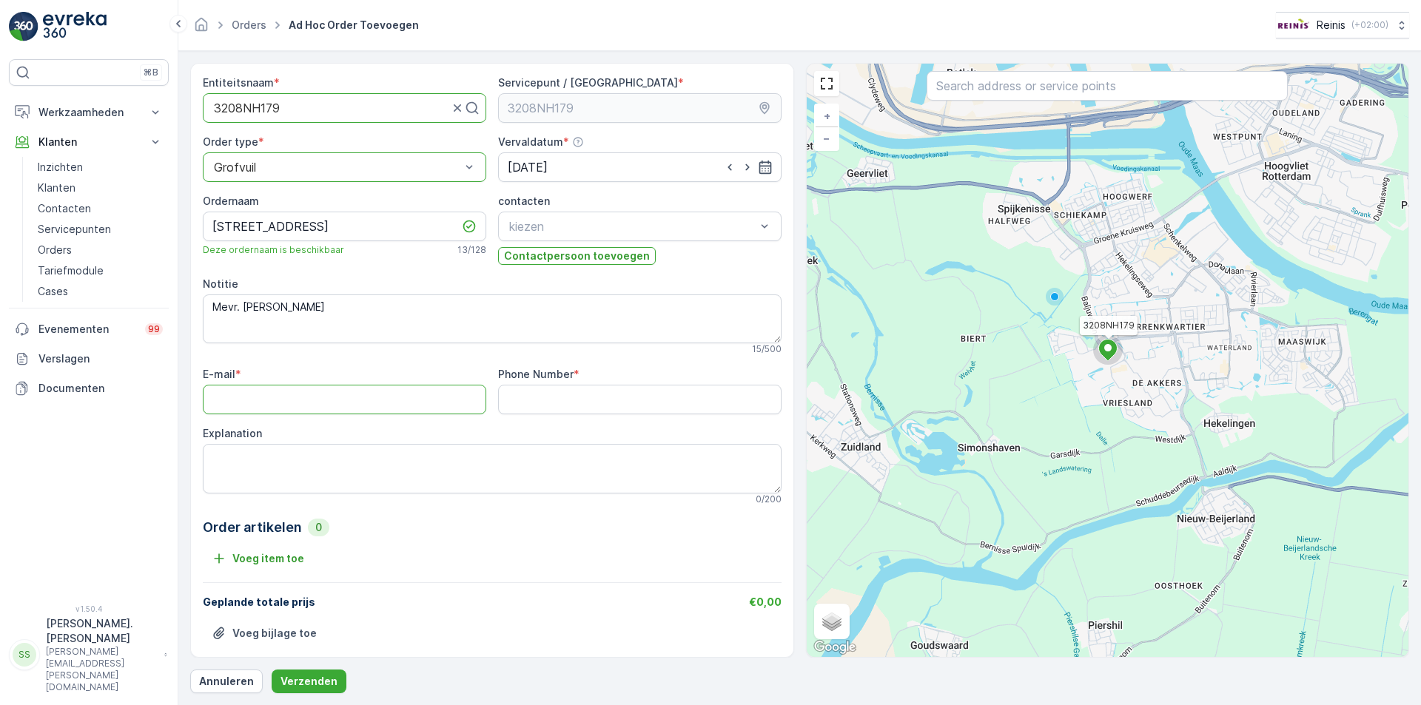
click at [340, 389] on input "E-mail" at bounding box center [344, 400] width 283 height 30
type input "[EMAIL_ADDRESS][DOMAIN_NAME]"
type Number "0181612864"
click at [359, 469] on textarea "Explanation" at bounding box center [492, 468] width 579 height 49
type textarea "bankstel 1 m3"
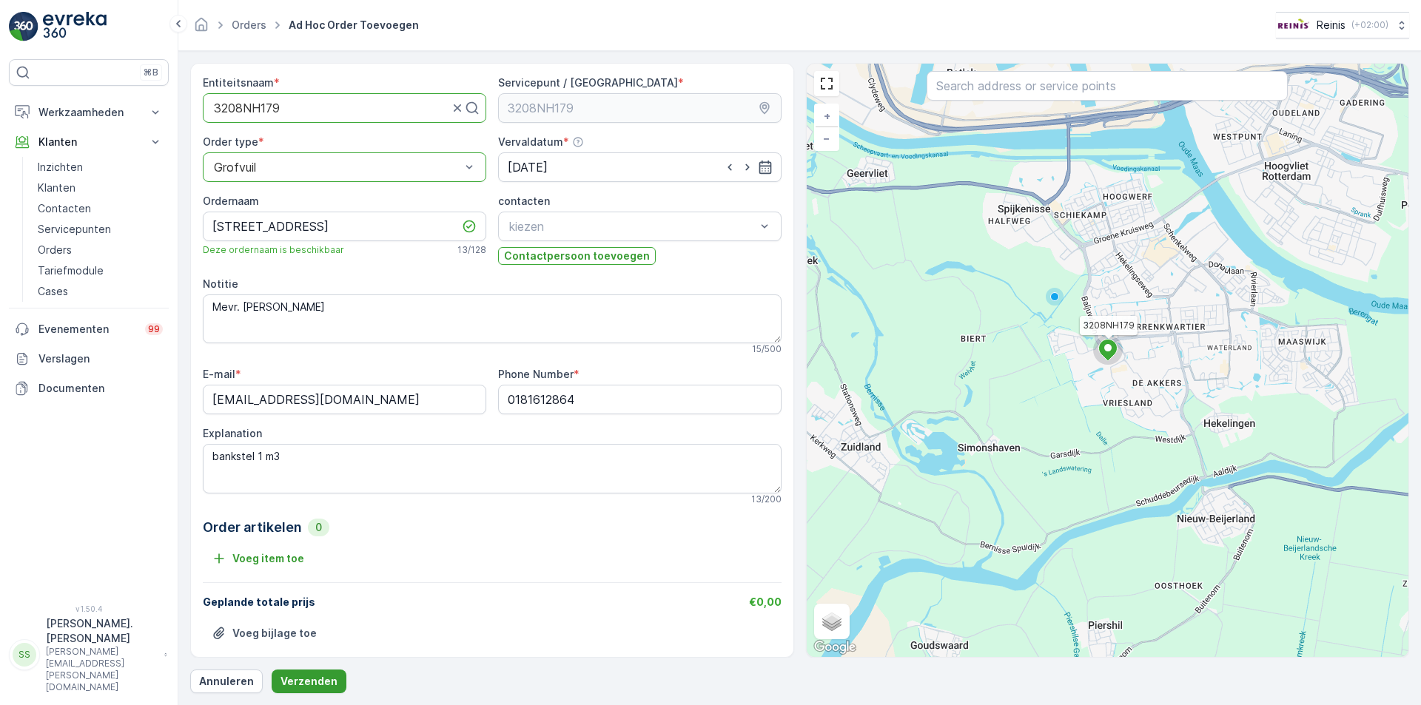
click at [303, 680] on p "Verzenden" at bounding box center [308, 681] width 57 height 15
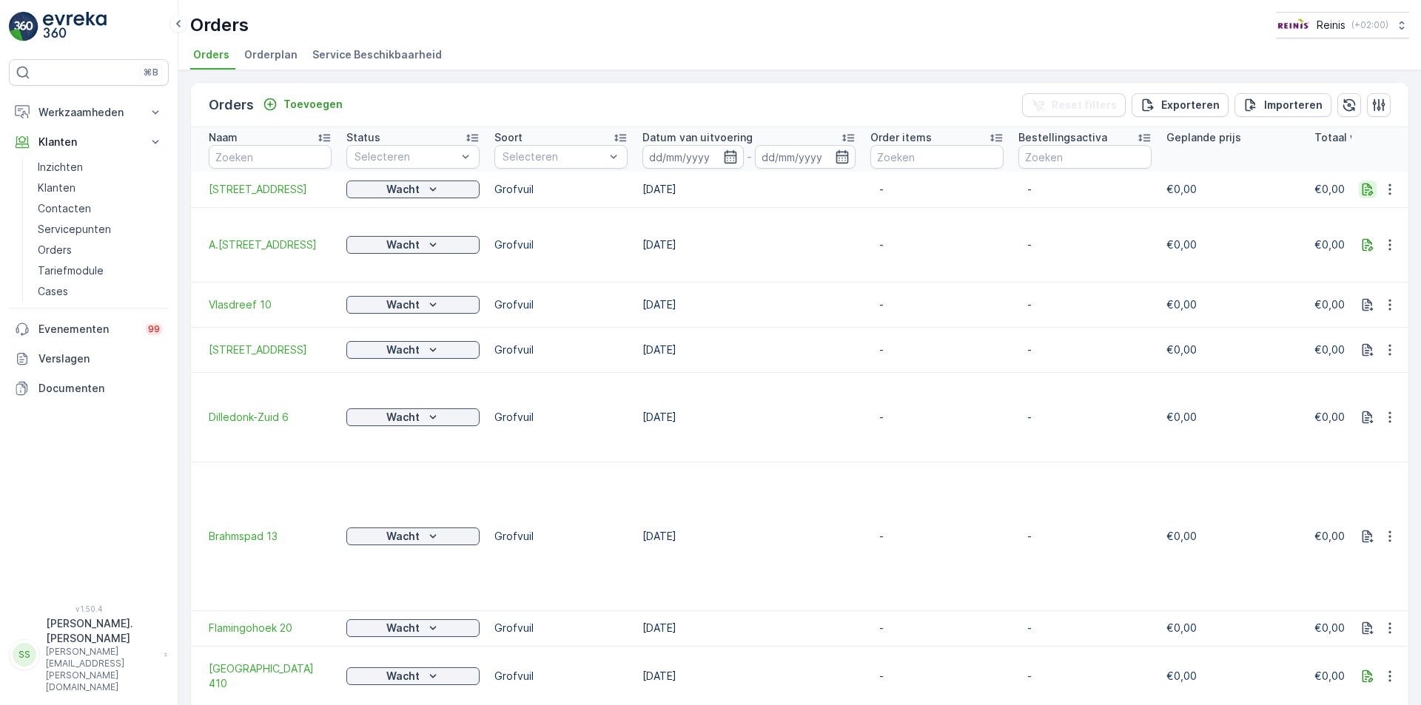
click at [1363, 188] on icon "button" at bounding box center [1367, 189] width 15 height 15
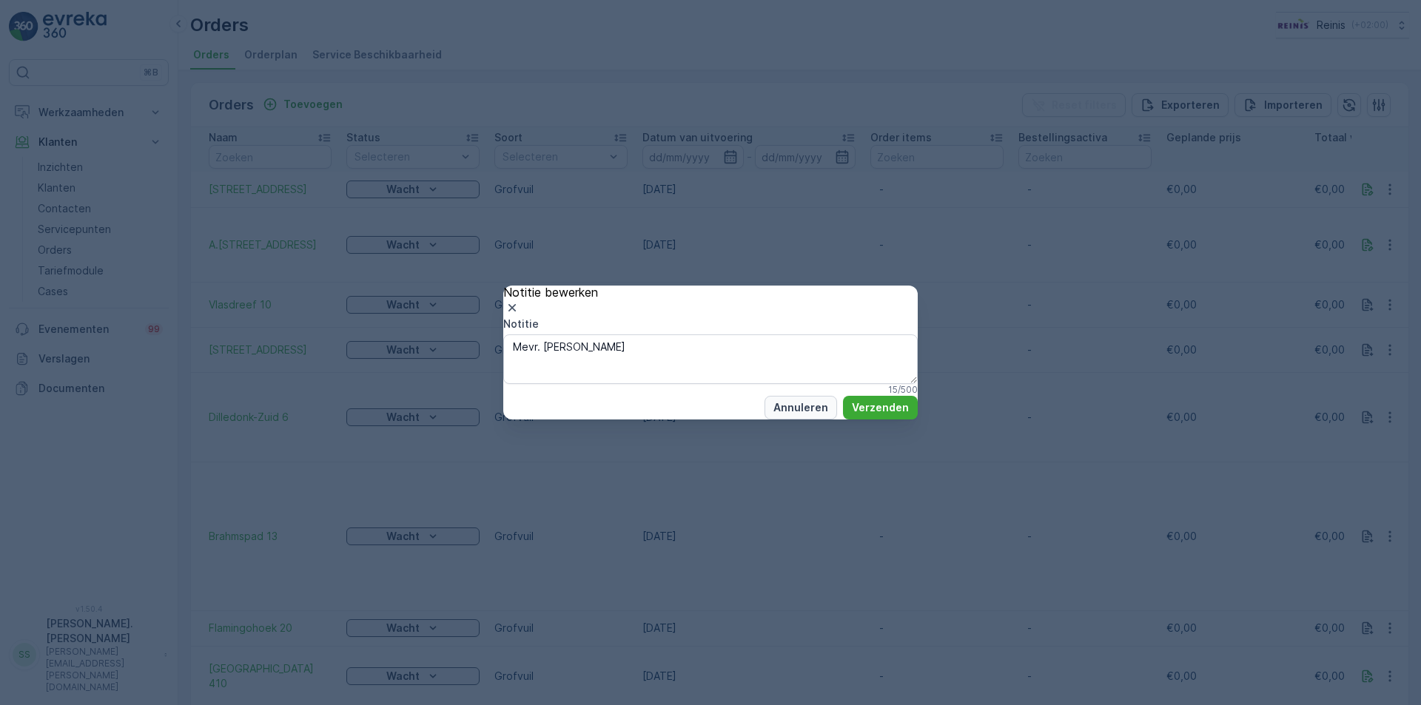
click at [791, 415] on p "Annuleren" at bounding box center [800, 407] width 55 height 15
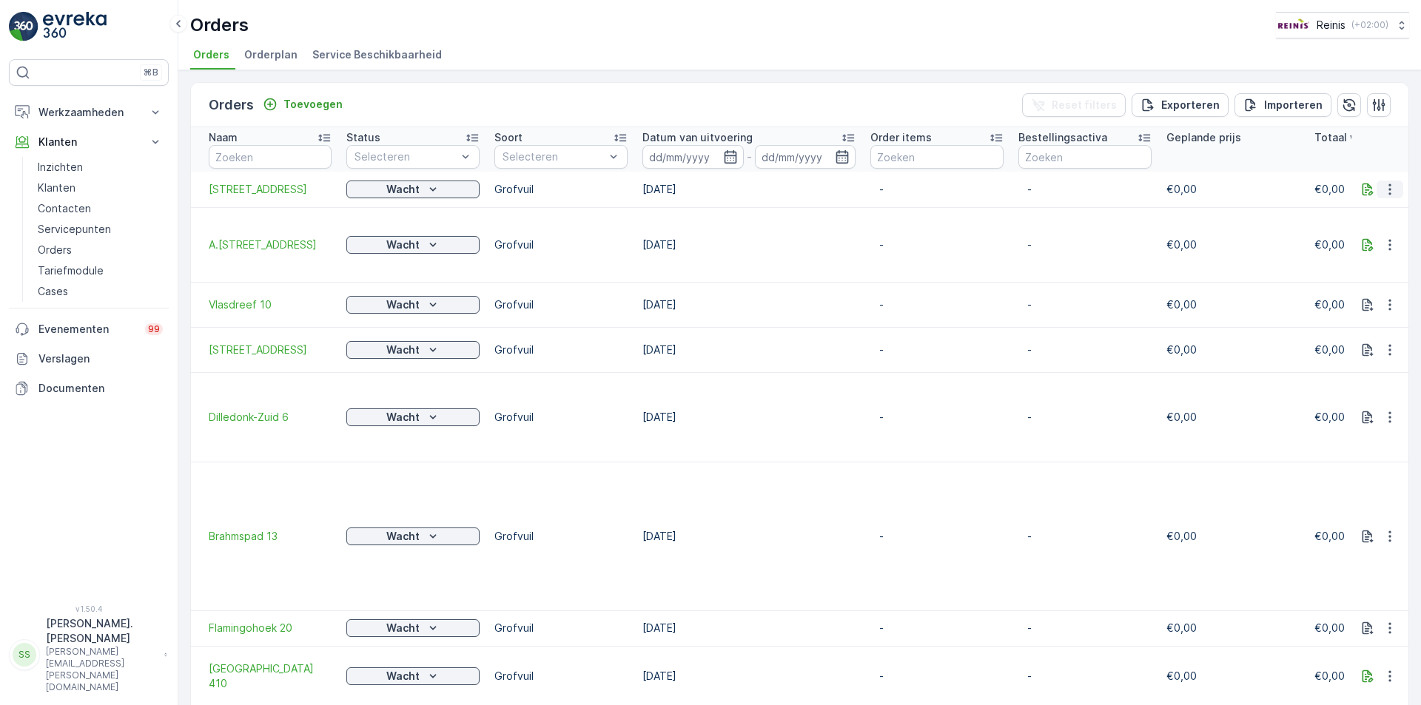
click at [1388, 196] on icon "button" at bounding box center [1389, 189] width 15 height 15
click at [232, 191] on span "[STREET_ADDRESS]" at bounding box center [270, 189] width 123 height 15
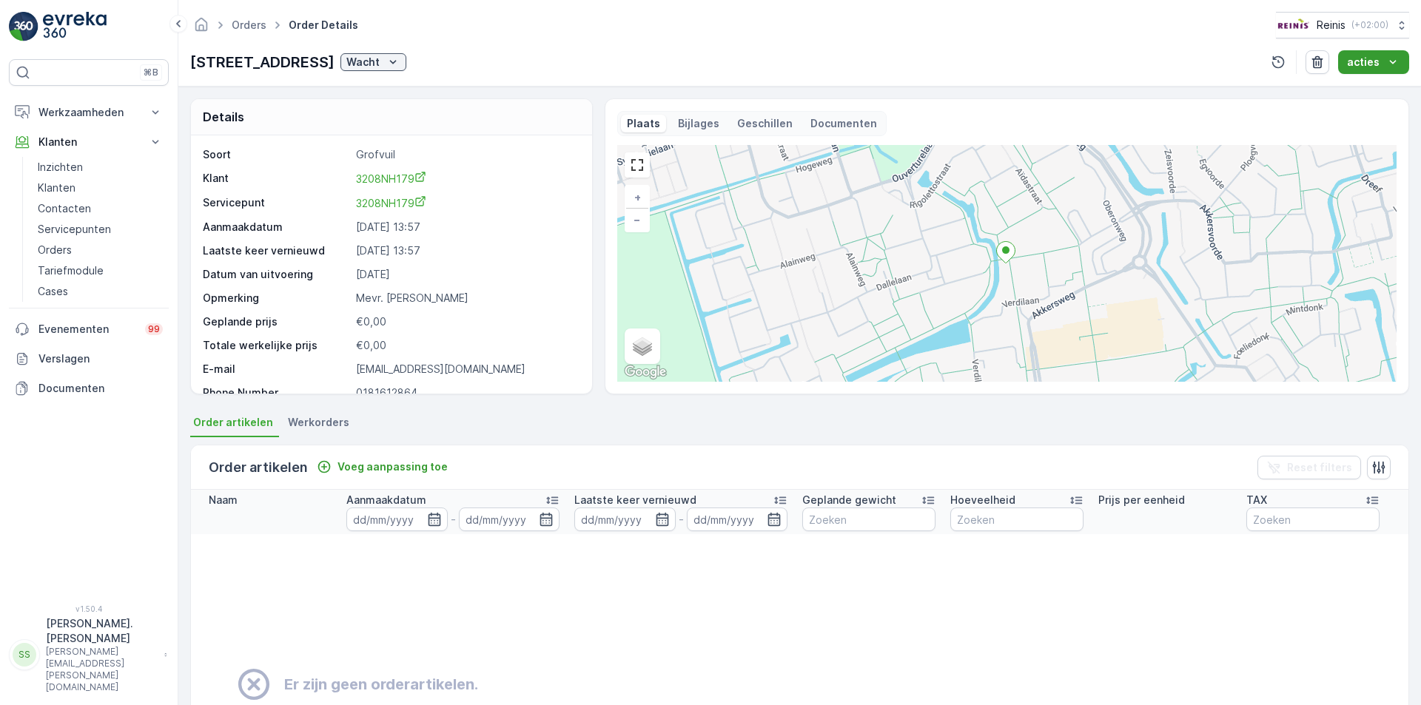
click at [1388, 65] on icon "acties" at bounding box center [1392, 62] width 15 height 15
click at [1125, 27] on div "Orders Order Details Reinis ( +02:00 )" at bounding box center [799, 25] width 1219 height 27
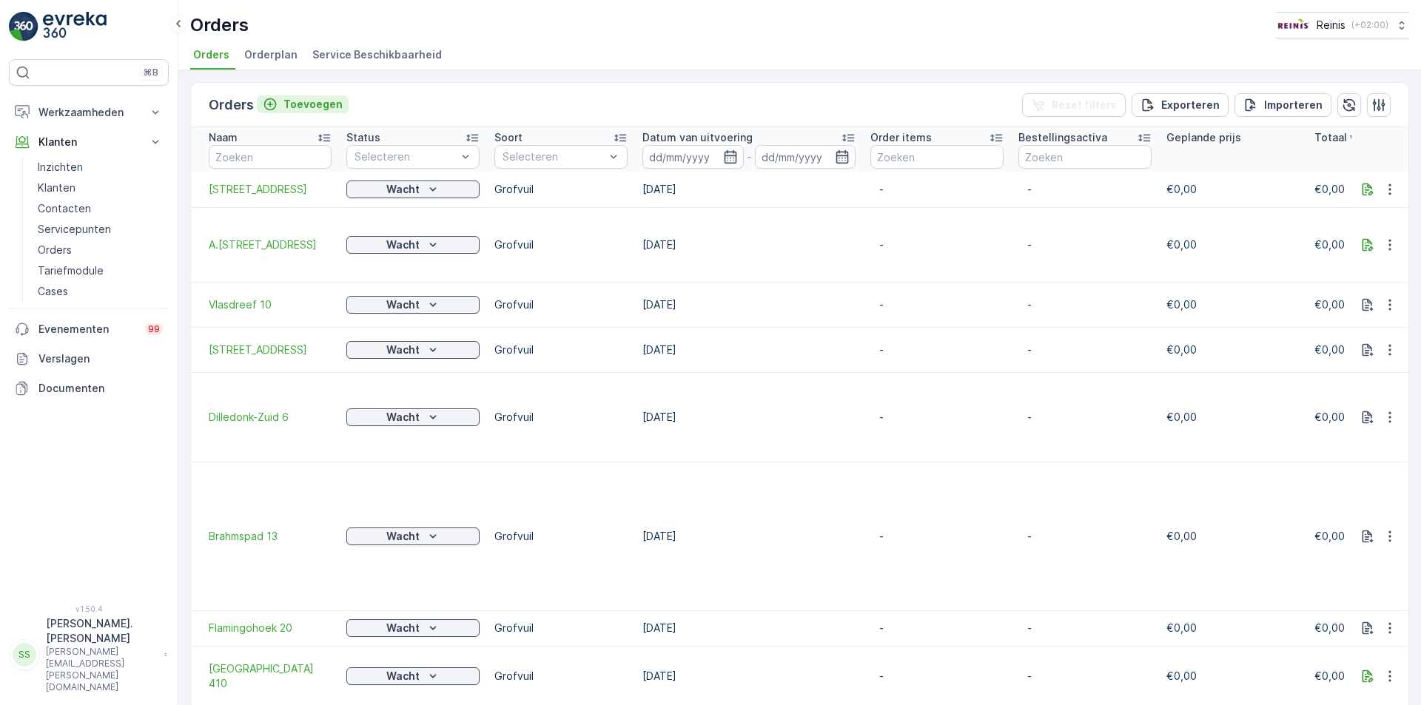
click at [301, 102] on p "Toevoegen" at bounding box center [312, 104] width 59 height 15
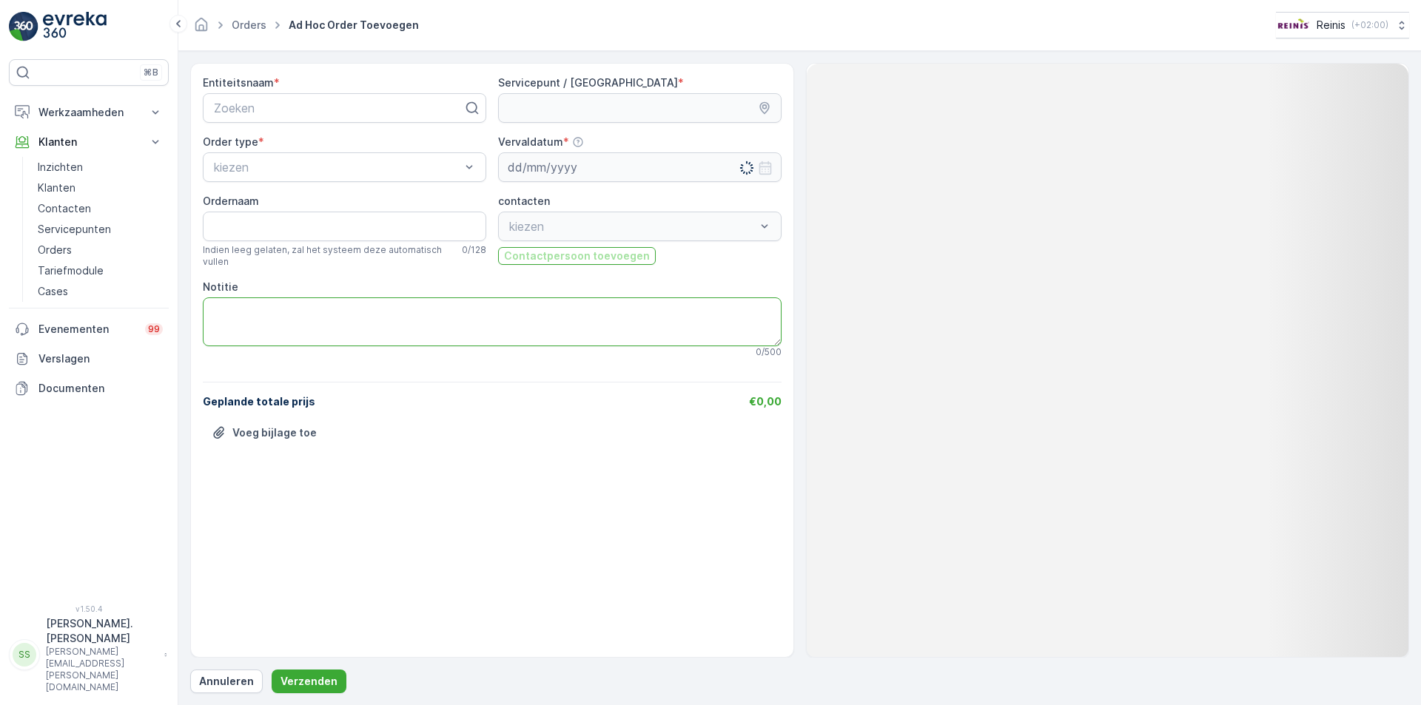
click at [261, 325] on textarea "Notitie" at bounding box center [492, 322] width 579 height 49
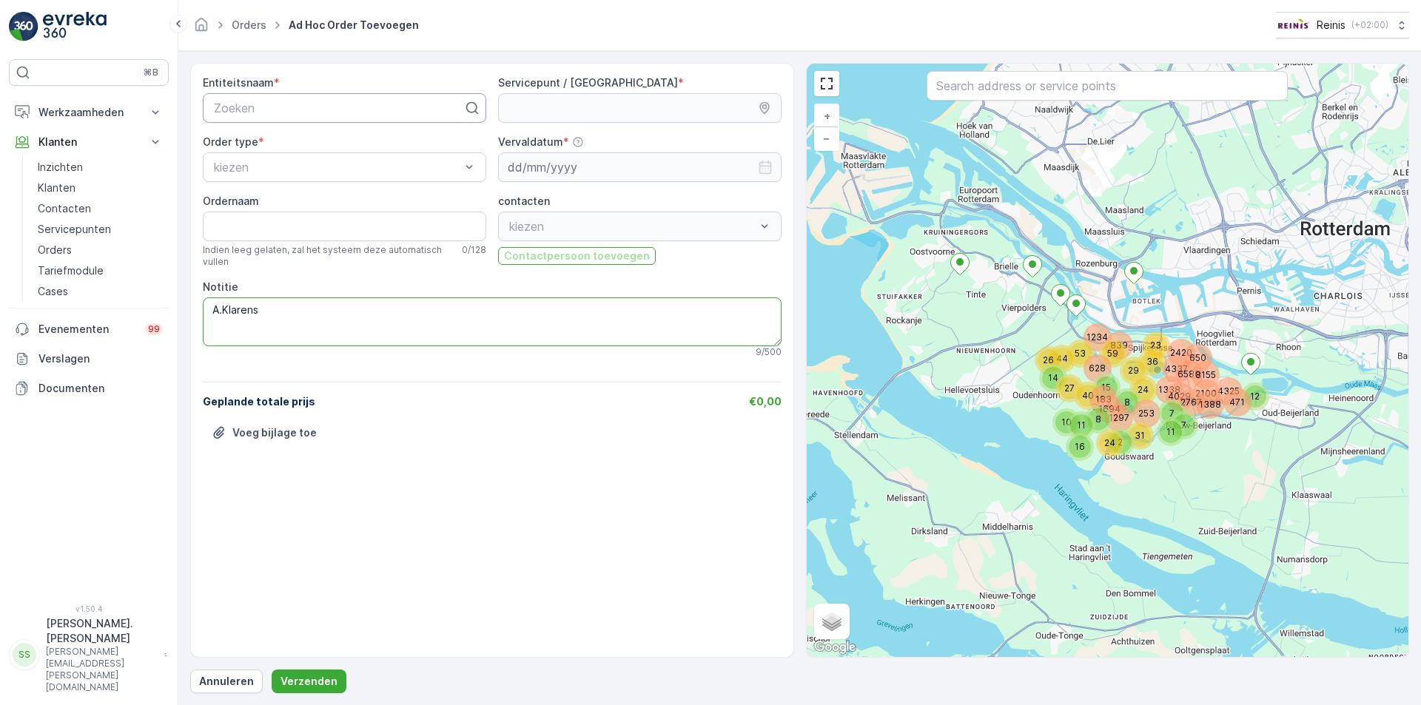
type textarea "A.Klarens"
click at [233, 98] on div "Zoeken" at bounding box center [344, 108] width 283 height 30
click at [259, 101] on div at bounding box center [338, 107] width 252 height 13
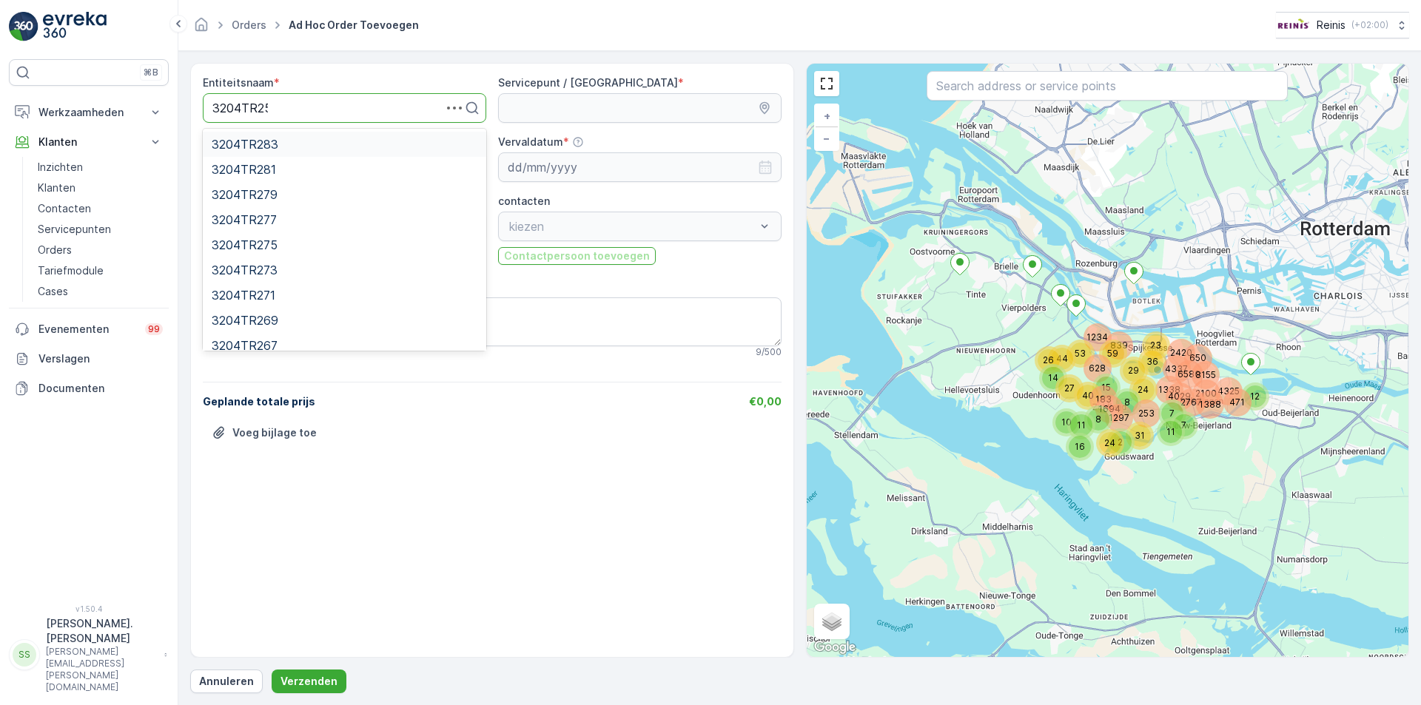
type input "3204TR255"
click at [266, 147] on span "3204TR255" at bounding box center [245, 144] width 67 height 13
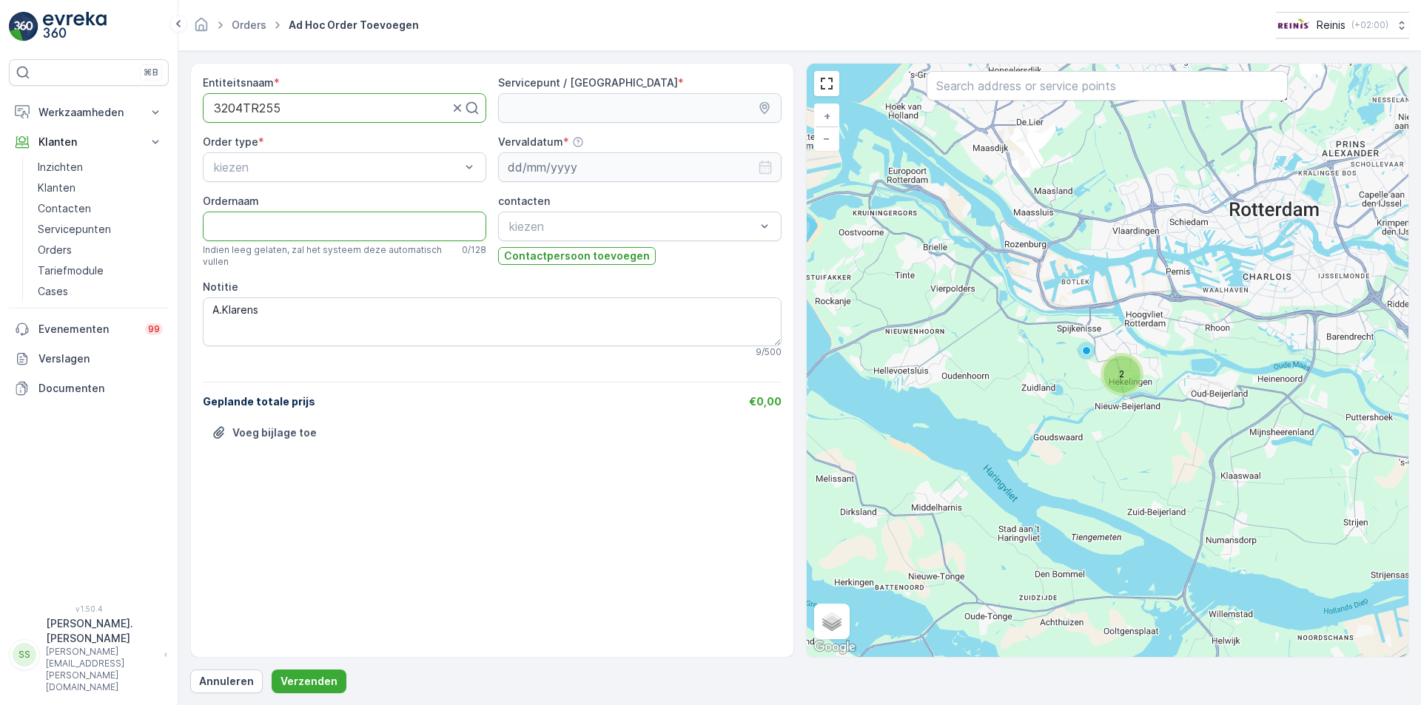
click at [240, 232] on input "Ordernaam" at bounding box center [344, 227] width 283 height 30
click at [227, 226] on input "[STREET_ADDRESS]" at bounding box center [344, 227] width 283 height 30
type input "[STREET_ADDRESS]"
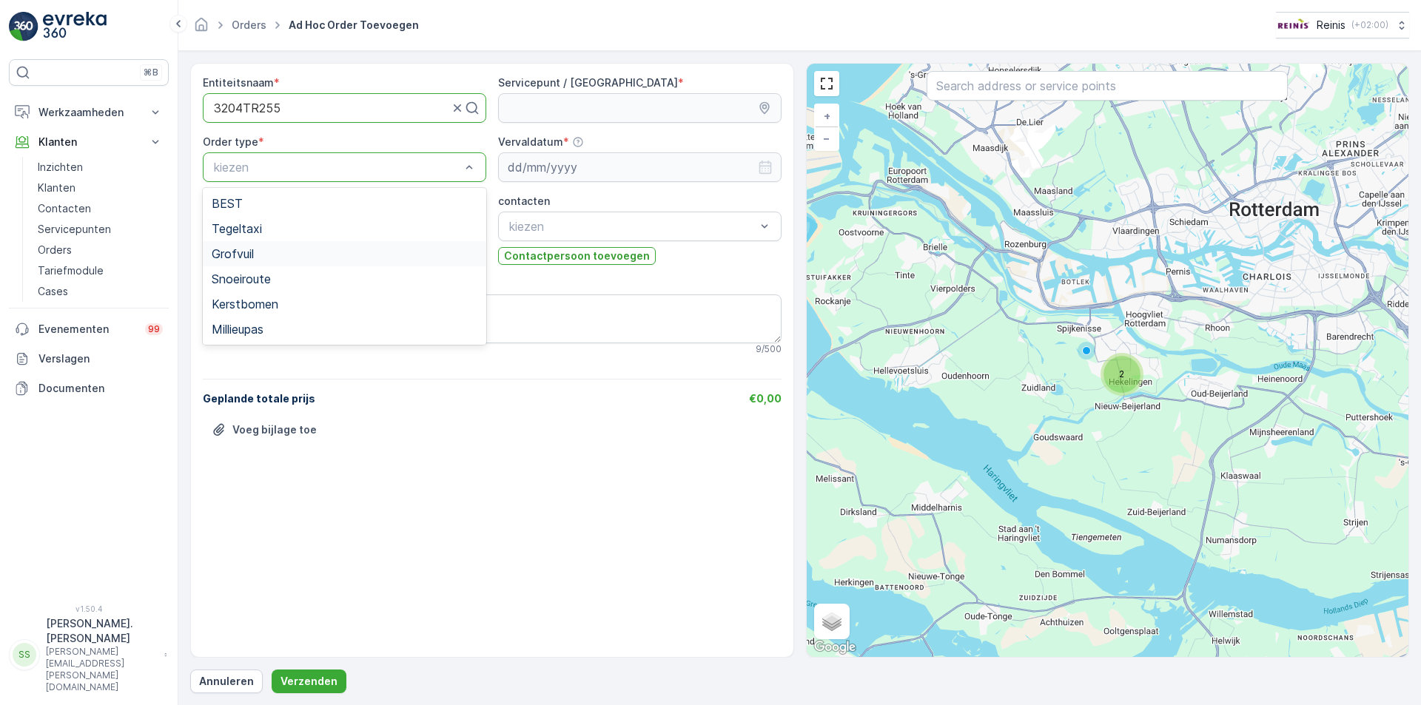
click at [273, 256] on div "Grofvuil" at bounding box center [345, 253] width 266 height 13
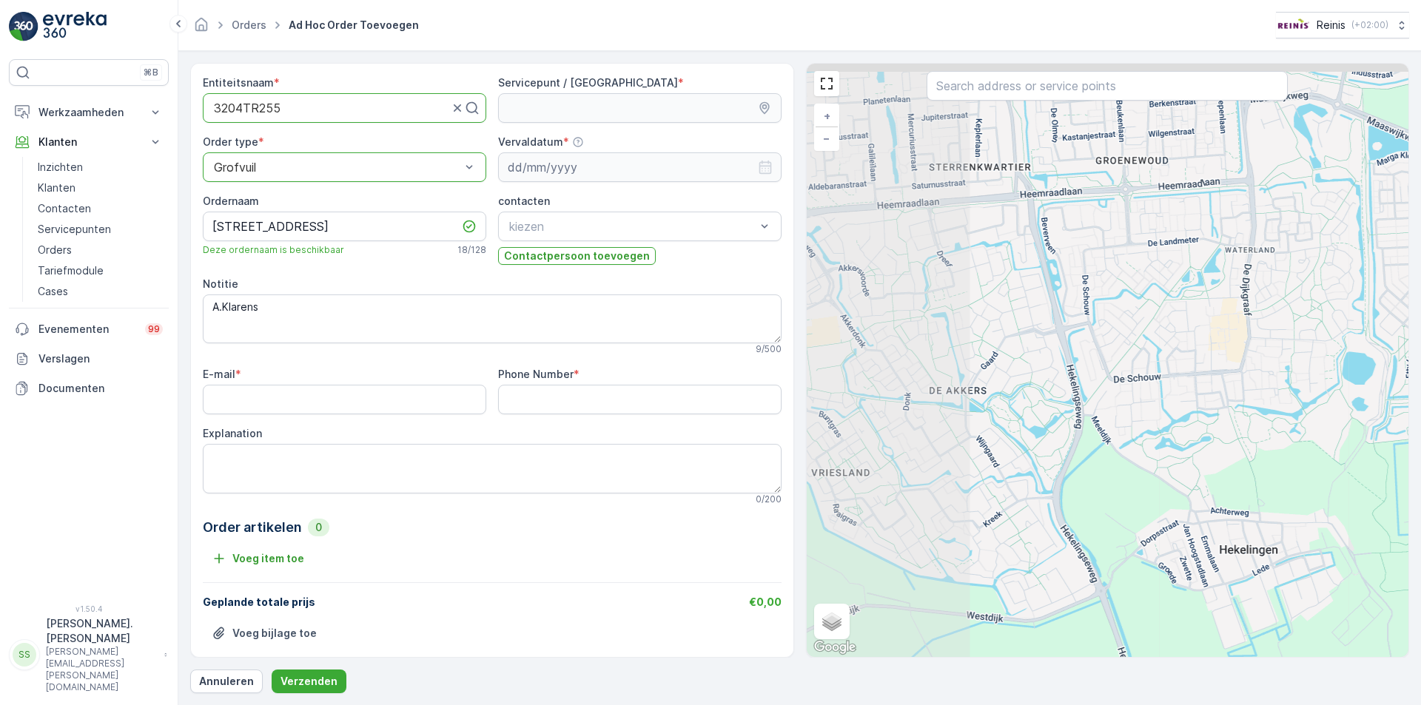
drag, startPoint x: 940, startPoint y: 265, endPoint x: 981, endPoint y: 325, distance: 72.5
click at [1110, 437] on div "+ − Satelliet stappenplan Terrein Hybride Leaflet Sneltoetsen Kaartgegevens Kaa…" at bounding box center [1108, 361] width 602 height 594
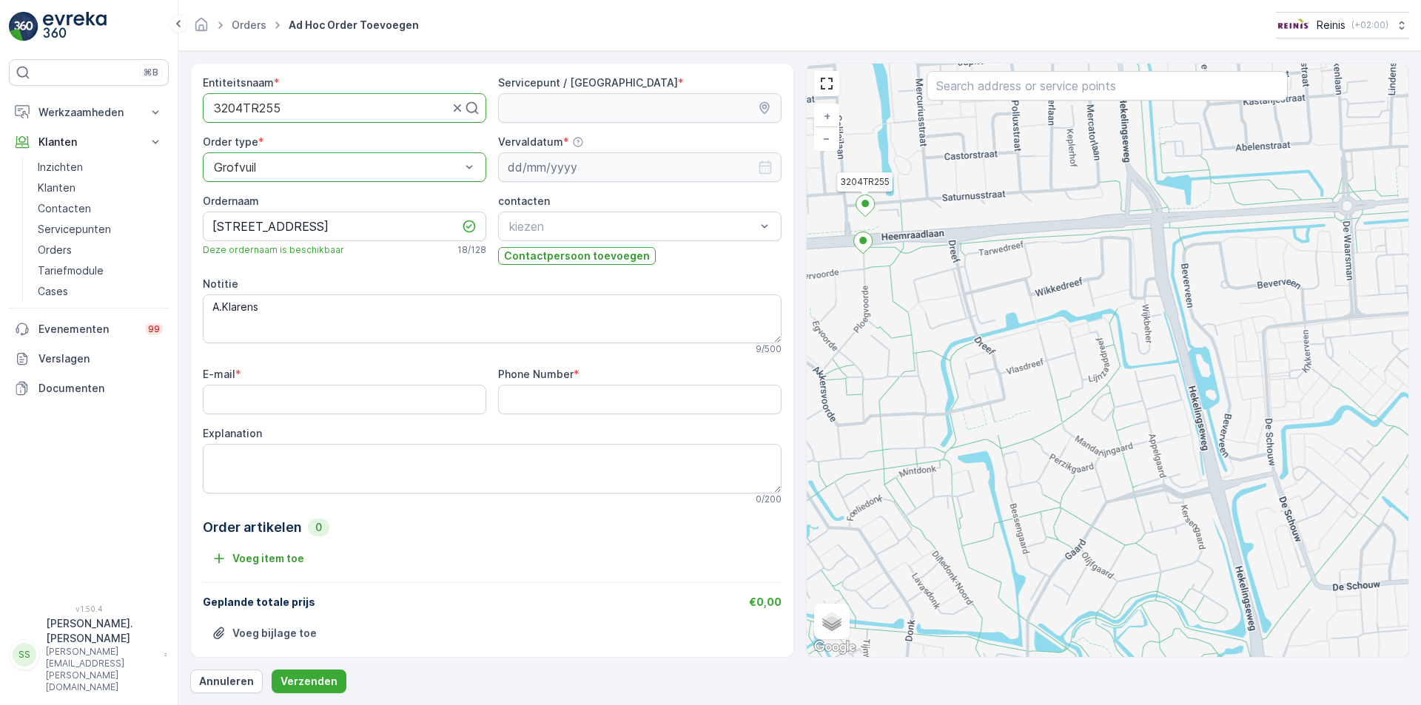
click at [864, 202] on ellipse at bounding box center [864, 203] width 7 height 7
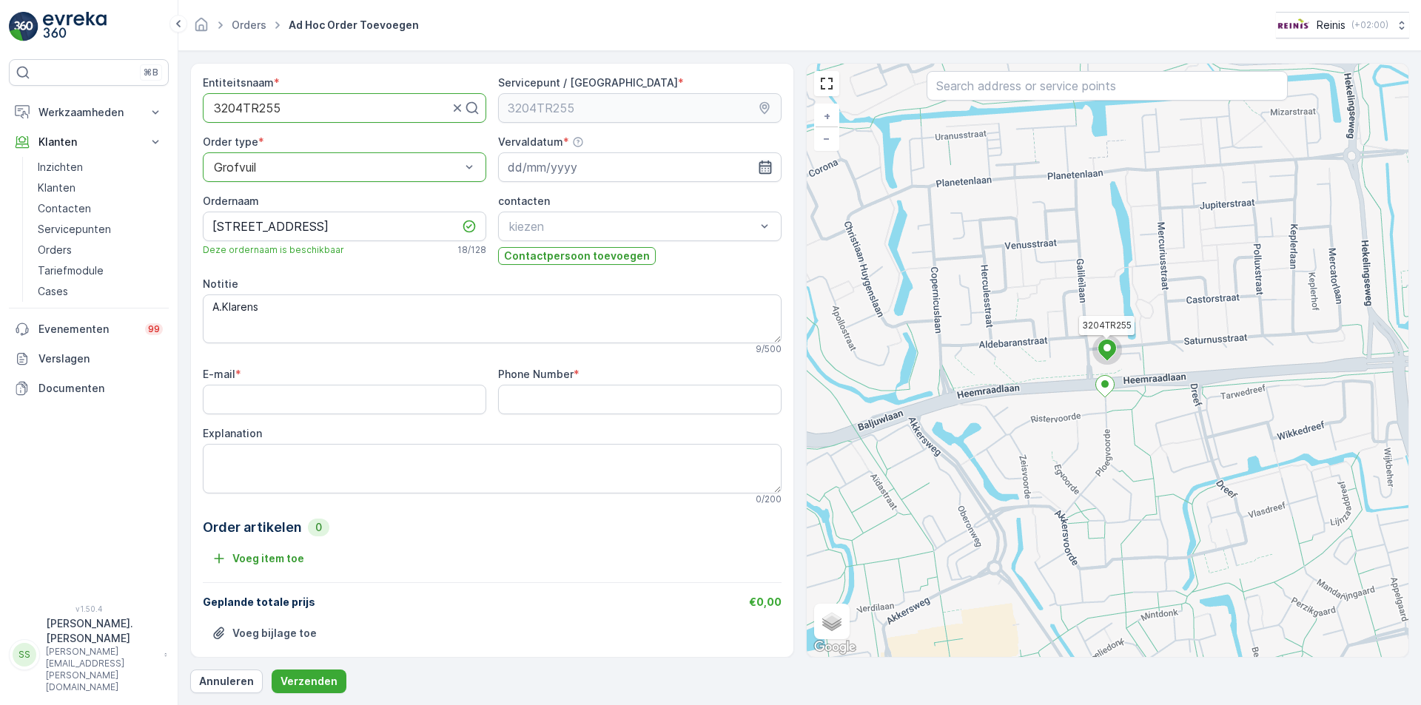
click at [758, 171] on icon "button" at bounding box center [765, 167] width 15 height 15
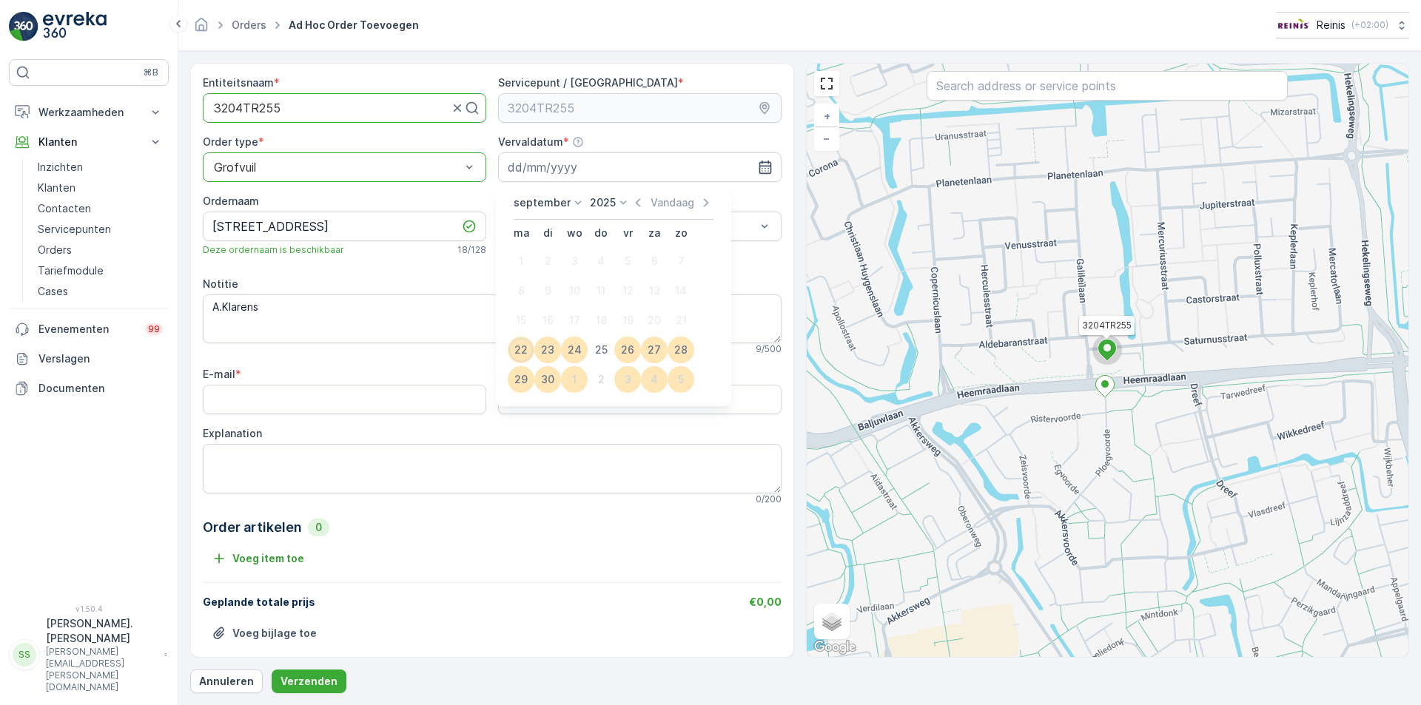
click at [574, 202] on icon at bounding box center [578, 202] width 15 height 15
click at [562, 295] on div "Oktober" at bounding box center [543, 297] width 53 height 21
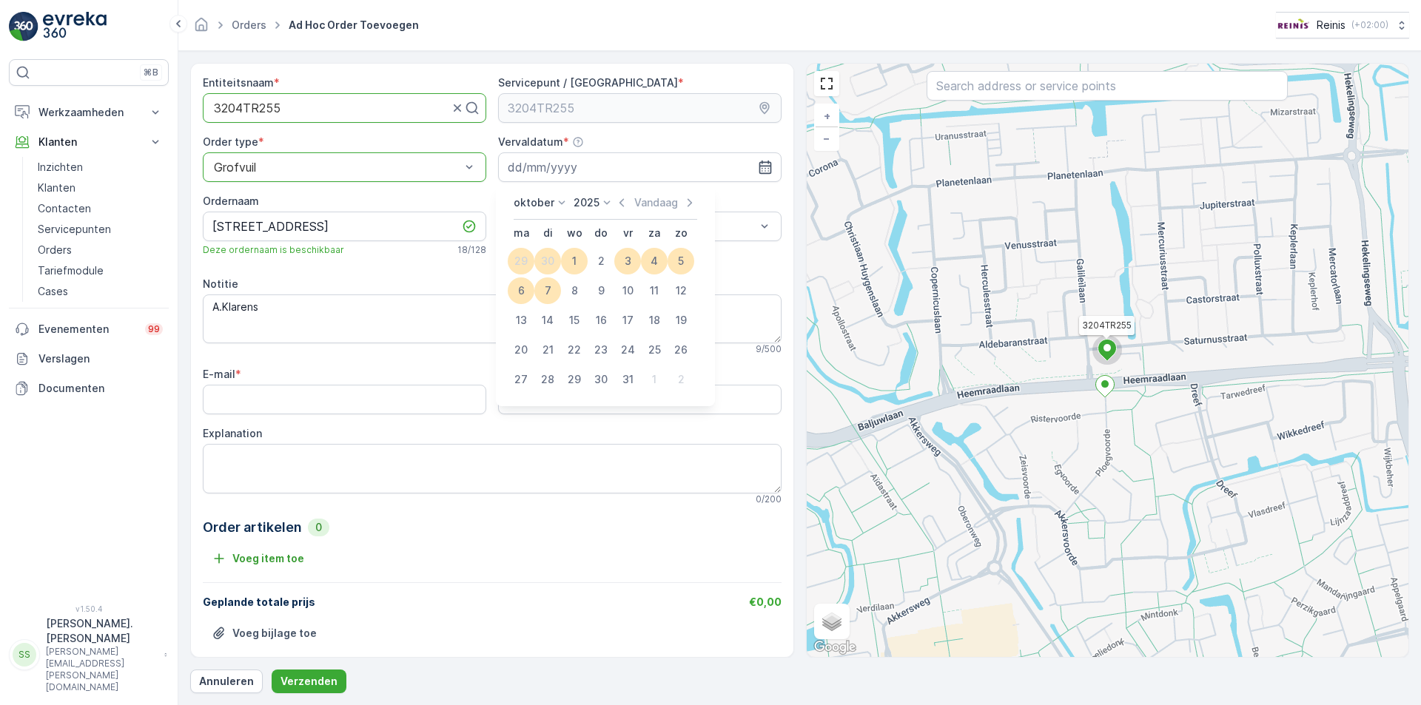
click at [598, 261] on div "2" at bounding box center [601, 261] width 24 height 24
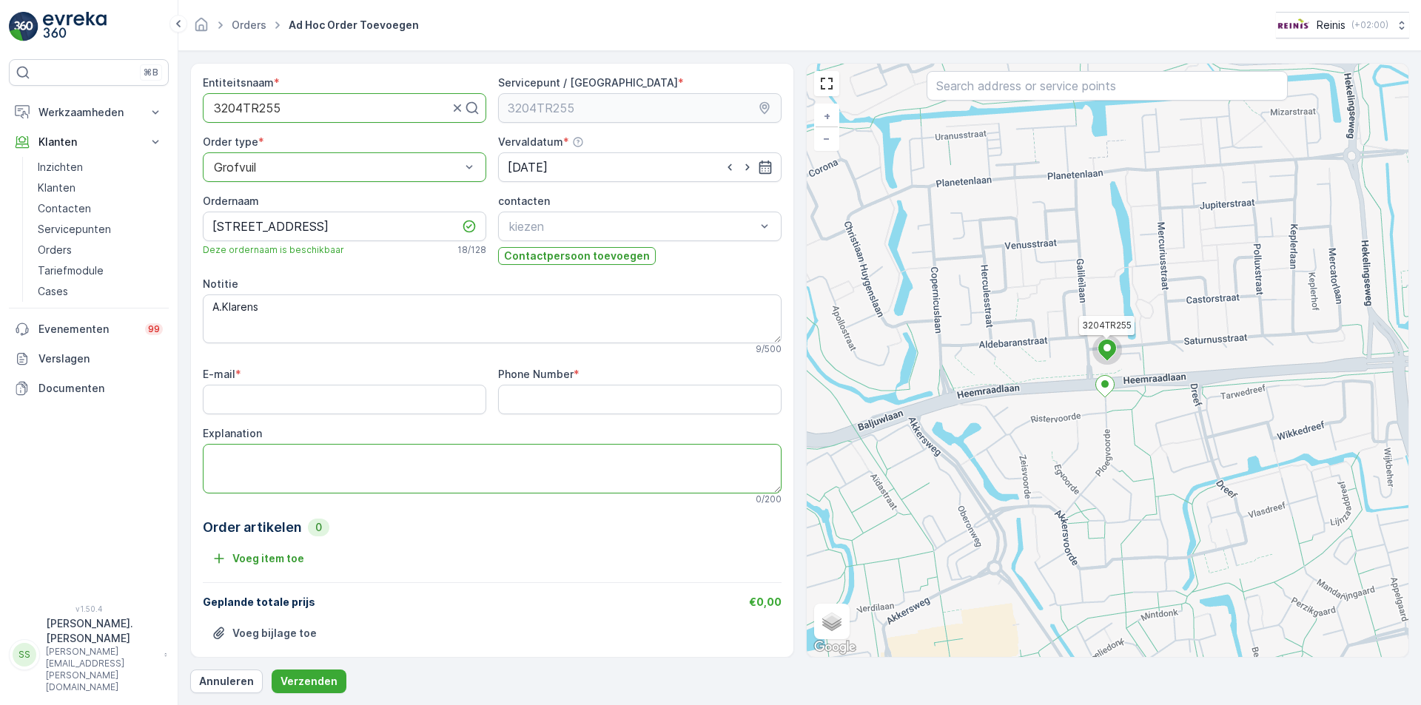
drag, startPoint x: 316, startPoint y: 472, endPoint x: 311, endPoint y: 463, distance: 10.3
click at [318, 469] on textarea "Explanation" at bounding box center [492, 468] width 579 height 49
type textarea "4 eetkamerstoelen en een huishoudtrap = 1m3"
click at [299, 677] on p "Verzenden" at bounding box center [308, 681] width 57 height 15
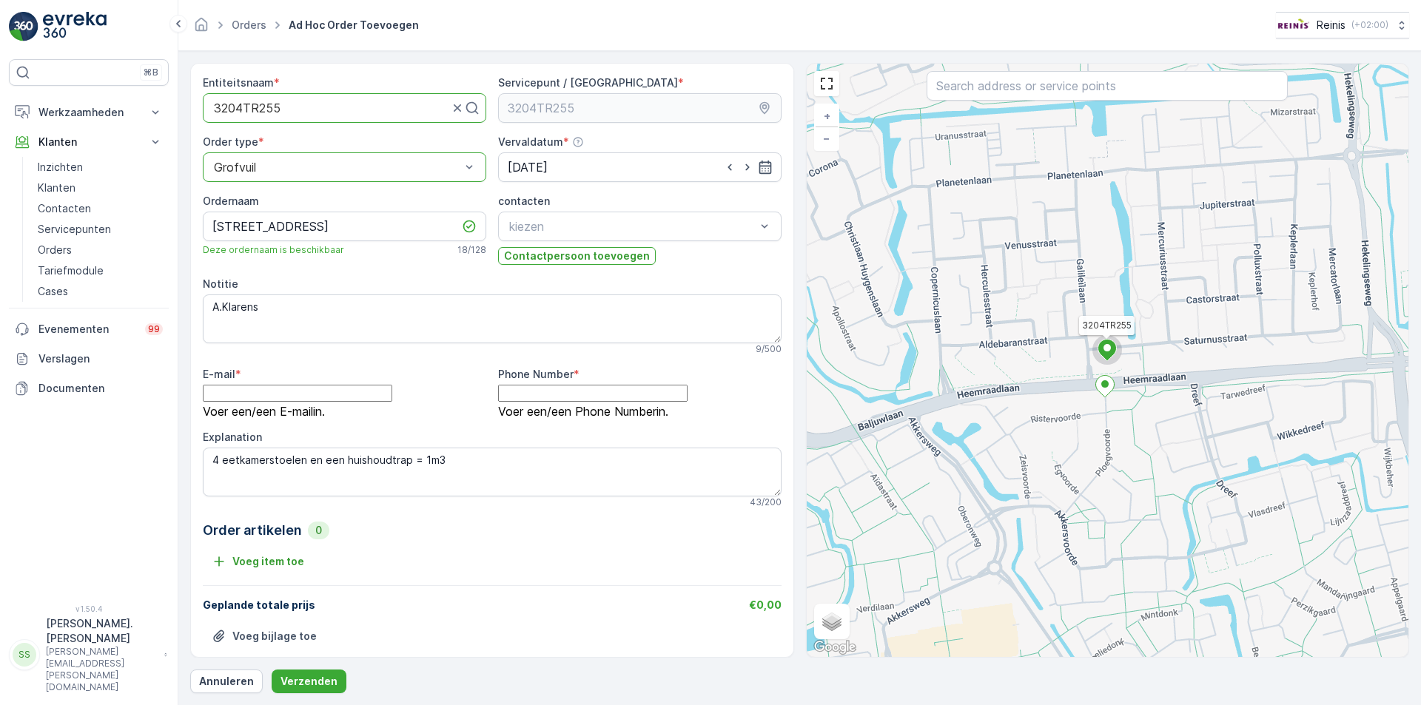
click at [258, 395] on input "E-mail" at bounding box center [297, 393] width 189 height 16
type input "[EMAIL_ADDRESS][DOMAIN_NAME]"
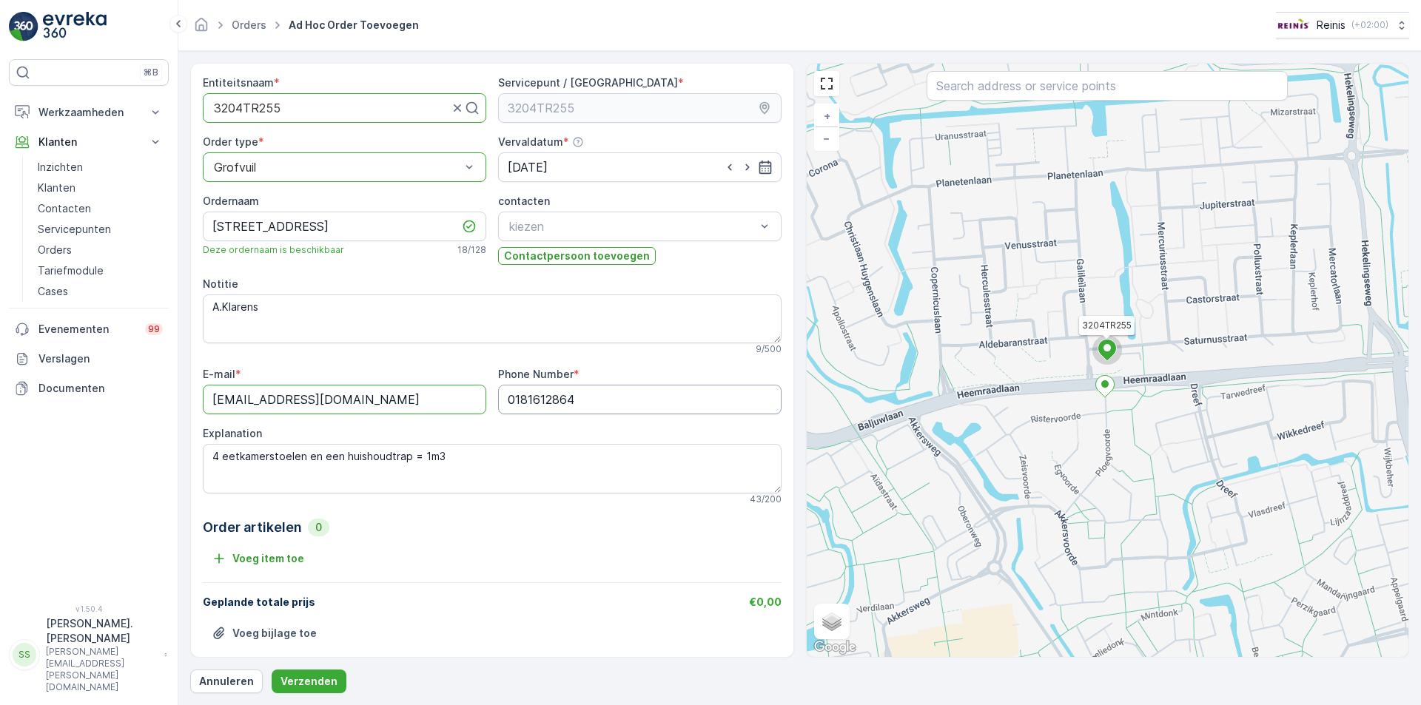
click at [610, 394] on Number "0181612864" at bounding box center [639, 400] width 283 height 30
type Number "0"
type Number "0644388240"
click at [320, 682] on p "Verzenden" at bounding box center [308, 681] width 57 height 15
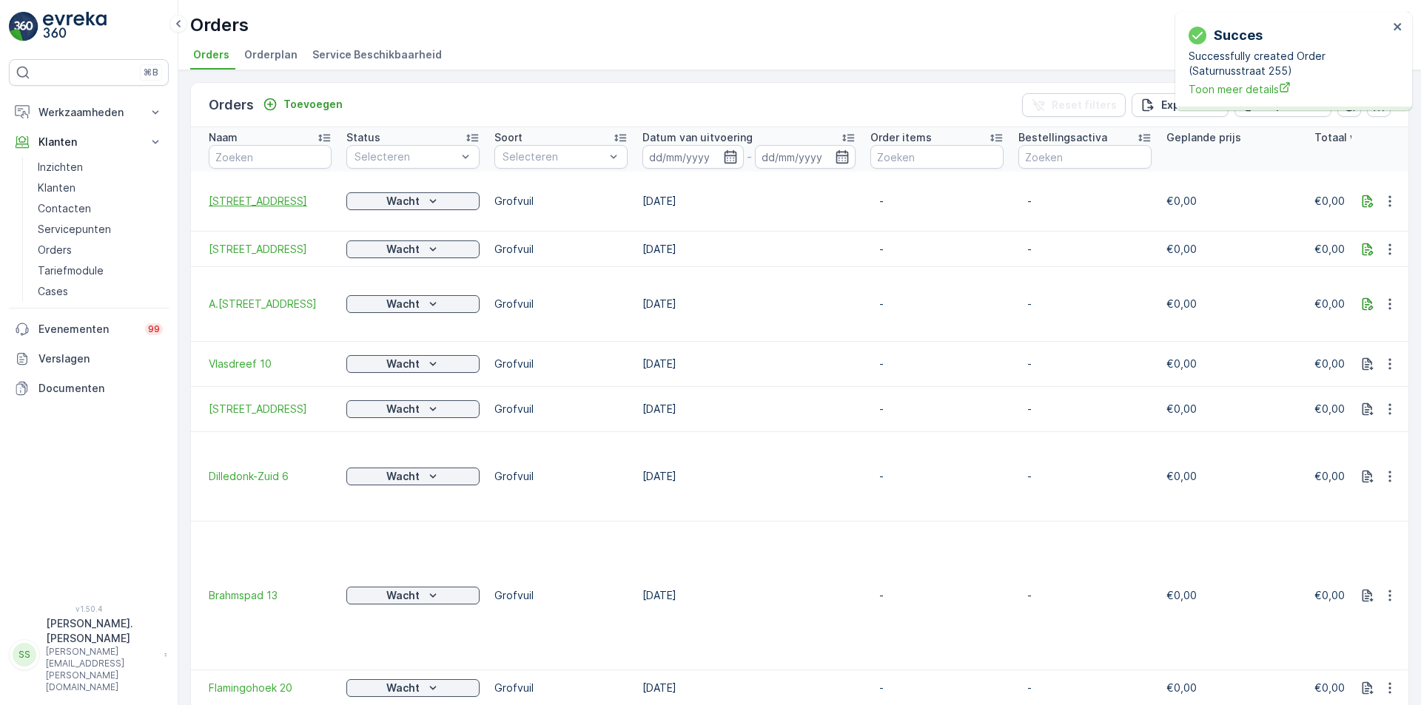
click at [225, 201] on span "[STREET_ADDRESS]" at bounding box center [270, 201] width 123 height 15
